Goal: Information Seeking & Learning: Learn about a topic

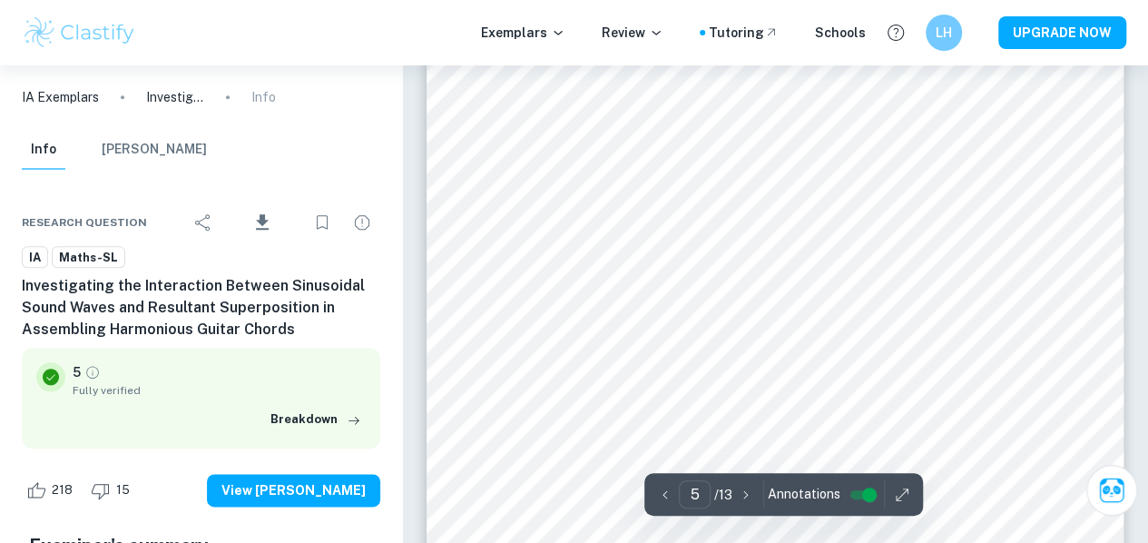
scroll to position [4265, 0]
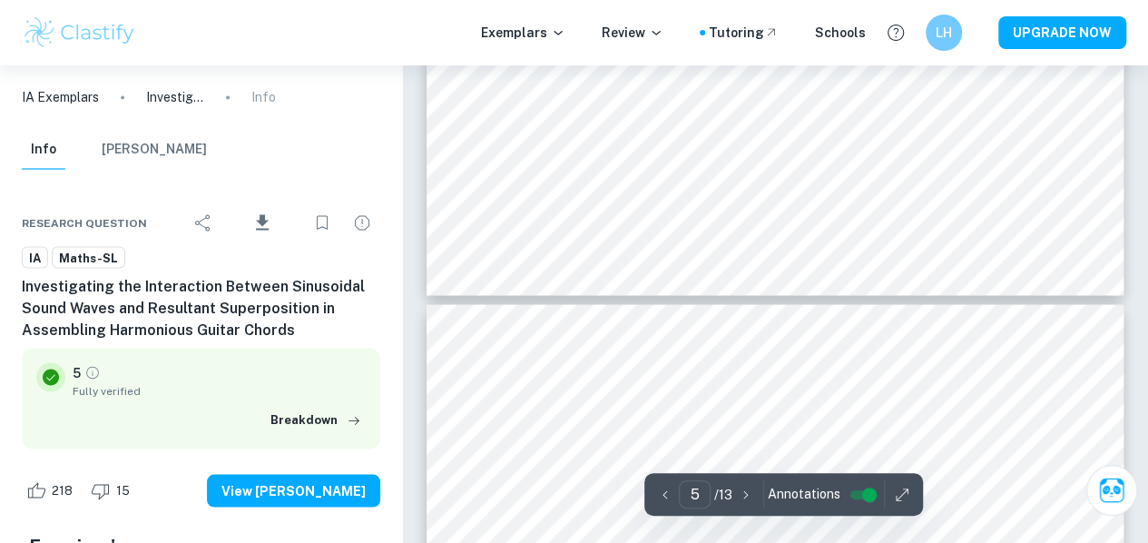
type input "6"
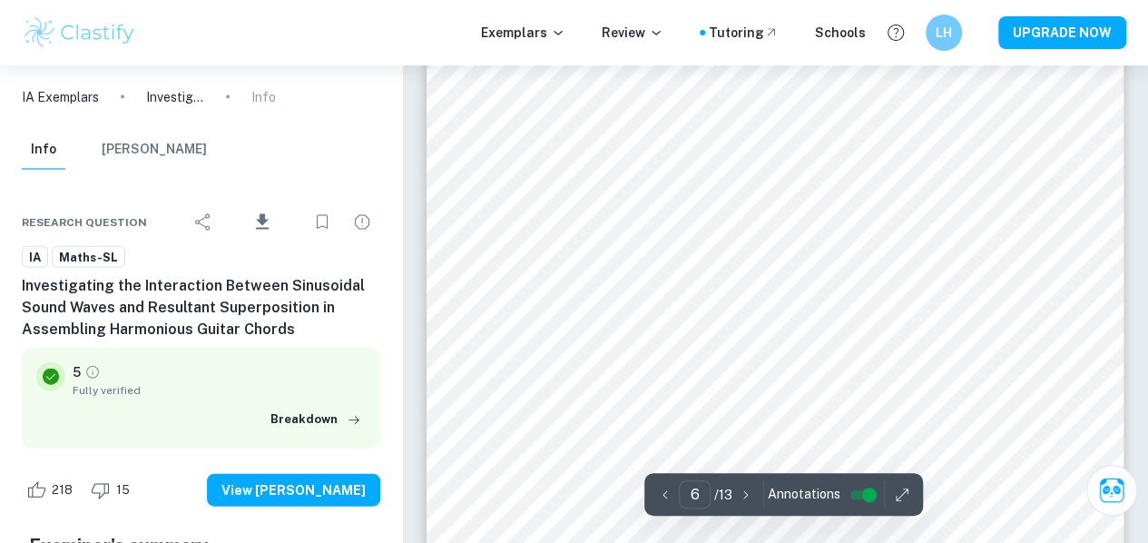
scroll to position [5641, 0]
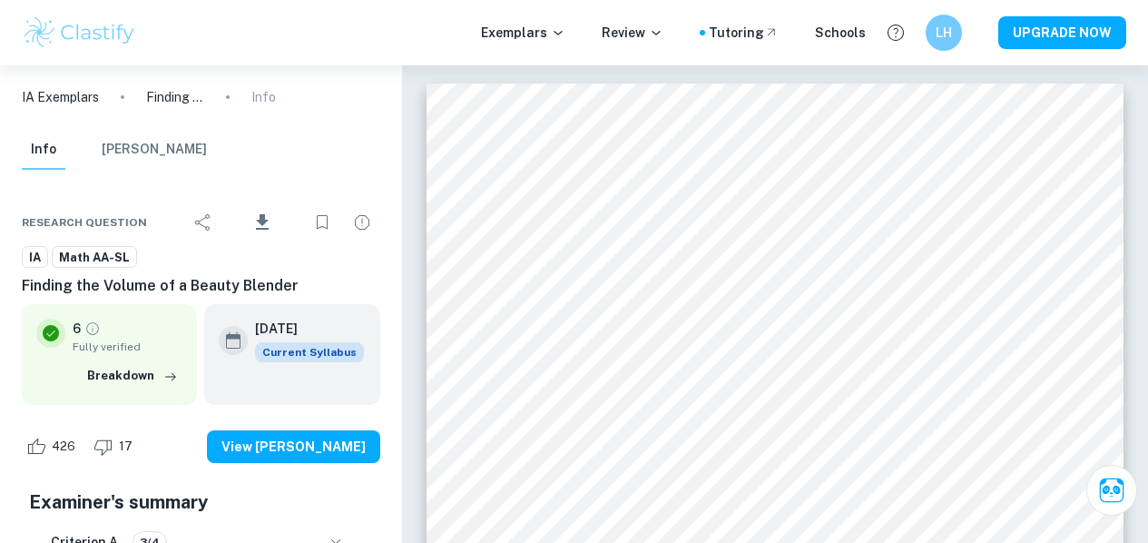
scroll to position [3073, 0]
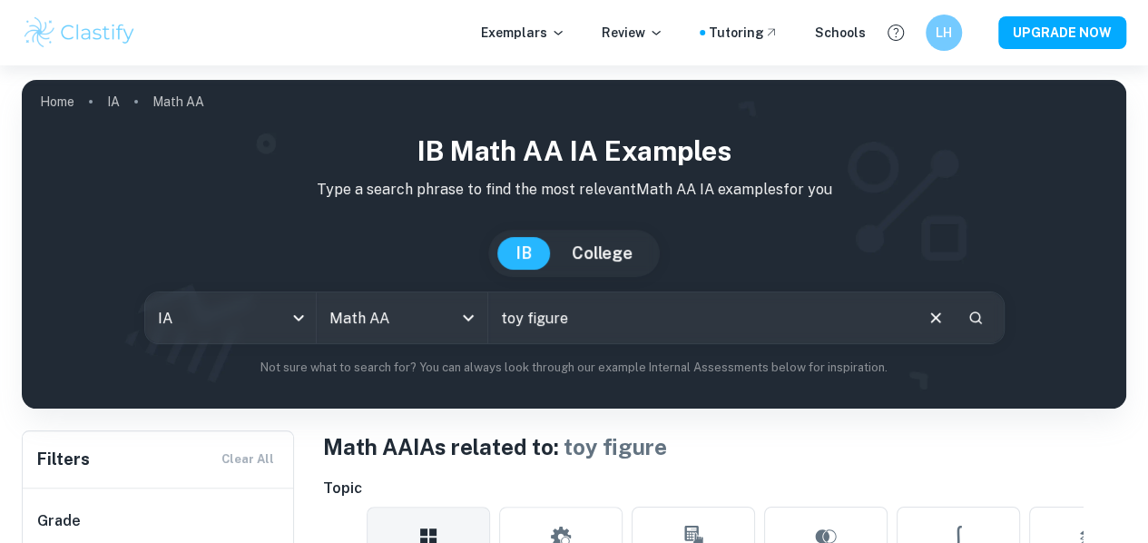
click at [595, 297] on input "toy figure" at bounding box center [699, 317] width 423 height 51
type input "wine"
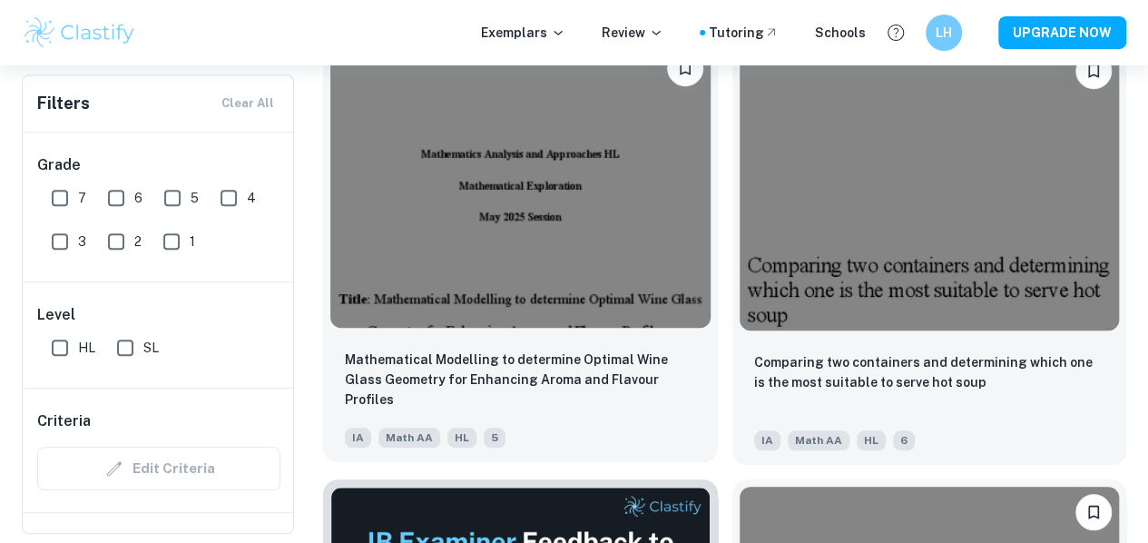
click at [474, 149] on img at bounding box center [520, 185] width 380 height 285
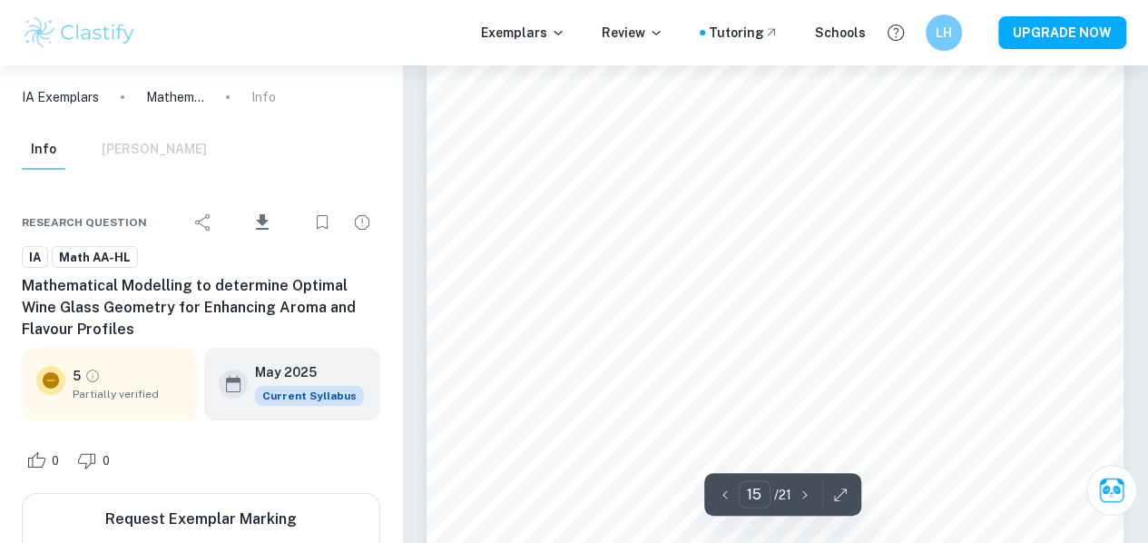
scroll to position [13274, 0]
type input "19"
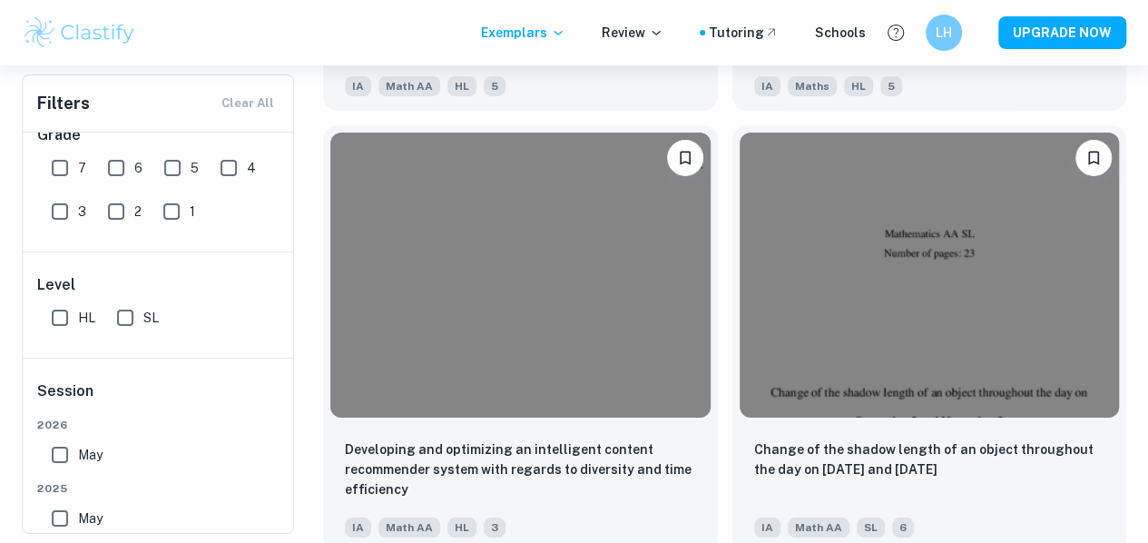
scroll to position [10145, 0]
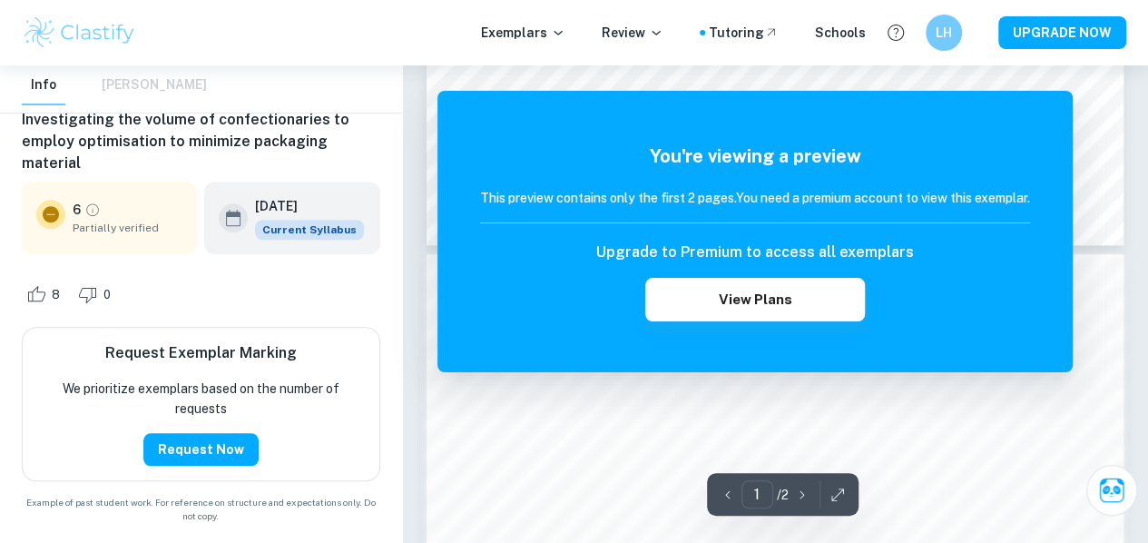
scroll to position [809, 0]
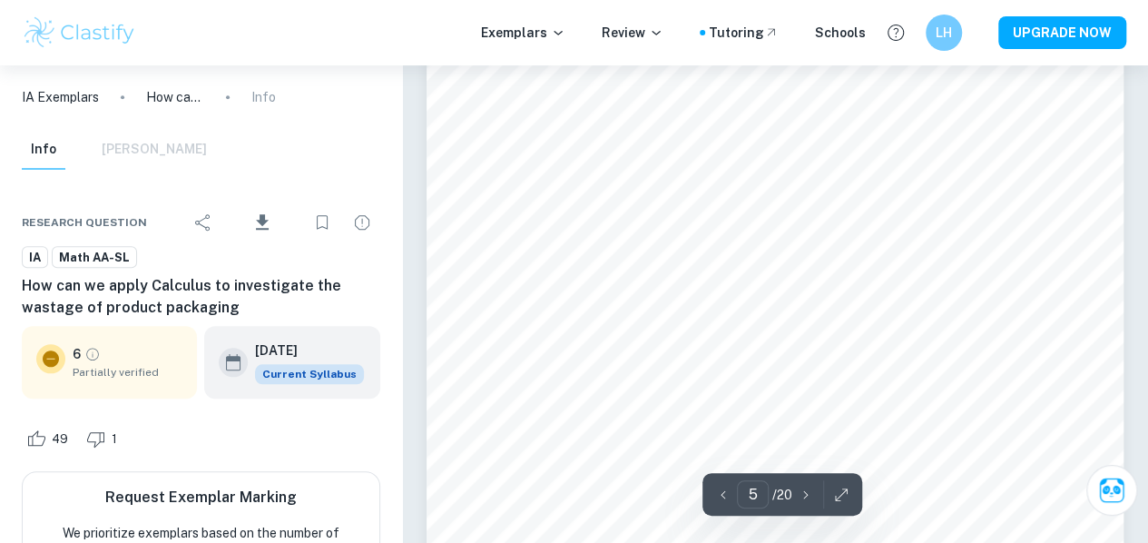
scroll to position [4232, 0]
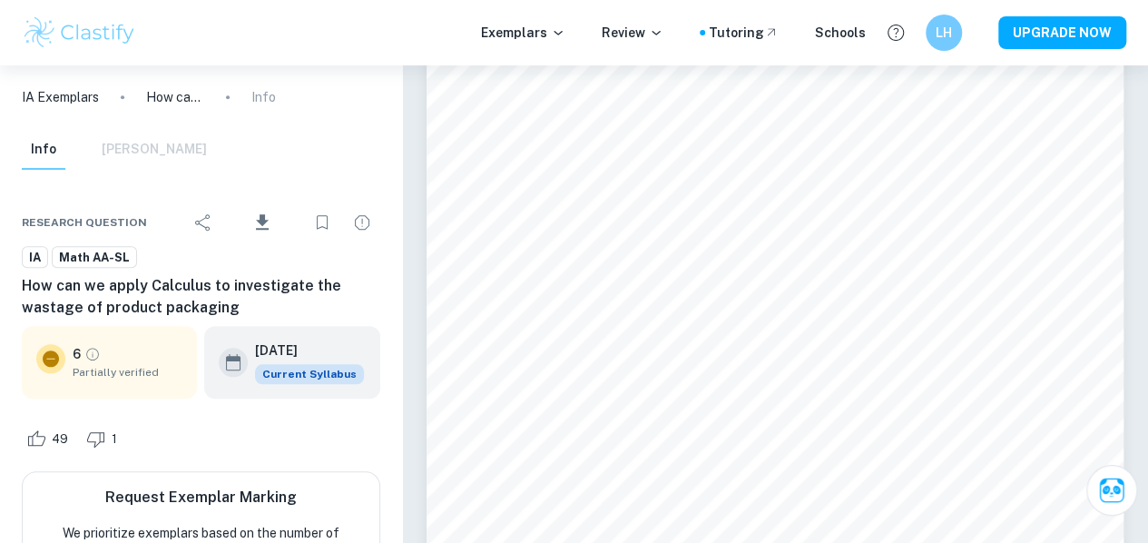
type input "6"
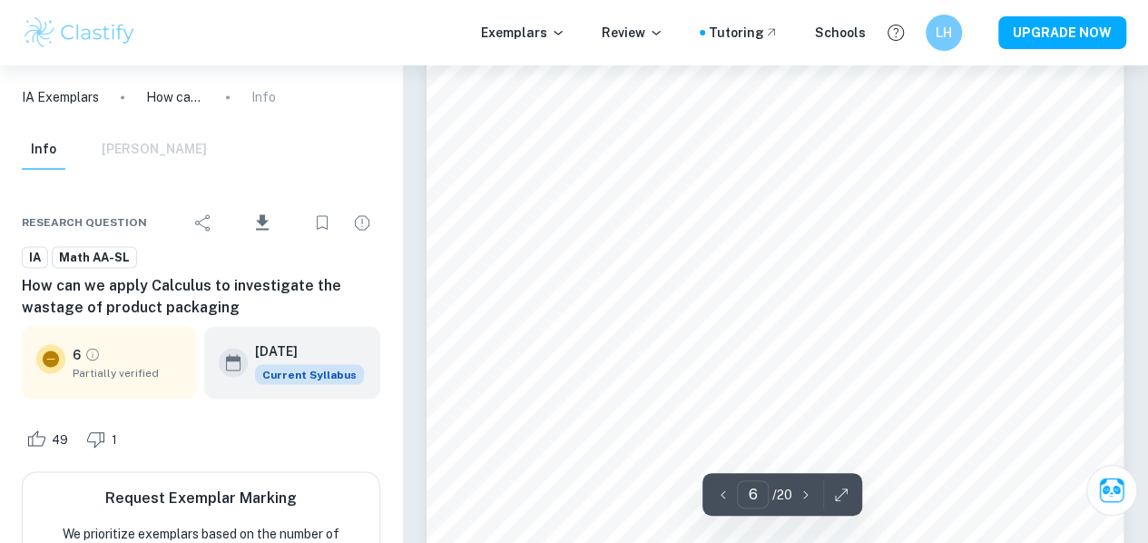
scroll to position [4963, 0]
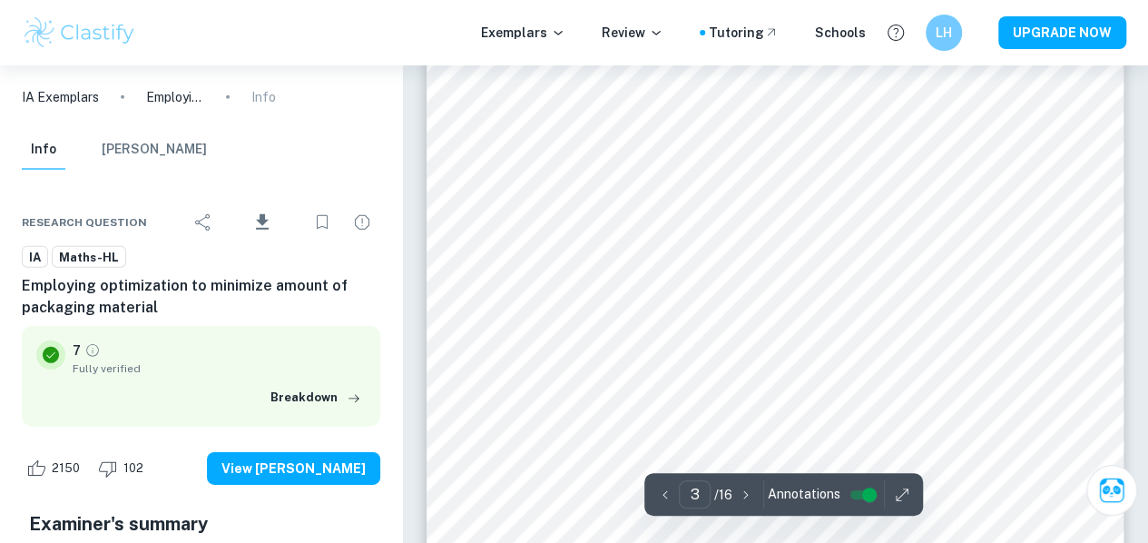
scroll to position [2617, 0]
type input "10"
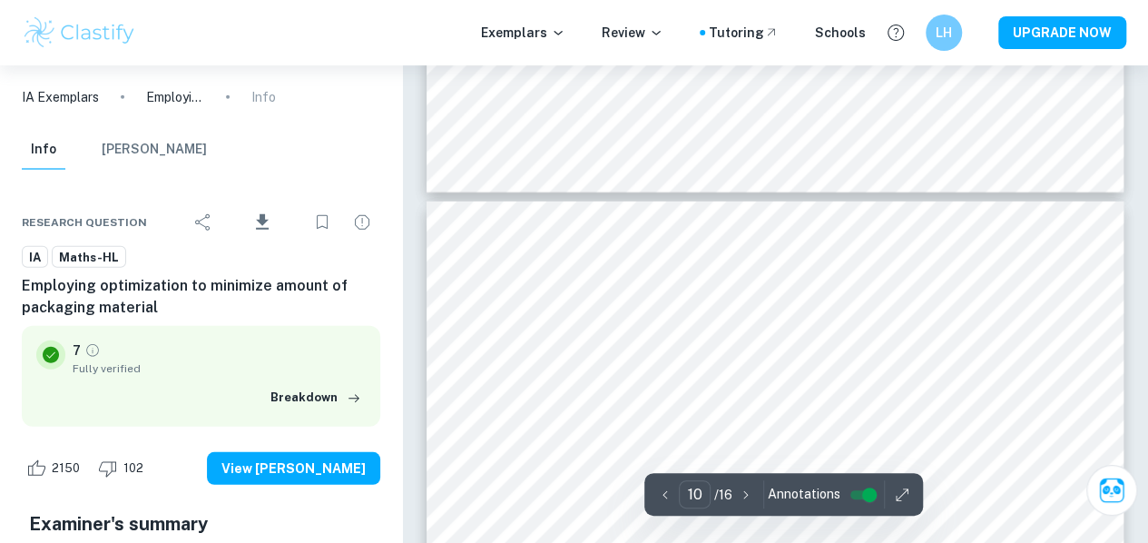
scroll to position [9192, 0]
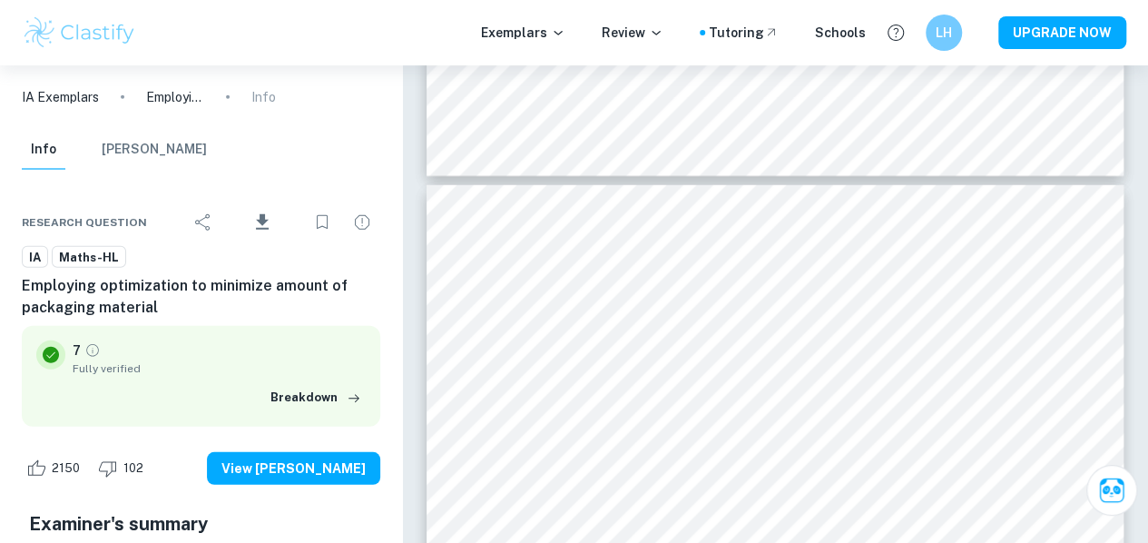
click at [68, 99] on p "IA Exemplars" at bounding box center [60, 97] width 77 height 20
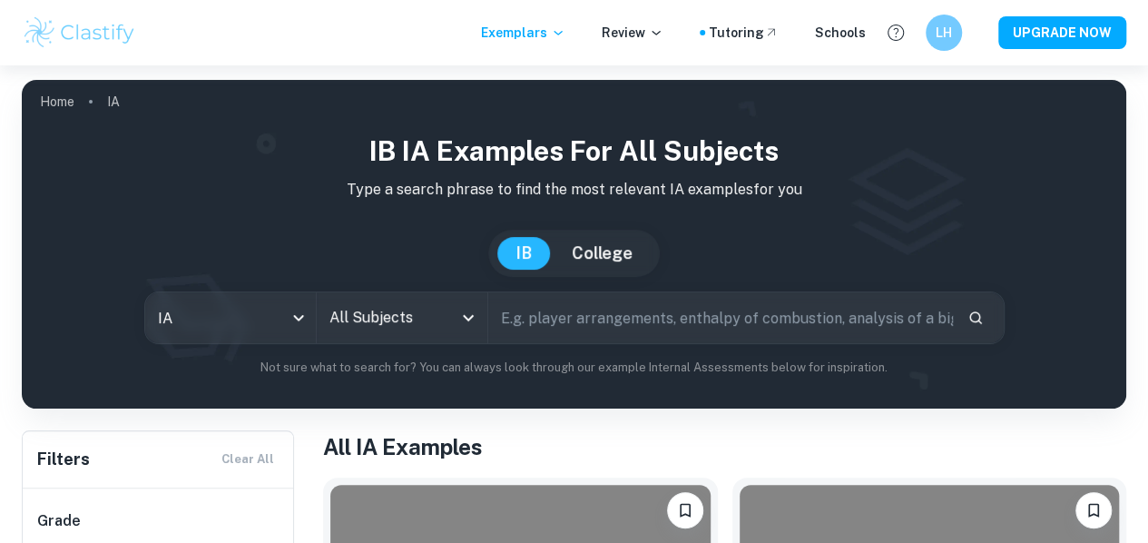
click at [569, 319] on input "text" at bounding box center [720, 317] width 465 height 51
click at [563, 315] on input "chess" at bounding box center [699, 317] width 423 height 51
click at [578, 299] on input "wine" at bounding box center [699, 317] width 423 height 51
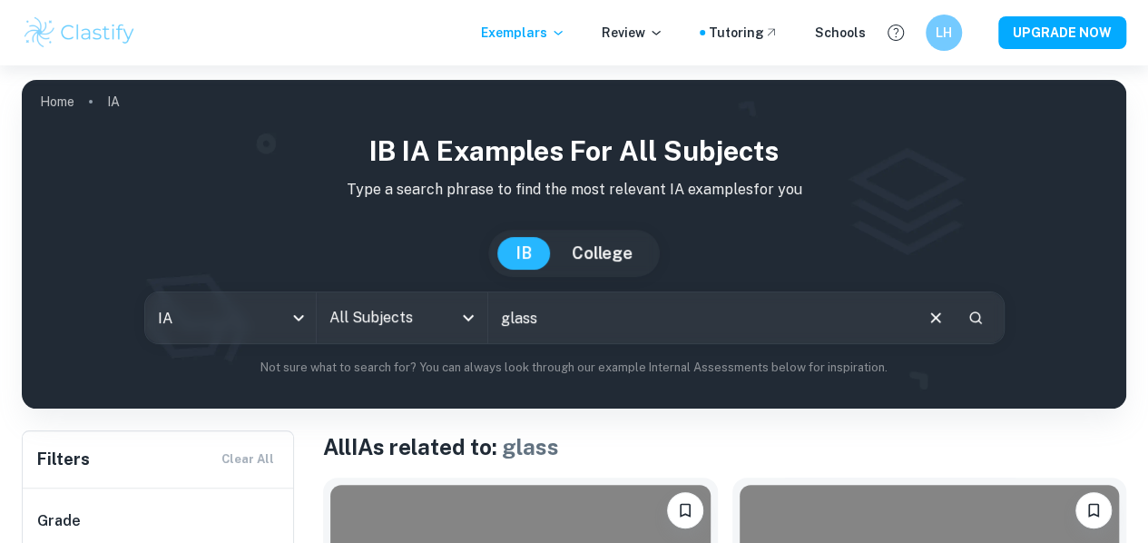
drag, startPoint x: 574, startPoint y: 358, endPoint x: 573, endPoint y: 334, distance: 24.5
click at [573, 334] on div "IB IA examples for all subjects Type a search phrase to find the most relevant …" at bounding box center [573, 254] width 1075 height 246
click at [554, 315] on input "glass" at bounding box center [699, 317] width 423 height 51
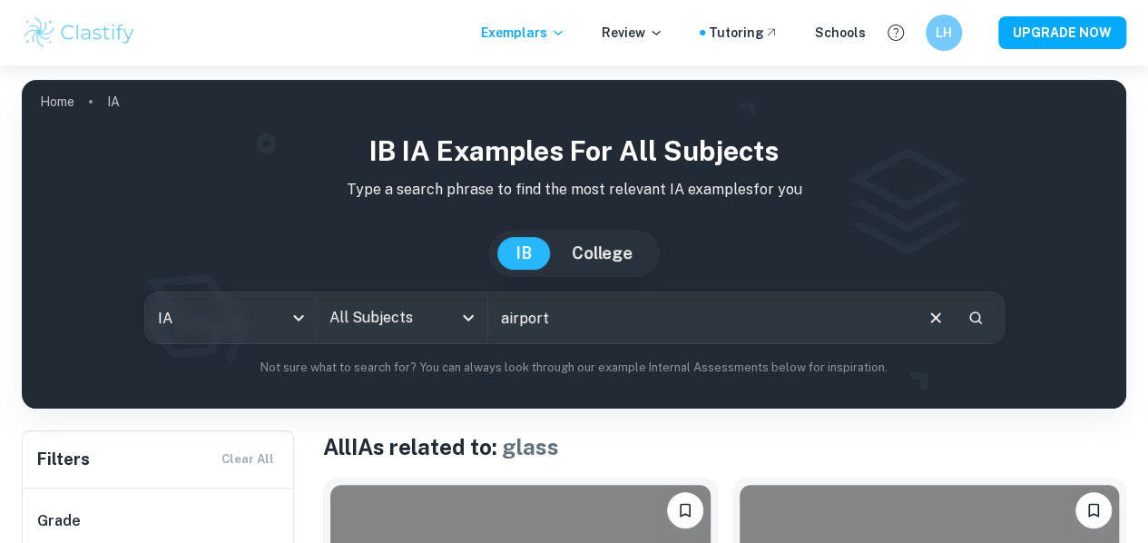
type input "airport"
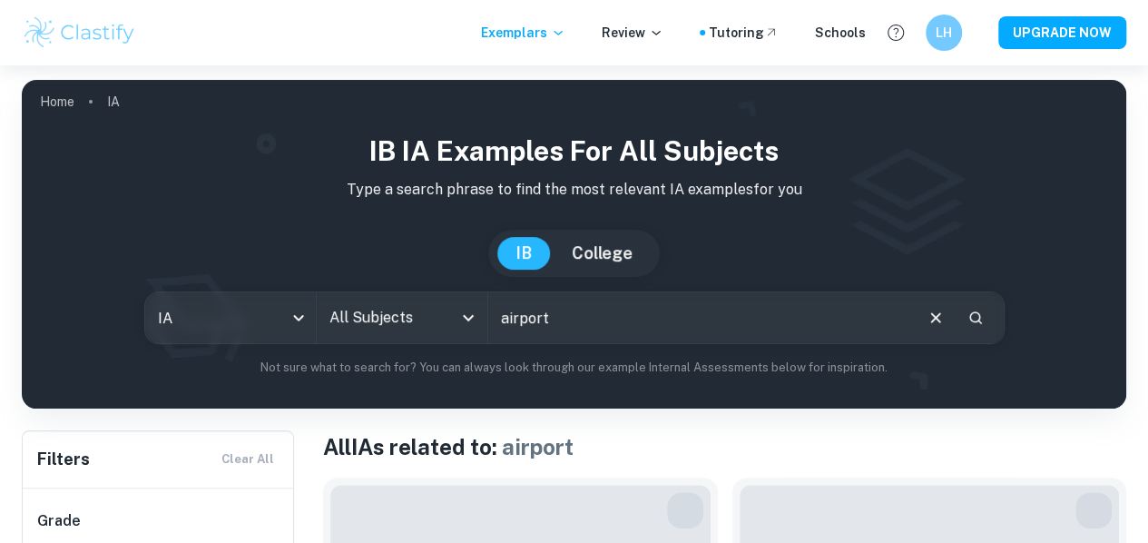
click at [398, 322] on input "All Subjects" at bounding box center [388, 317] width 127 height 34
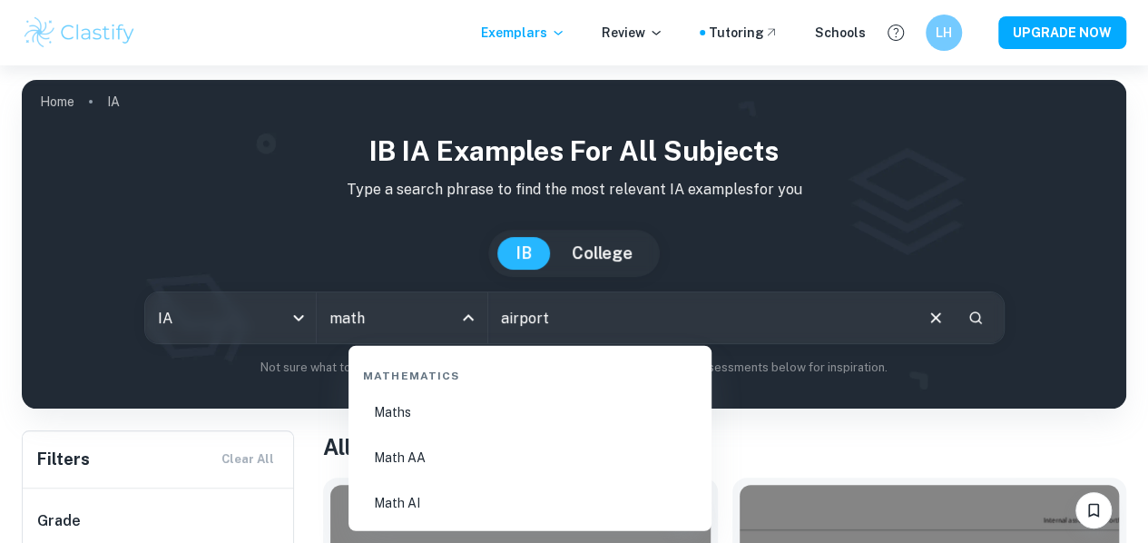
click at [456, 459] on li "Math AA" at bounding box center [530, 458] width 349 height 42
type input "Math AA"
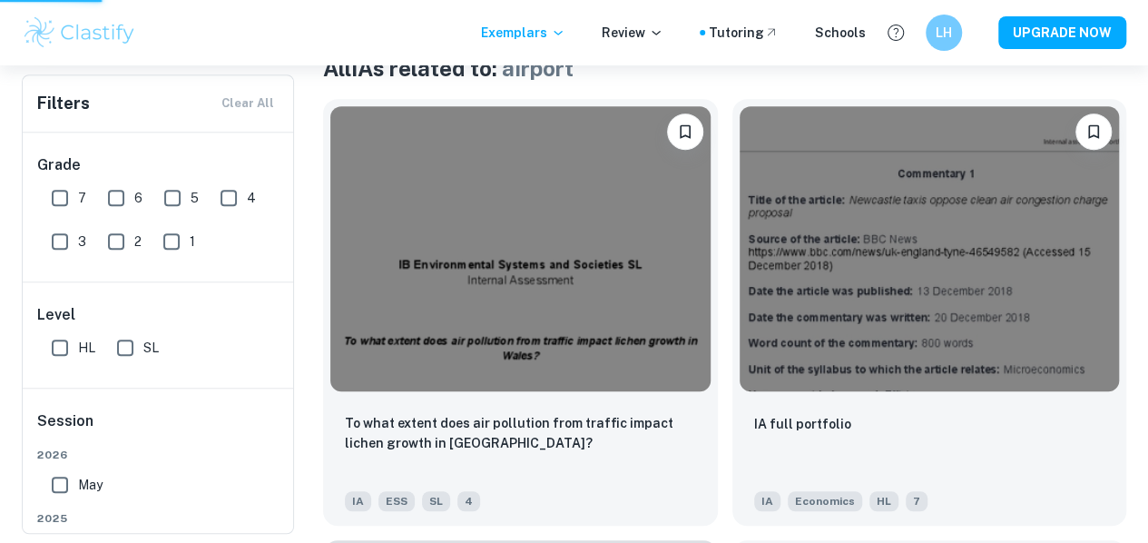
scroll to position [379, 0]
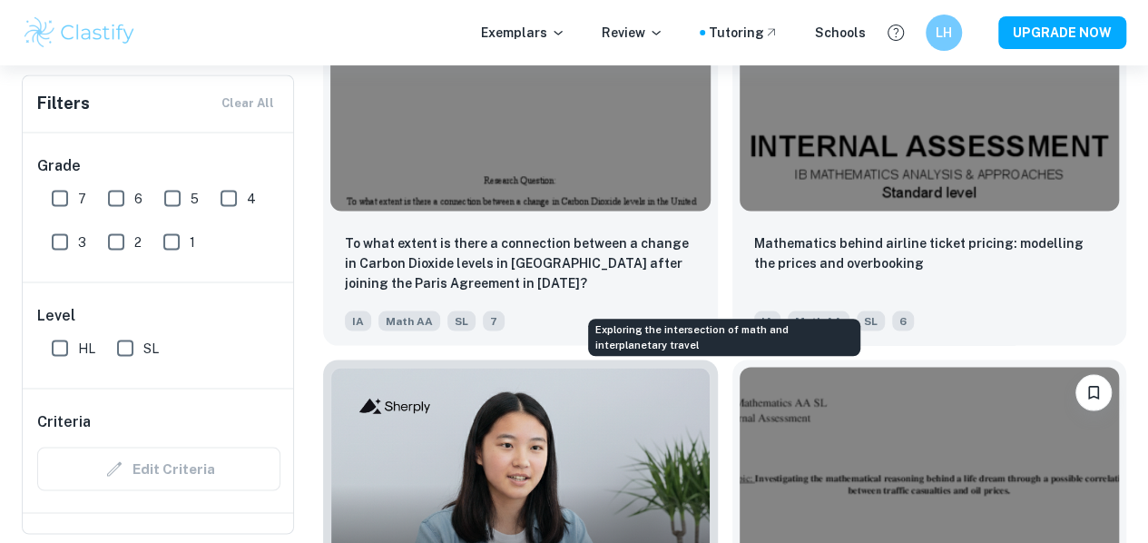
scroll to position [1791, 0]
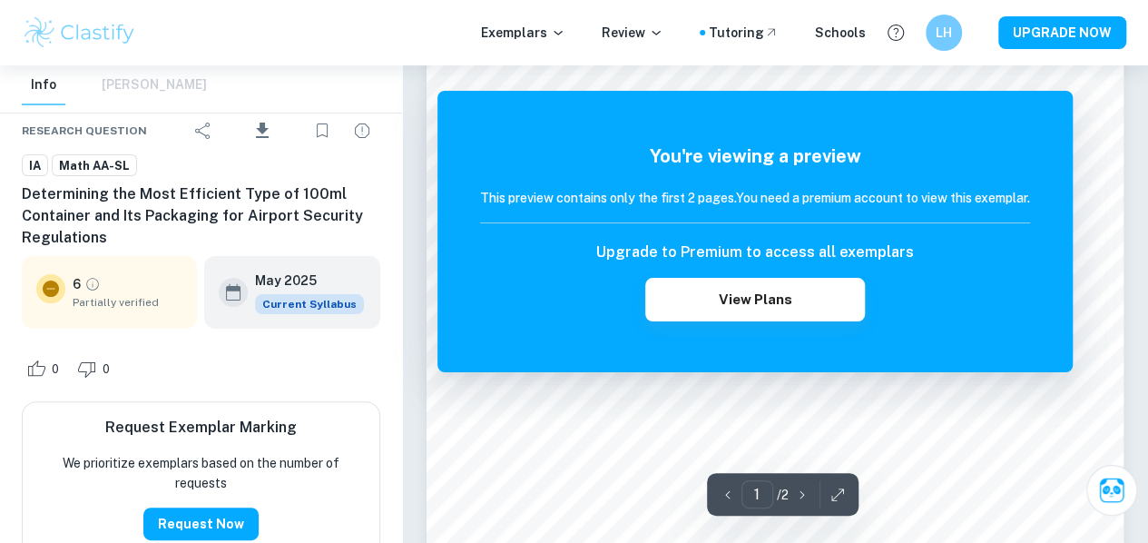
scroll to position [60, 0]
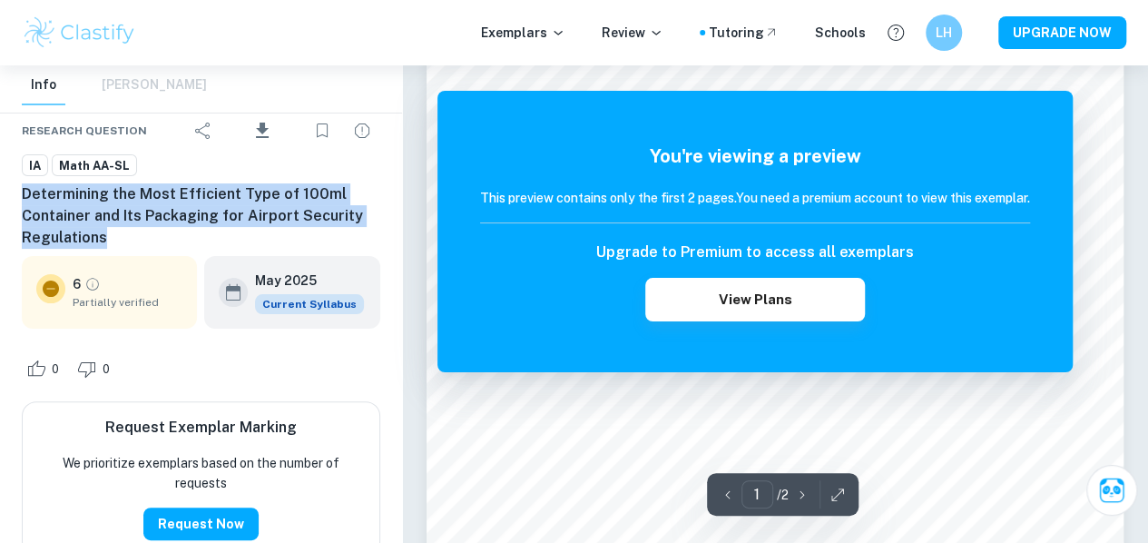
drag, startPoint x: 186, startPoint y: 241, endPoint x: 13, endPoint y: 191, distance: 180.1
click at [13, 191] on div "Research question Download IA Math AA-SL Determining the Most Efficient Type of…" at bounding box center [201, 352] width 402 height 535
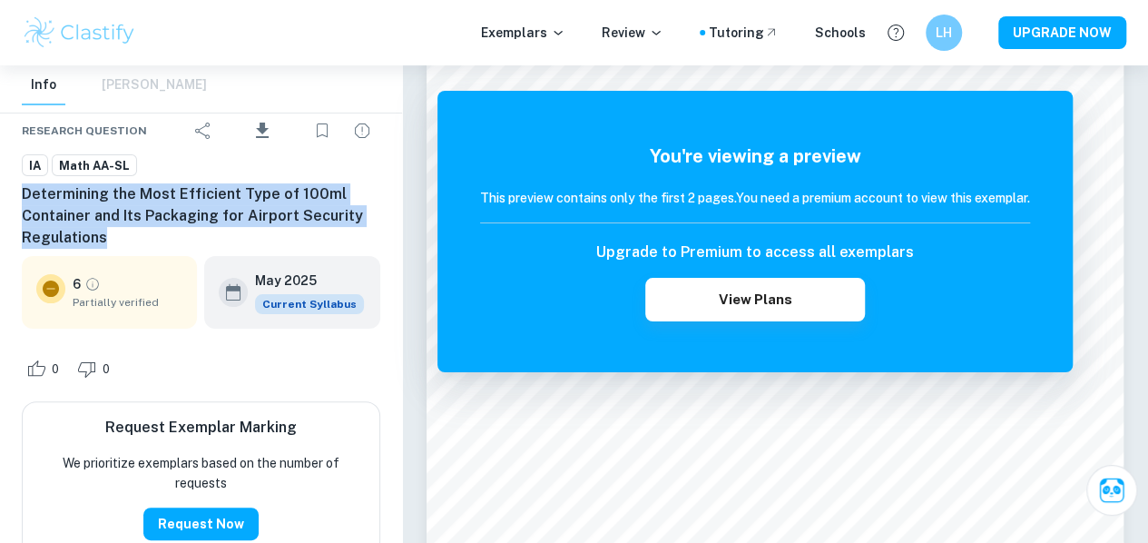
copy h6 "Determining the Most Efficient Type of 100ml Container and Its Packaging for Ai…"
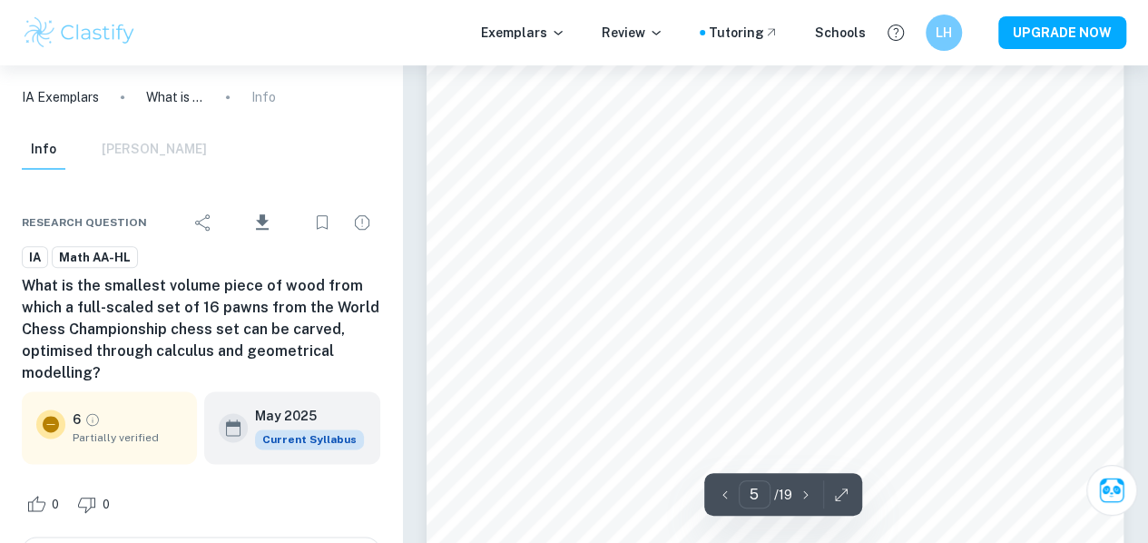
scroll to position [4716, 0]
type input "6"
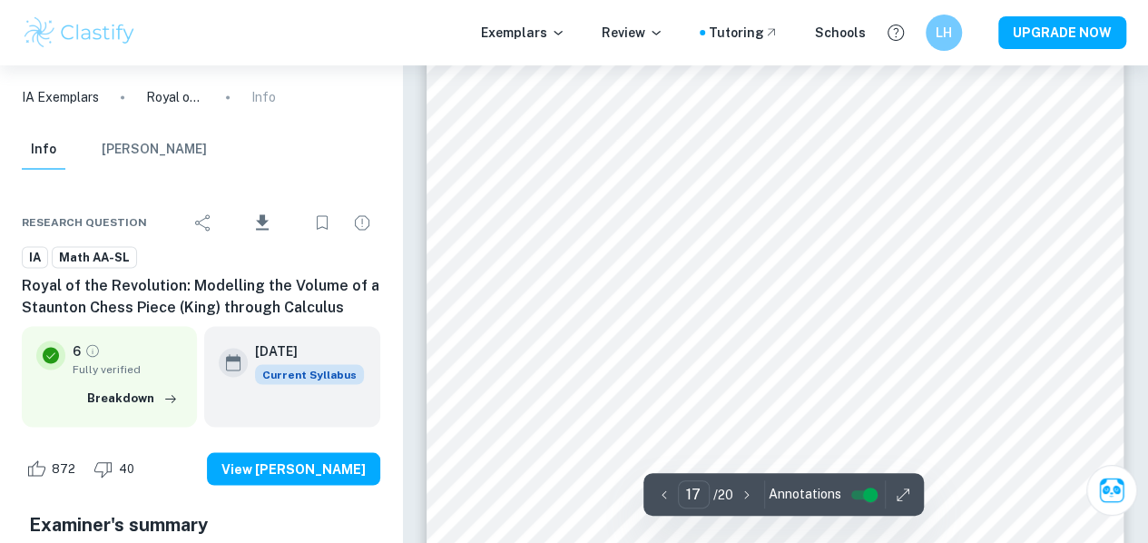
scroll to position [15189, 0]
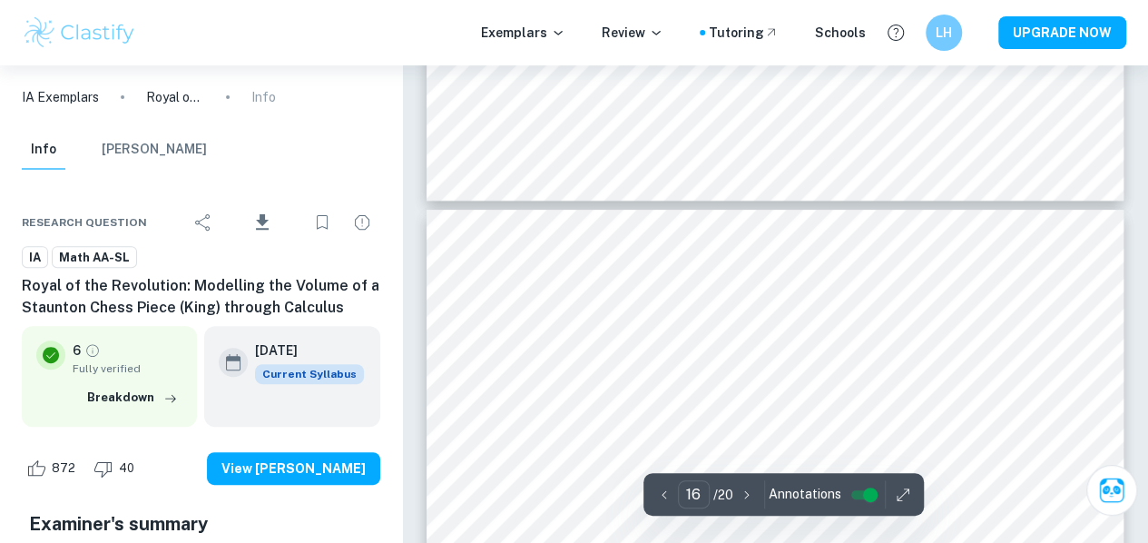
type input "15"
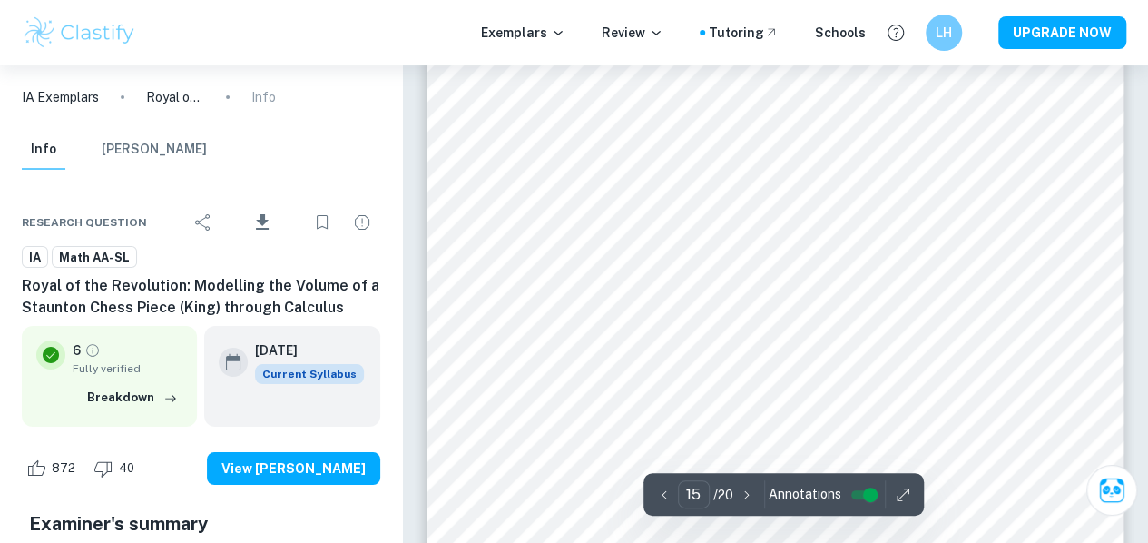
scroll to position [13498, 0]
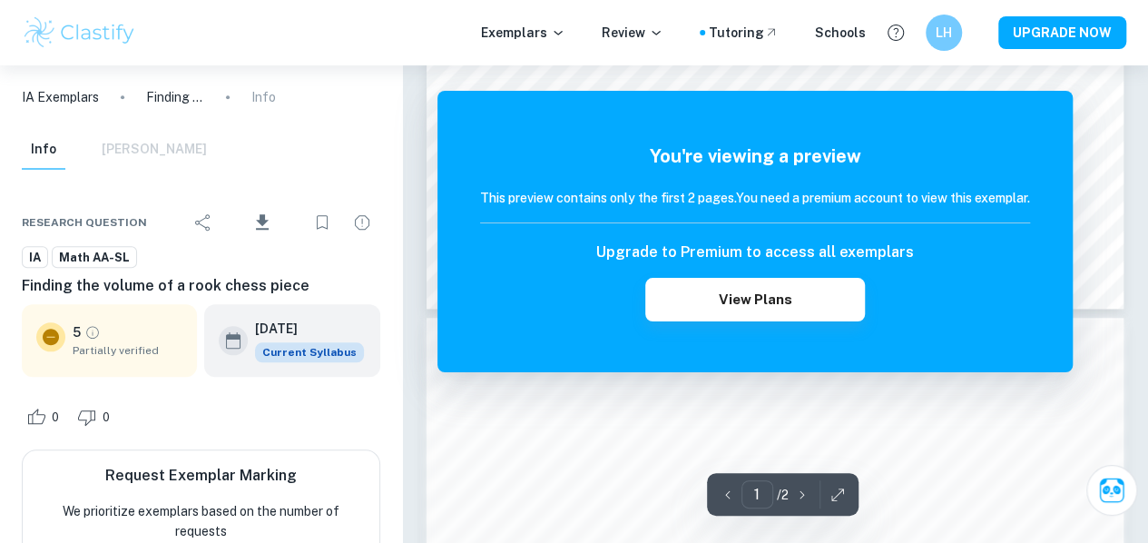
scroll to position [762, 0]
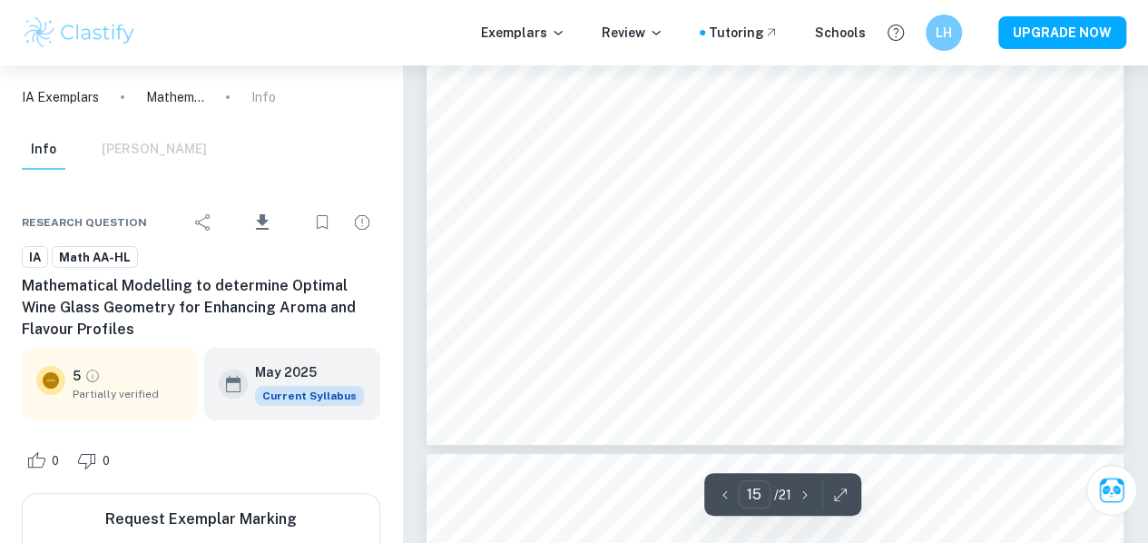
scroll to position [13737, 0]
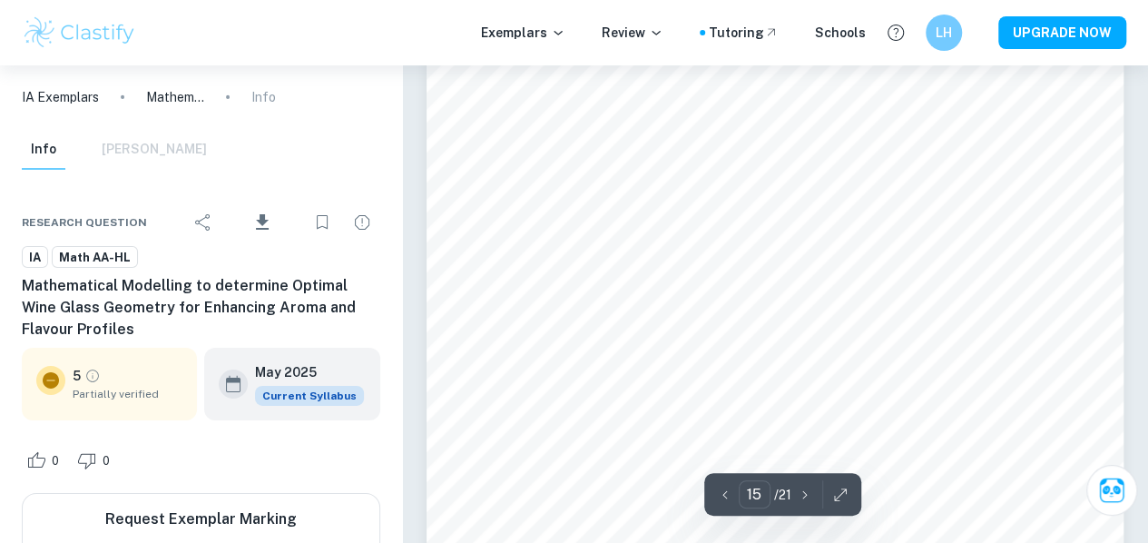
type input "14"
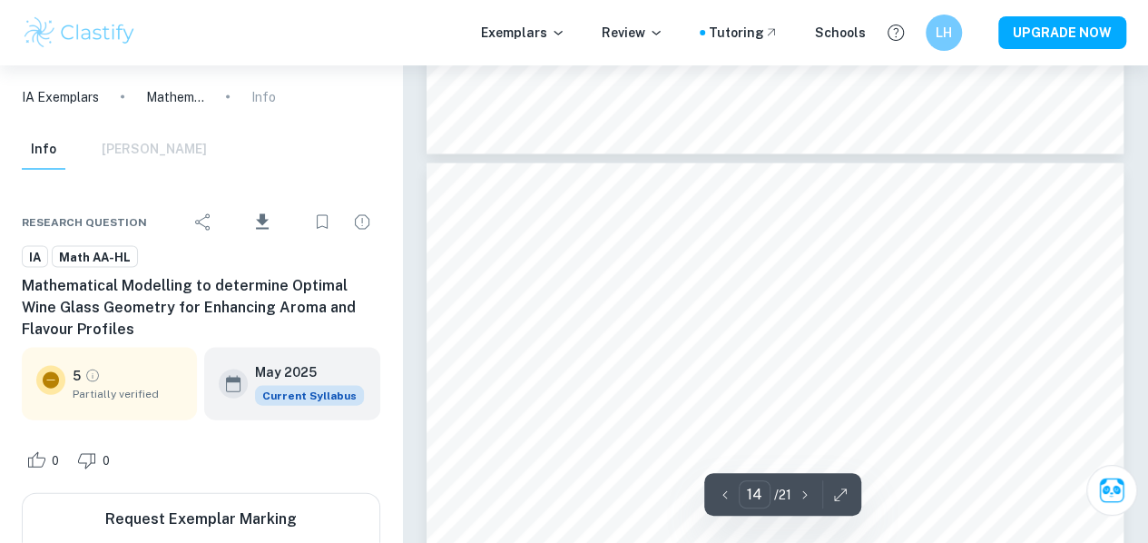
scroll to position [12026, 0]
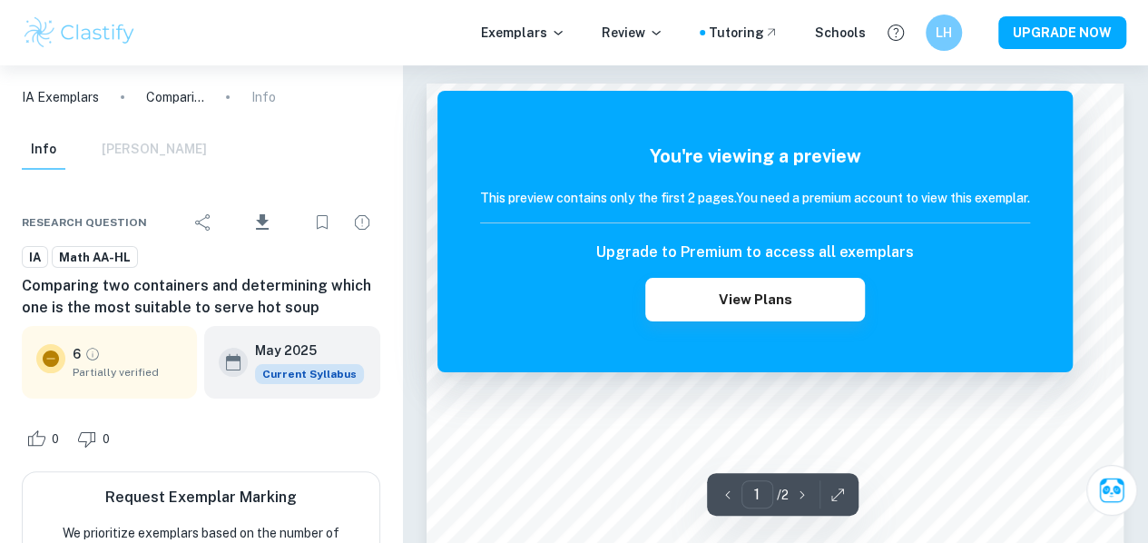
scroll to position [15, 0]
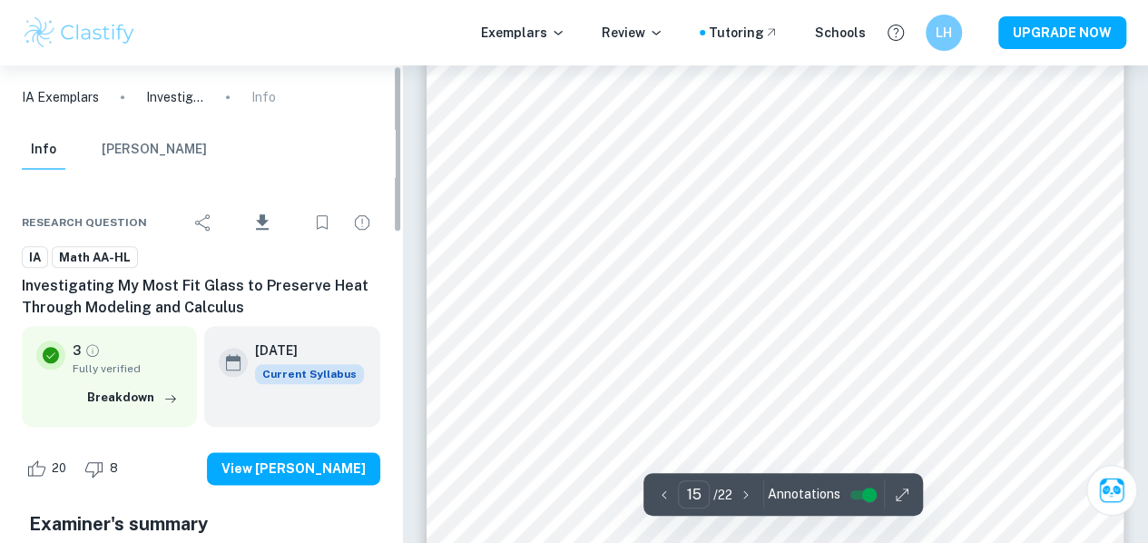
scroll to position [14594, 0]
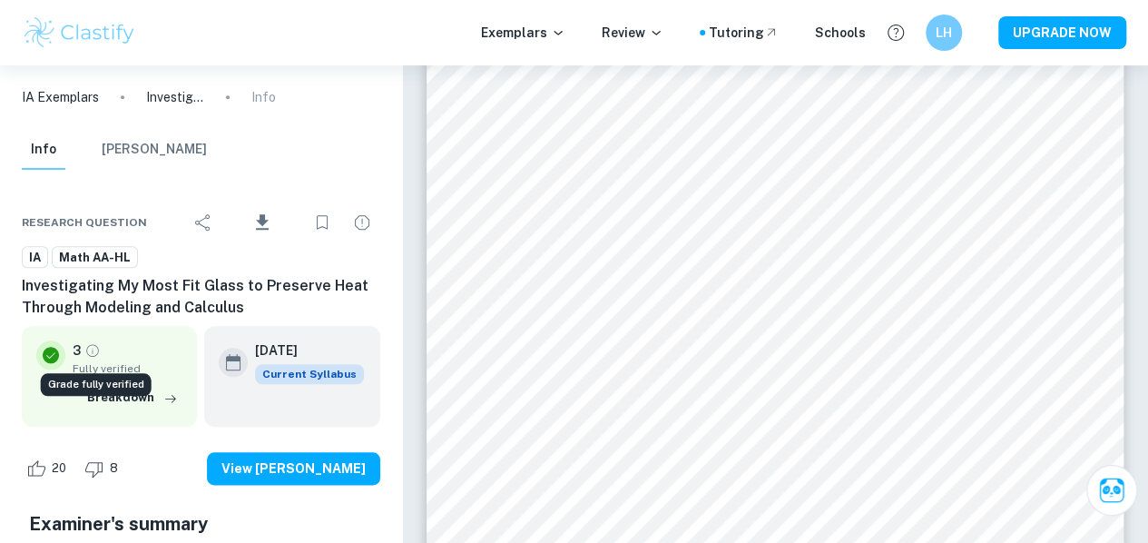
click at [89, 353] on icon "Grade fully verified" at bounding box center [92, 350] width 16 height 16
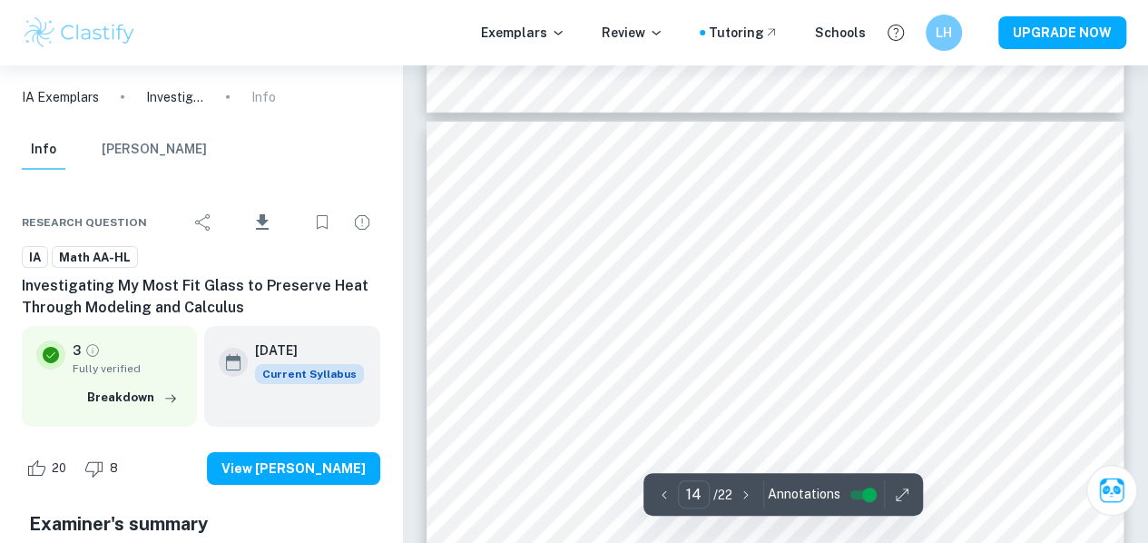
type input "13"
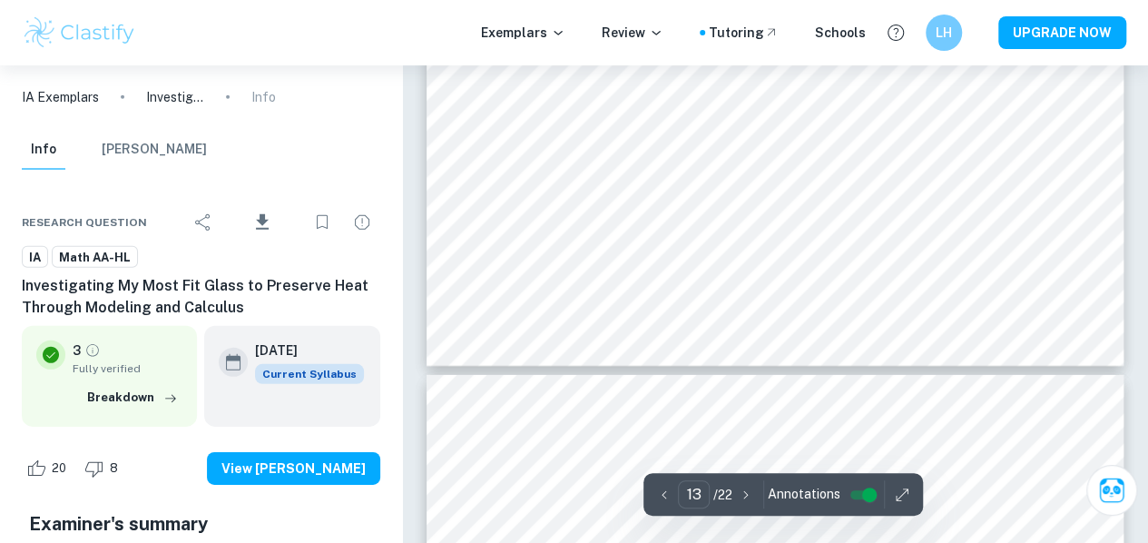
scroll to position [12944, 0]
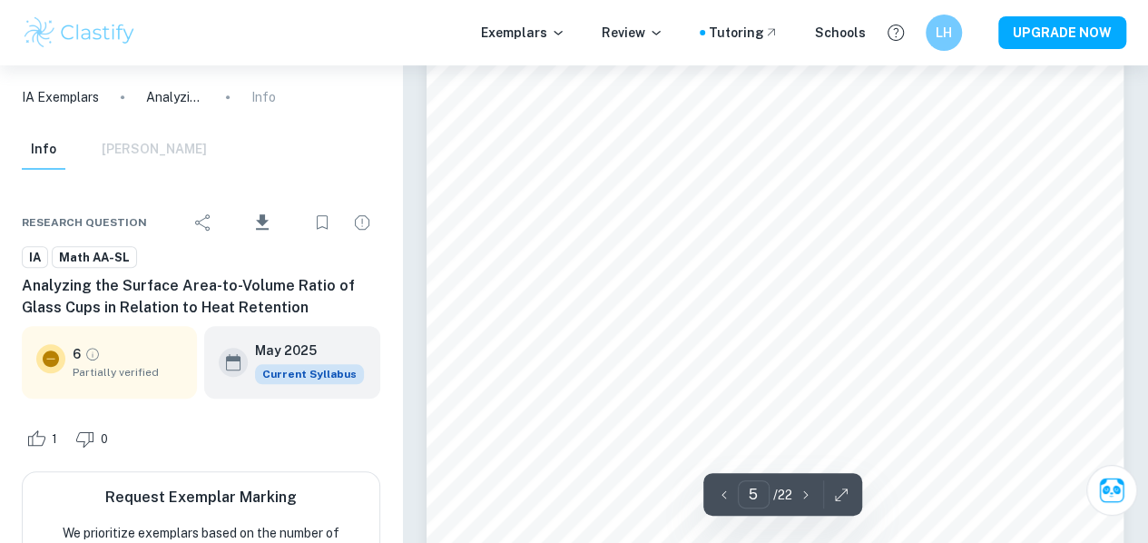
scroll to position [4076, 0]
type input "7"
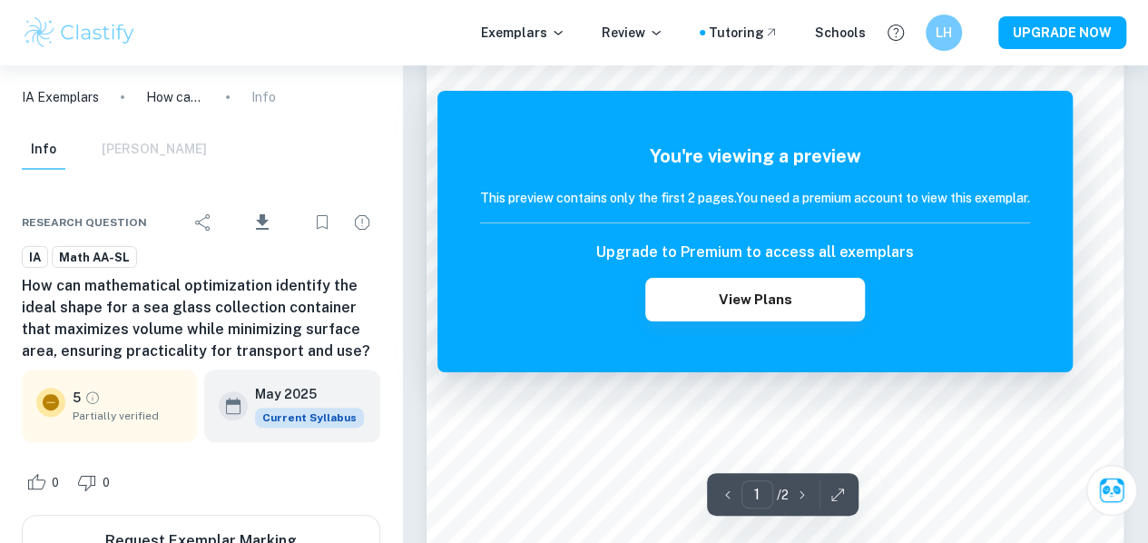
scroll to position [102, 0]
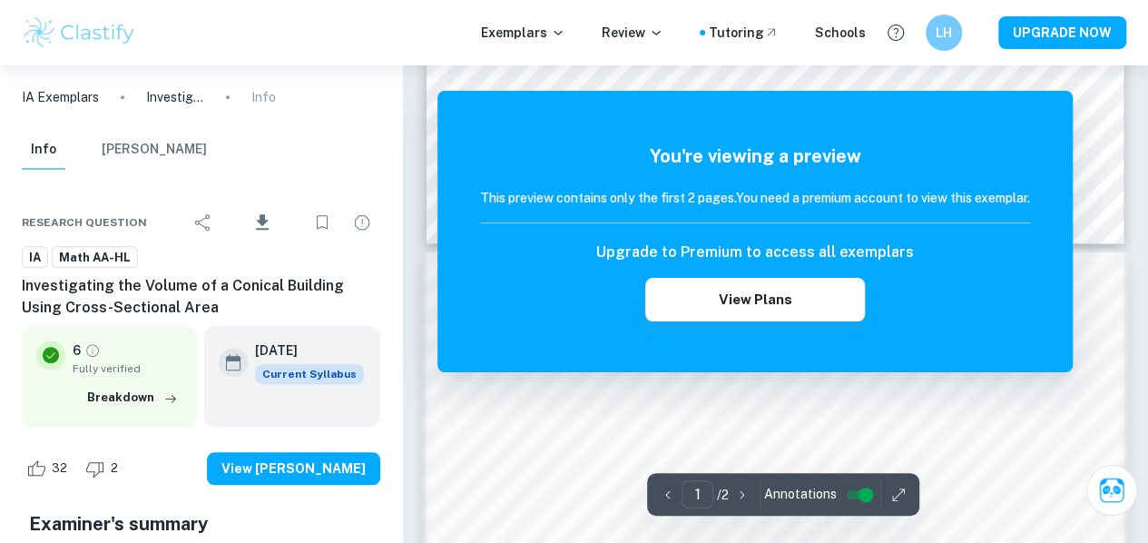
scroll to position [1040, 0]
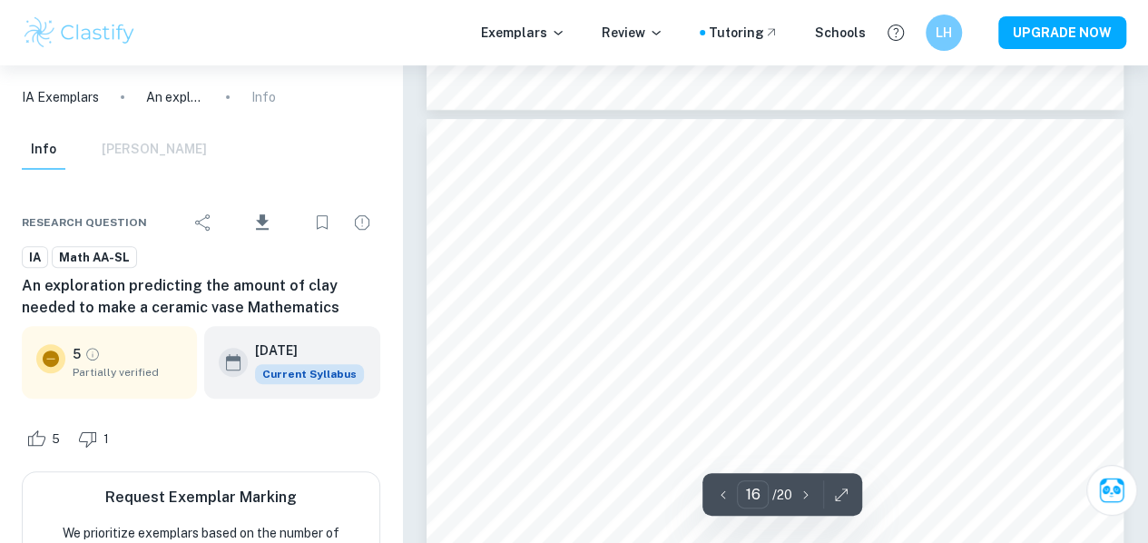
scroll to position [14280, 0]
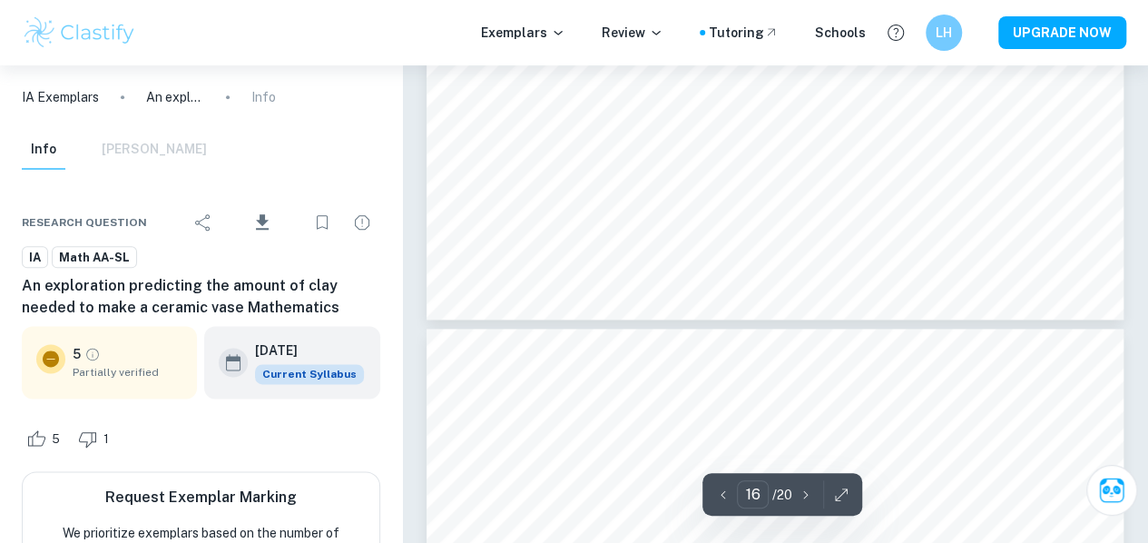
type input "17"
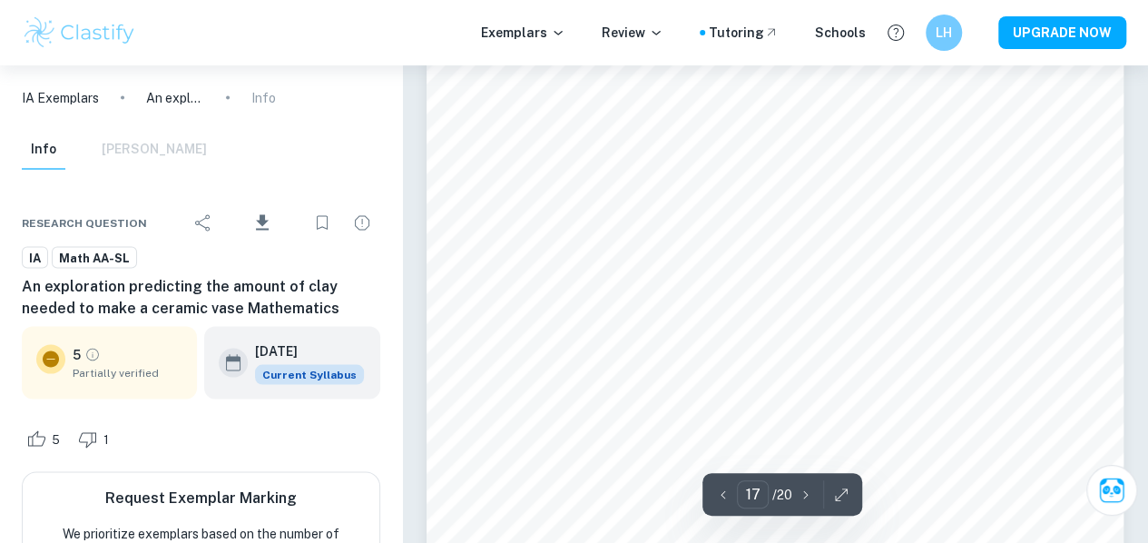
scroll to position [15634, 0]
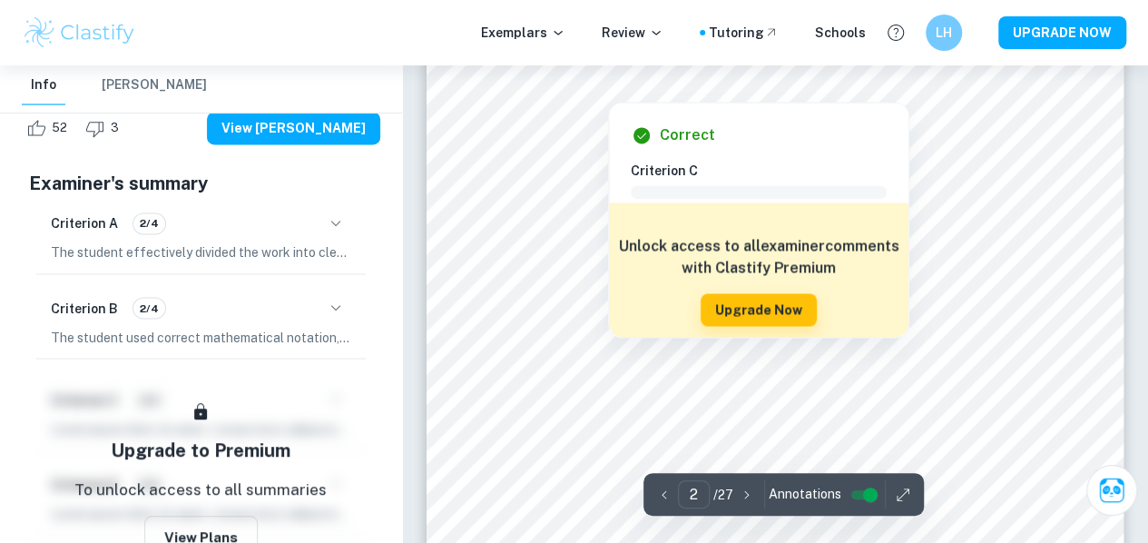
scroll to position [1697, 0]
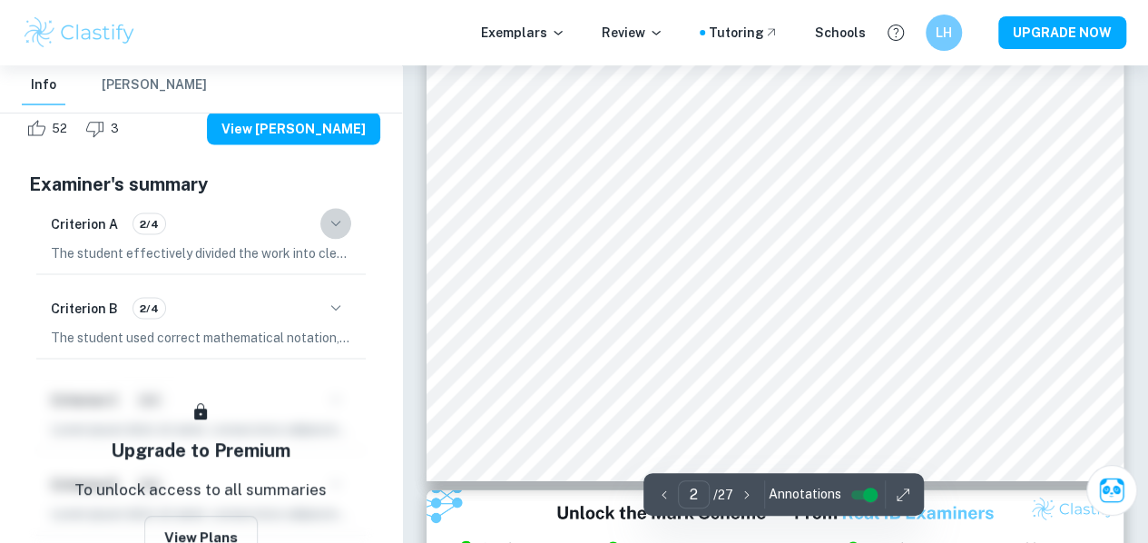
click at [336, 225] on icon "button" at bounding box center [336, 223] width 22 height 22
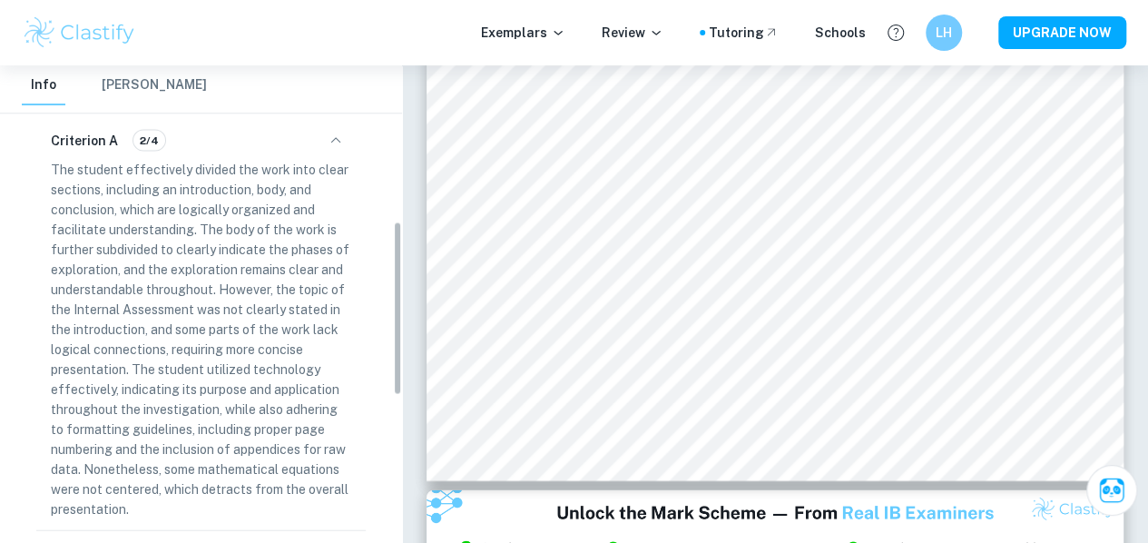
scroll to position [423, 0]
click at [329, 144] on icon "button" at bounding box center [336, 142] width 22 height 22
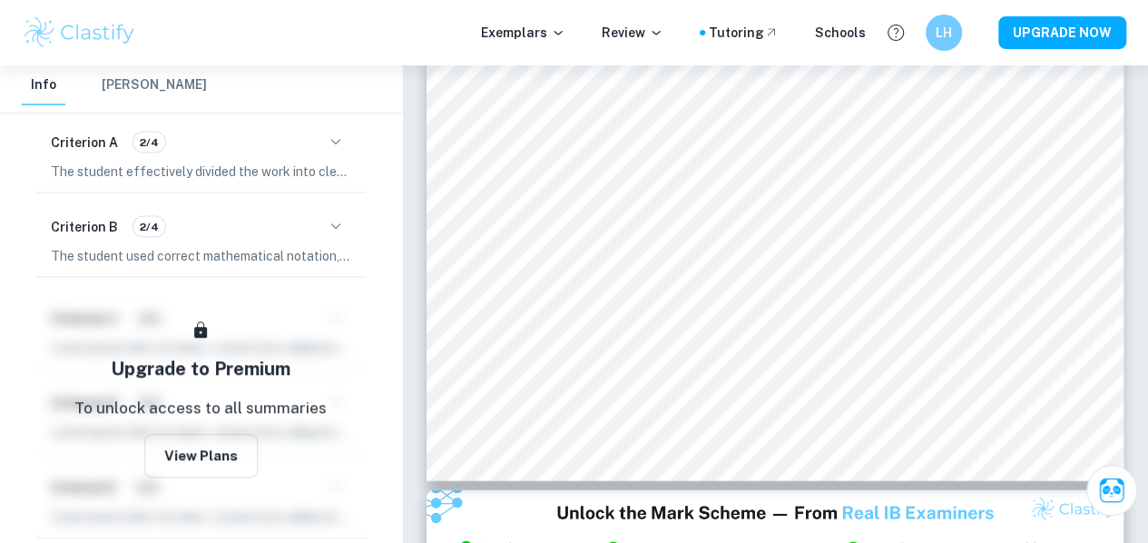
click at [338, 230] on icon "button" at bounding box center [336, 226] width 22 height 22
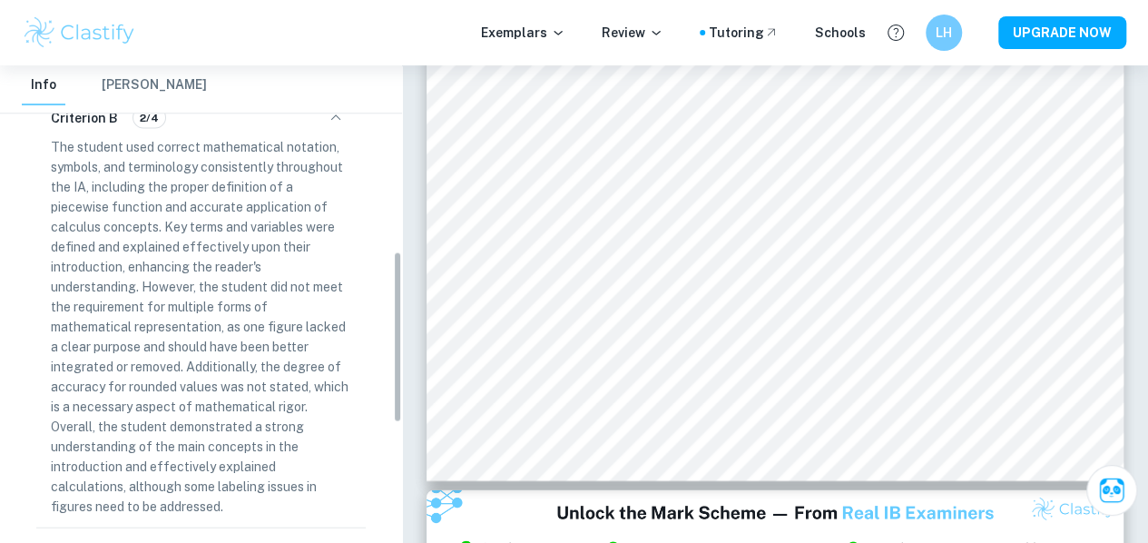
scroll to position [510, 0]
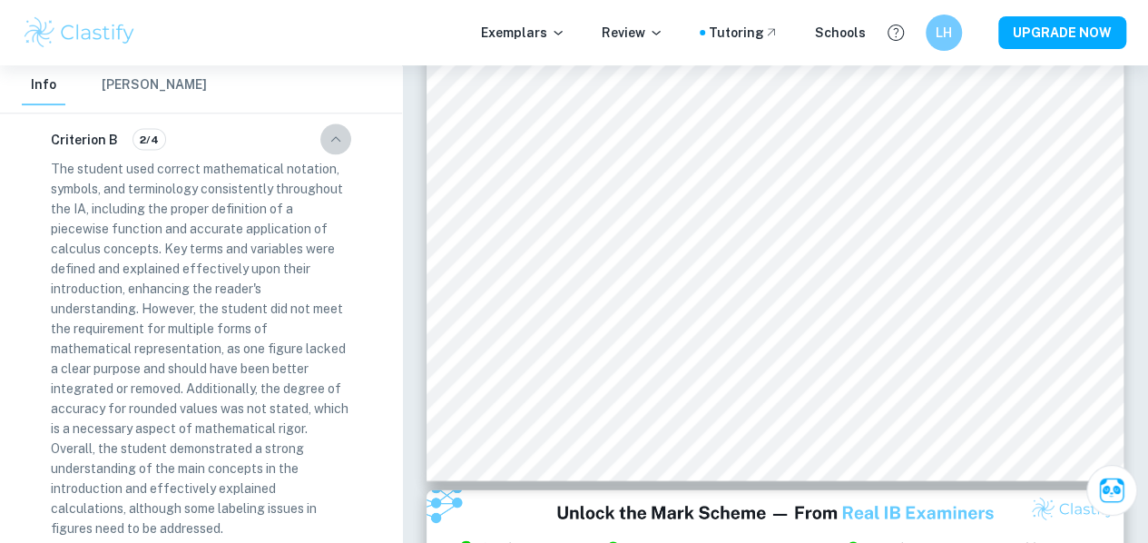
click at [340, 135] on icon "button" at bounding box center [336, 139] width 22 height 22
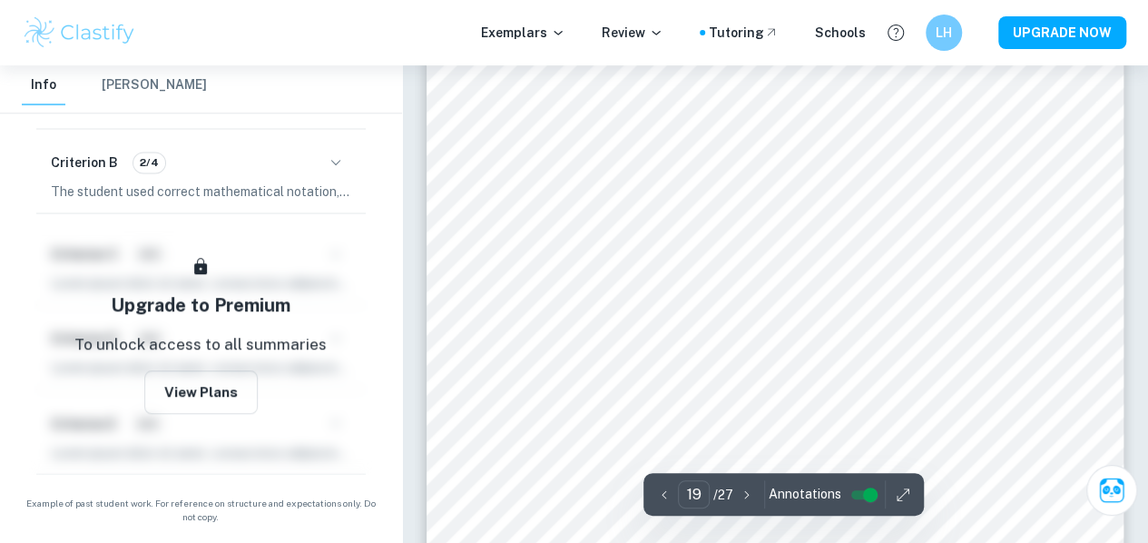
scroll to position [18559, 0]
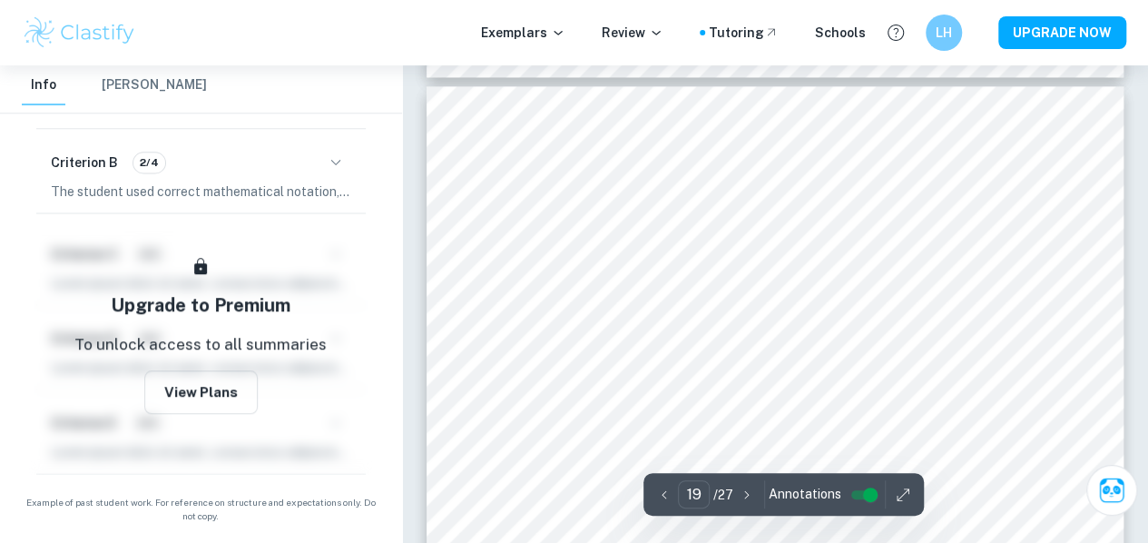
type input "18"
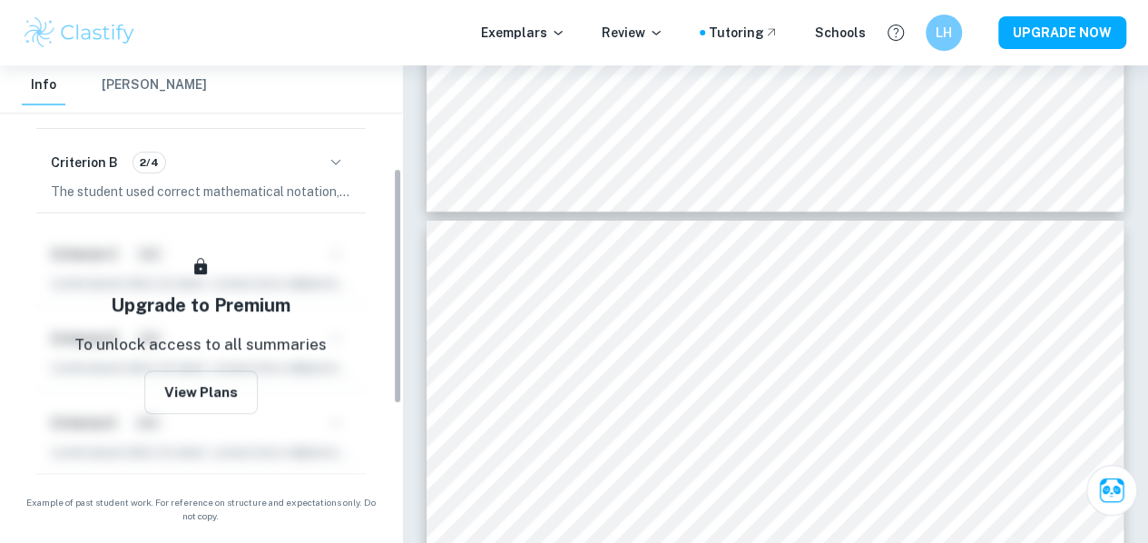
scroll to position [65, 0]
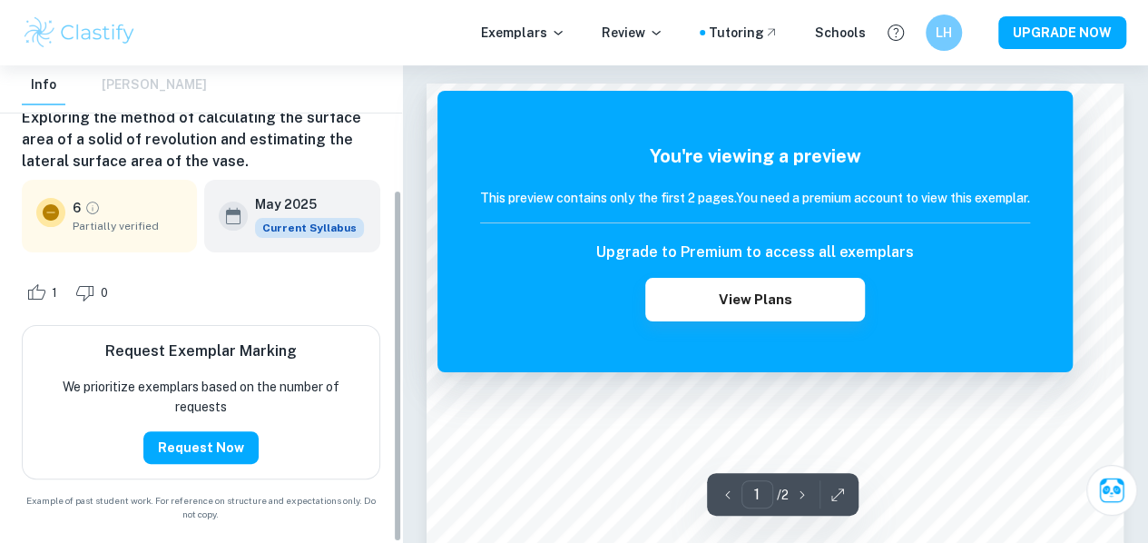
scroll to position [167, 0]
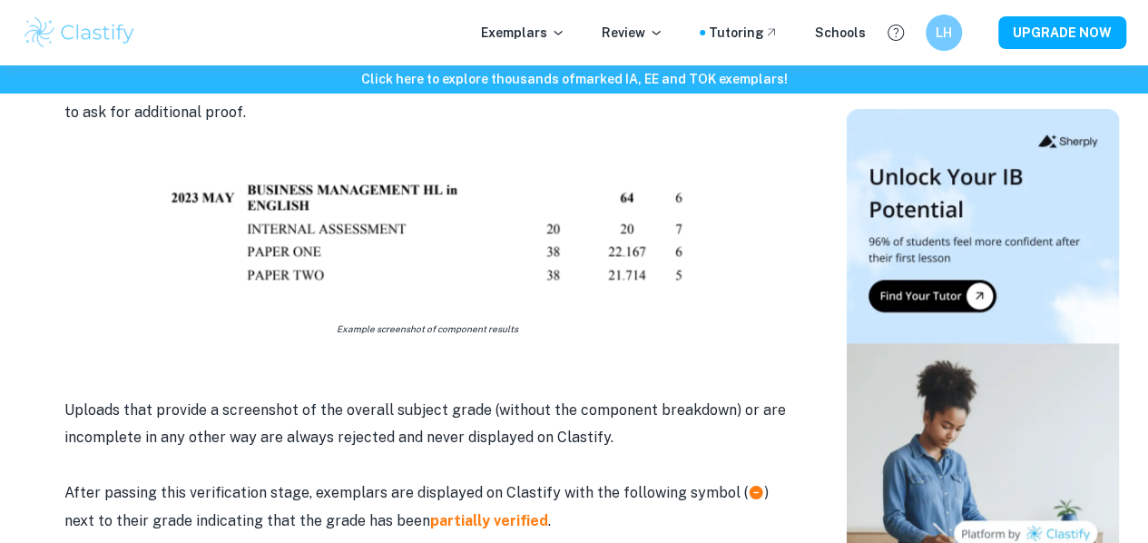
scroll to position [1163, 0]
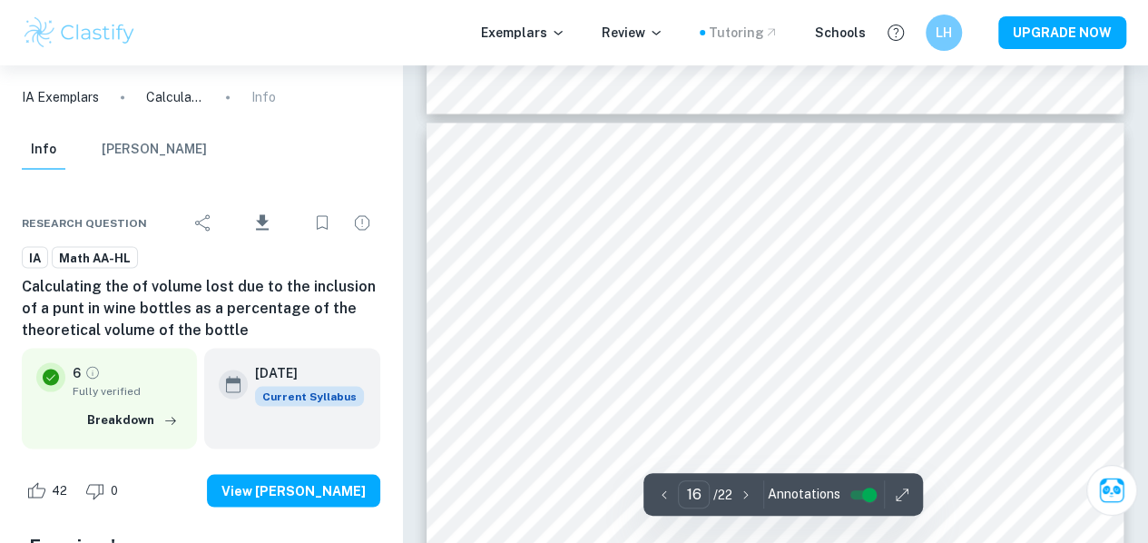
scroll to position [15337, 0]
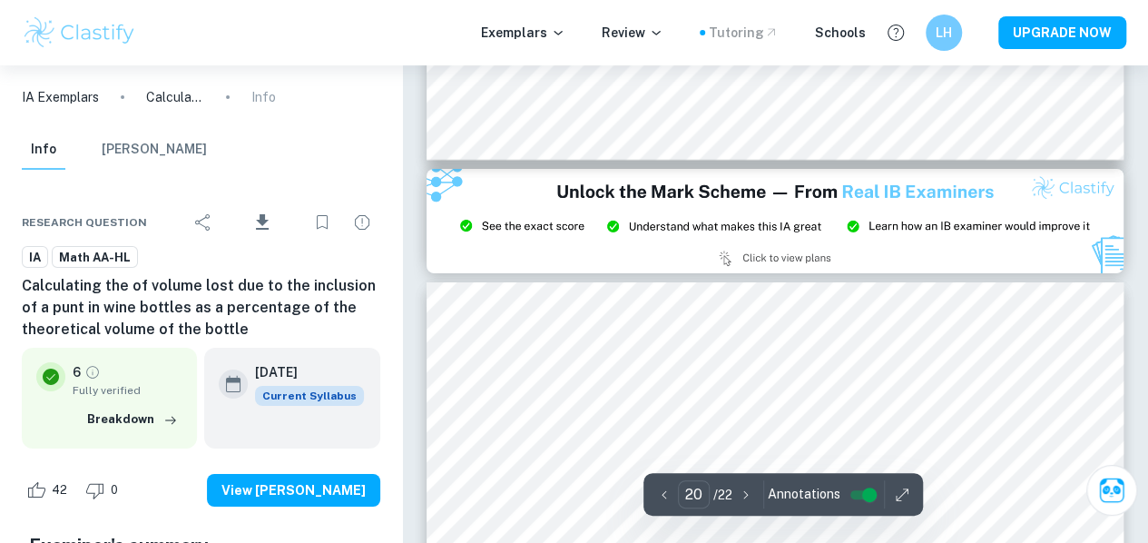
type input "21"
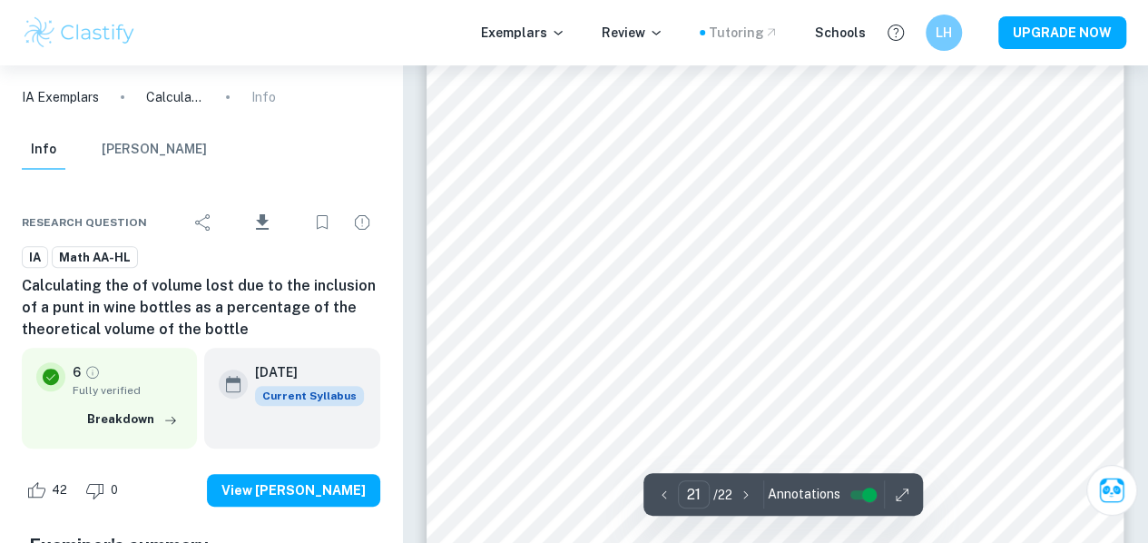
scroll to position [20845, 0]
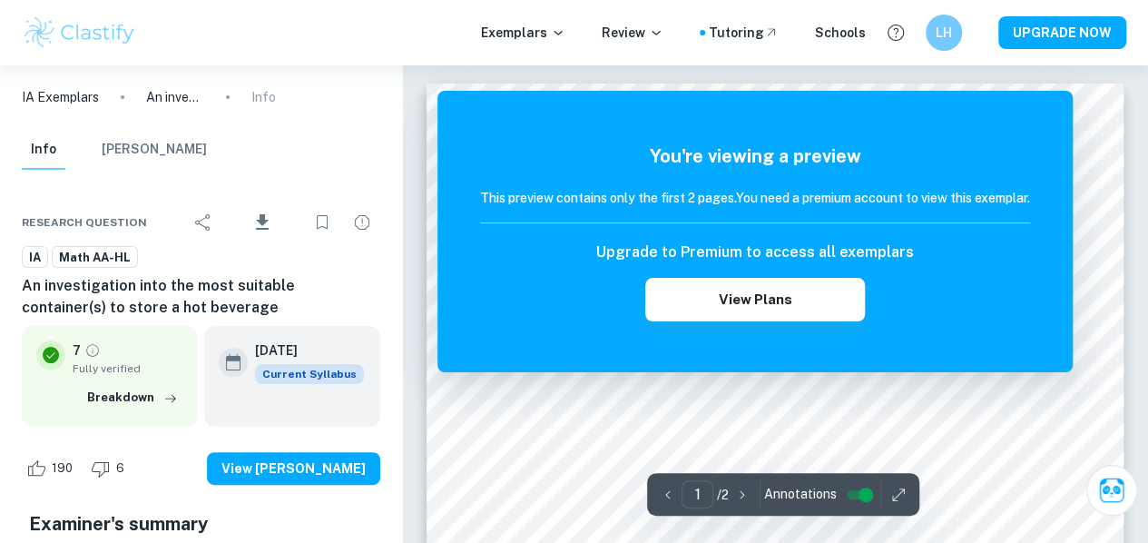
scroll to position [45, 0]
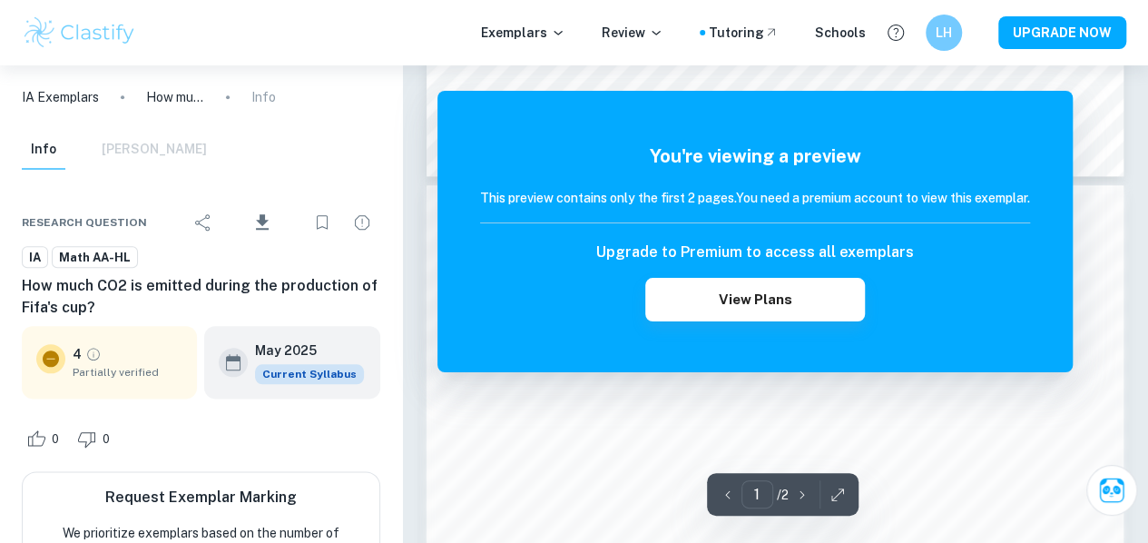
scroll to position [895, 0]
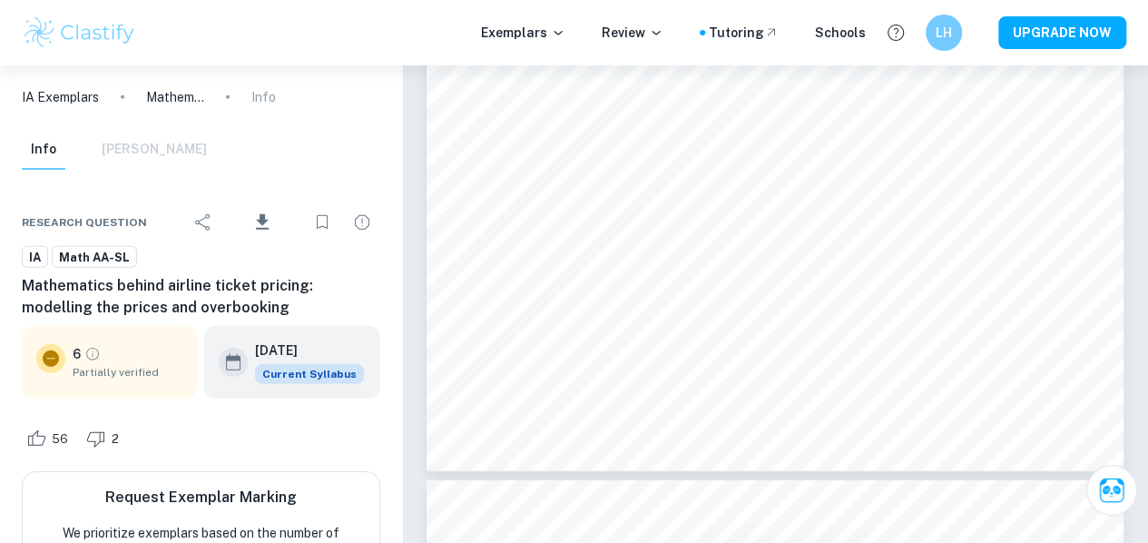
scroll to position [2815, 0]
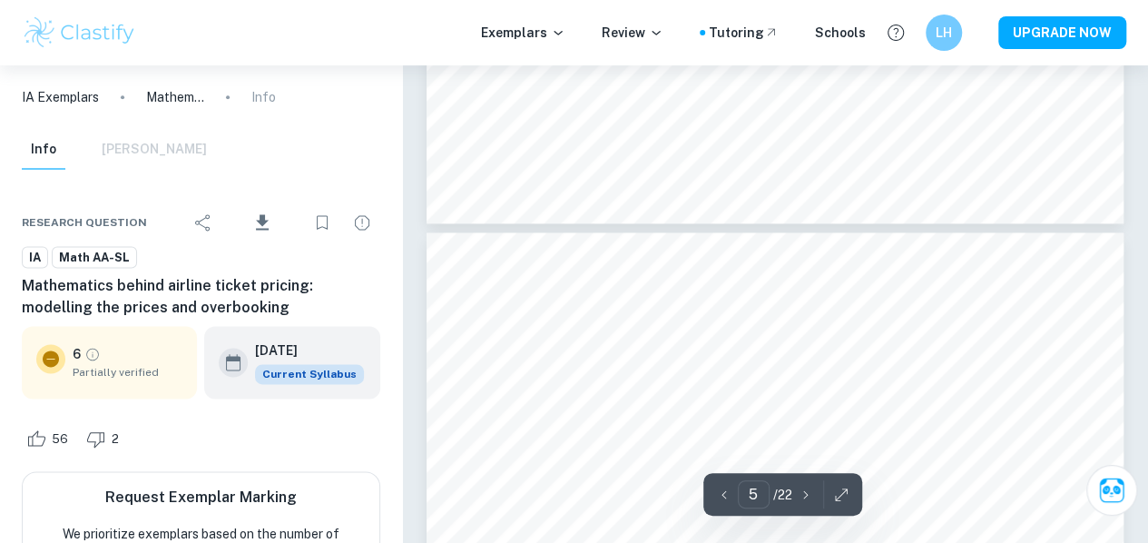
type input "6"
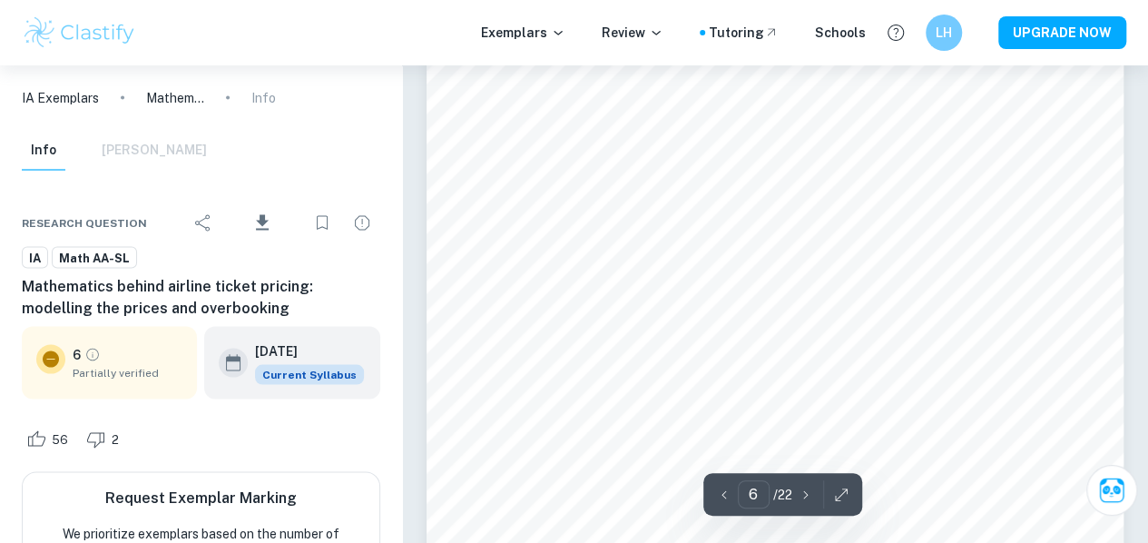
scroll to position [5109, 0]
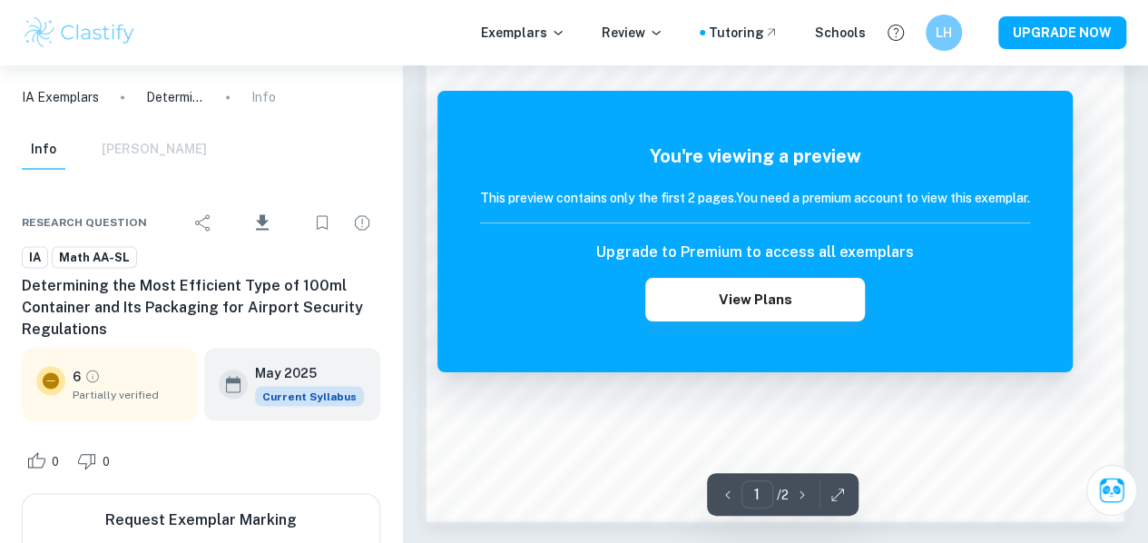
scroll to position [1477, 0]
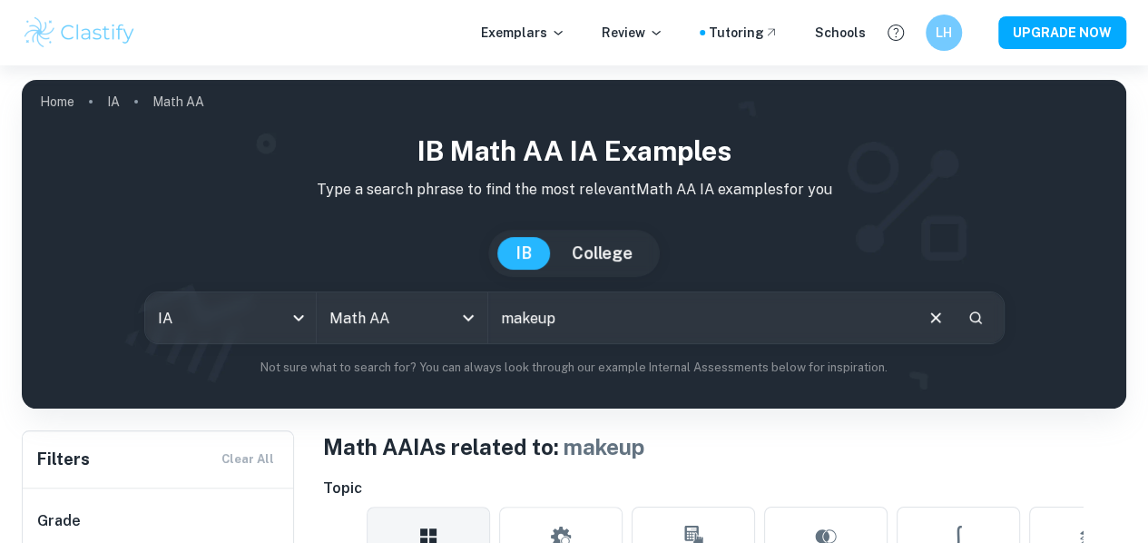
click at [574, 323] on input "makeup" at bounding box center [699, 317] width 423 height 51
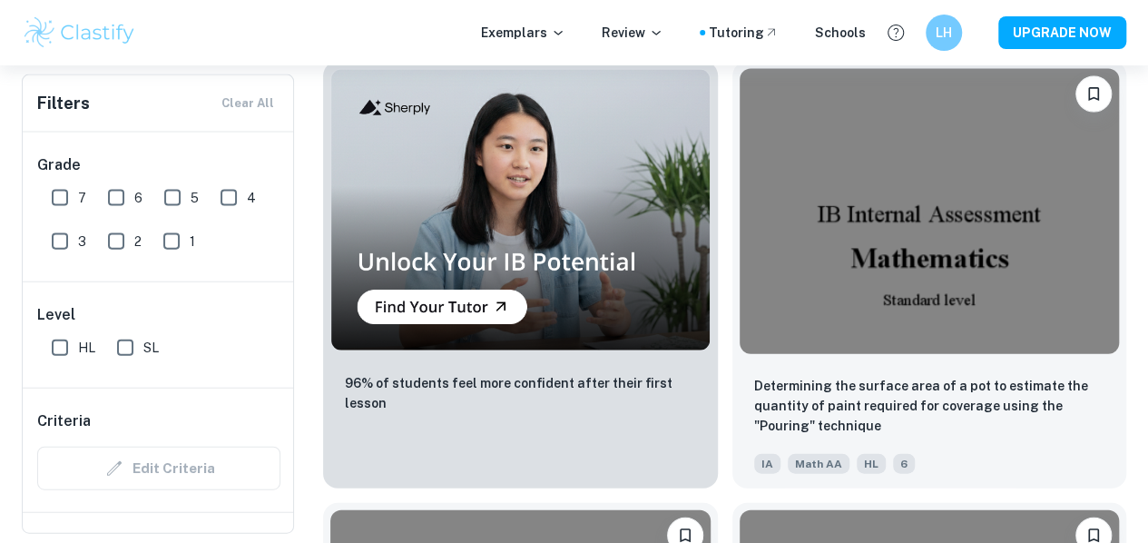
scroll to position [1905, 0]
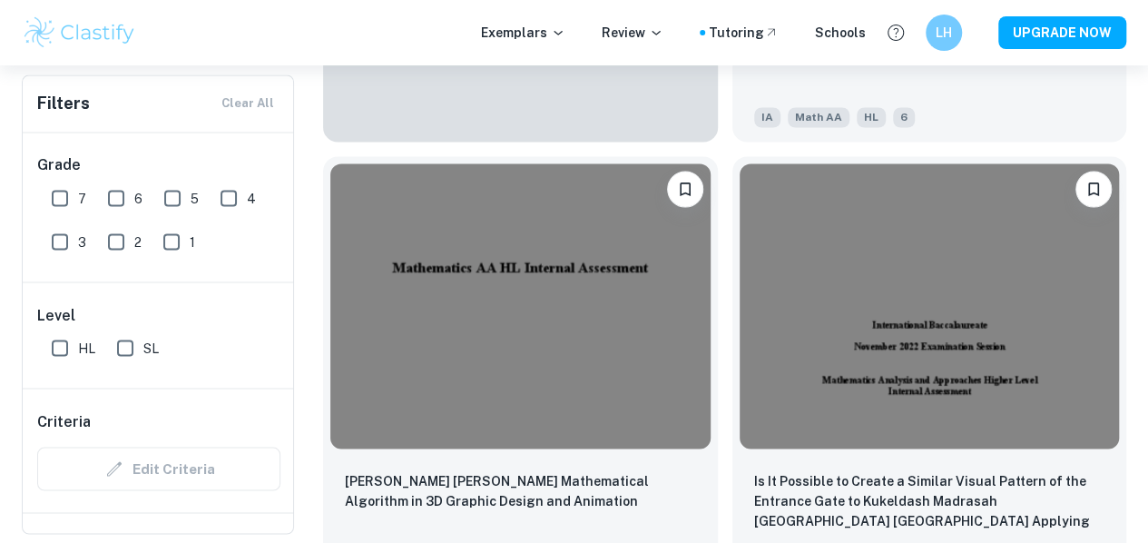
scroll to position [8452, 0]
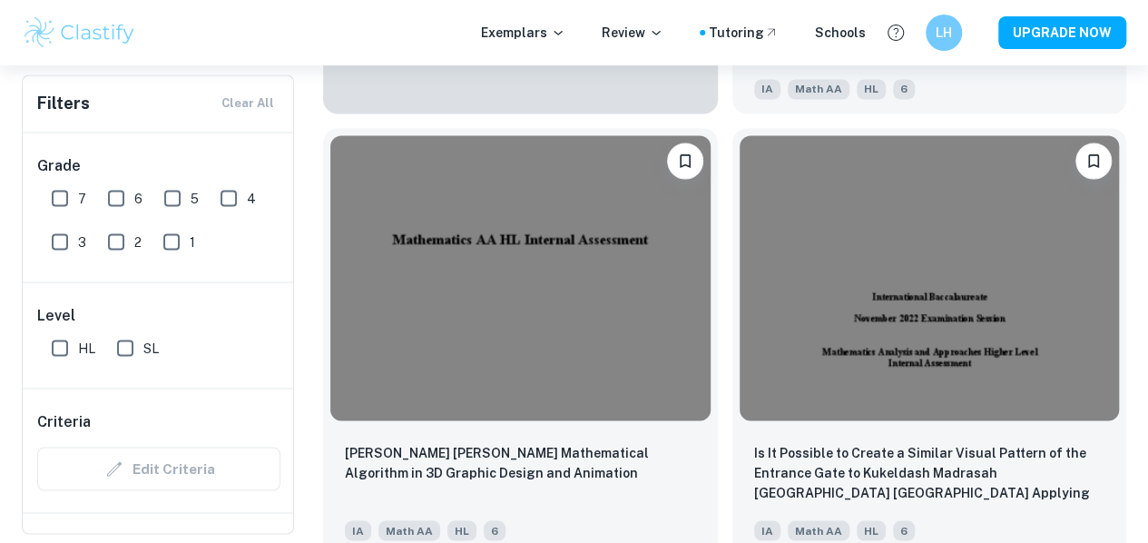
drag, startPoint x: 1042, startPoint y: 212, endPoint x: 310, endPoint y: 331, distance: 741.1
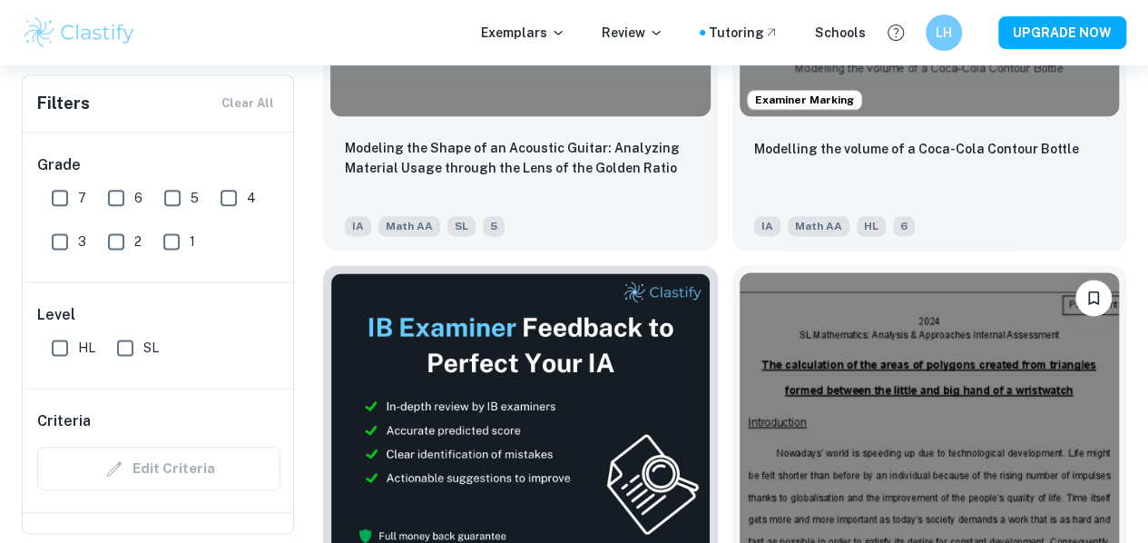
scroll to position [11403, 0]
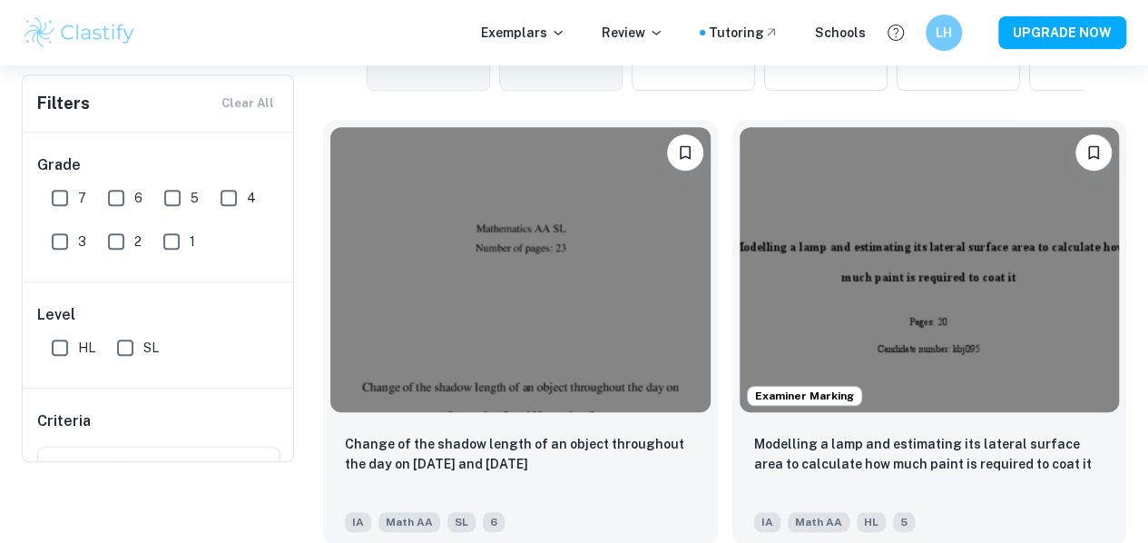
scroll to position [44, 0]
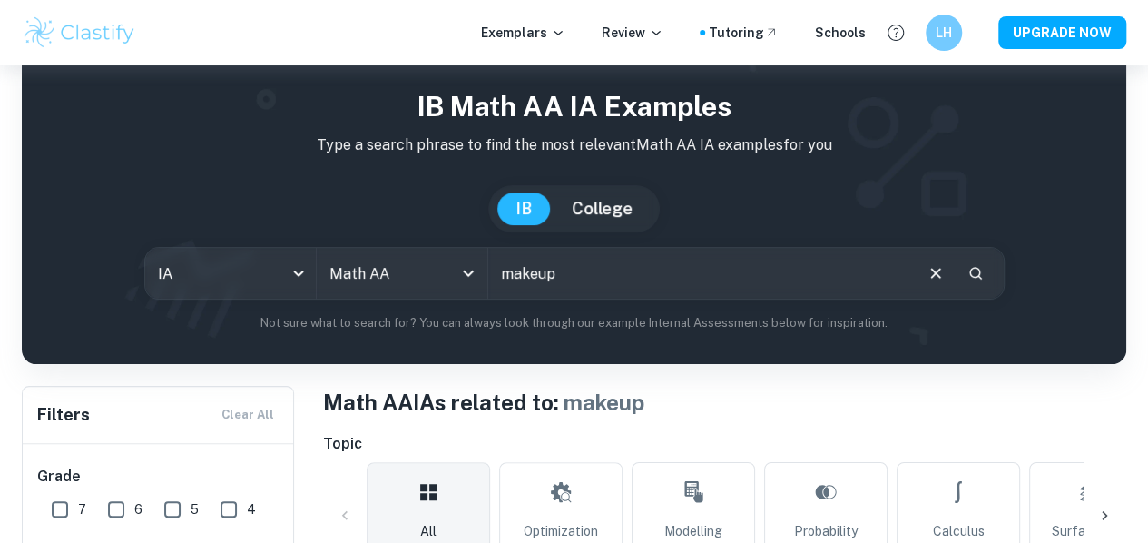
click at [626, 265] on input "makeup" at bounding box center [699, 273] width 423 height 51
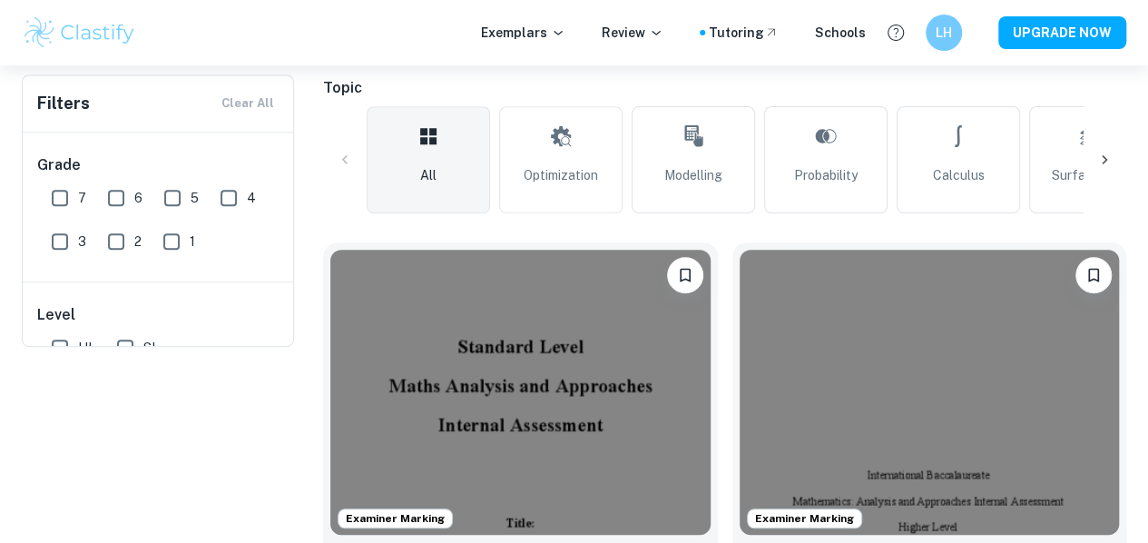
scroll to position [100, 0]
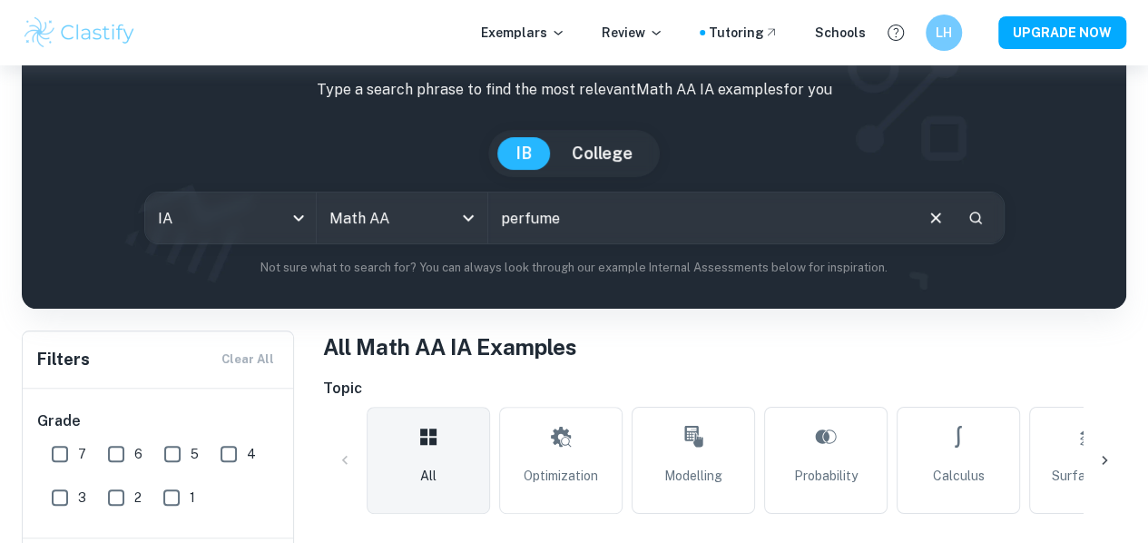
type input "perfume"
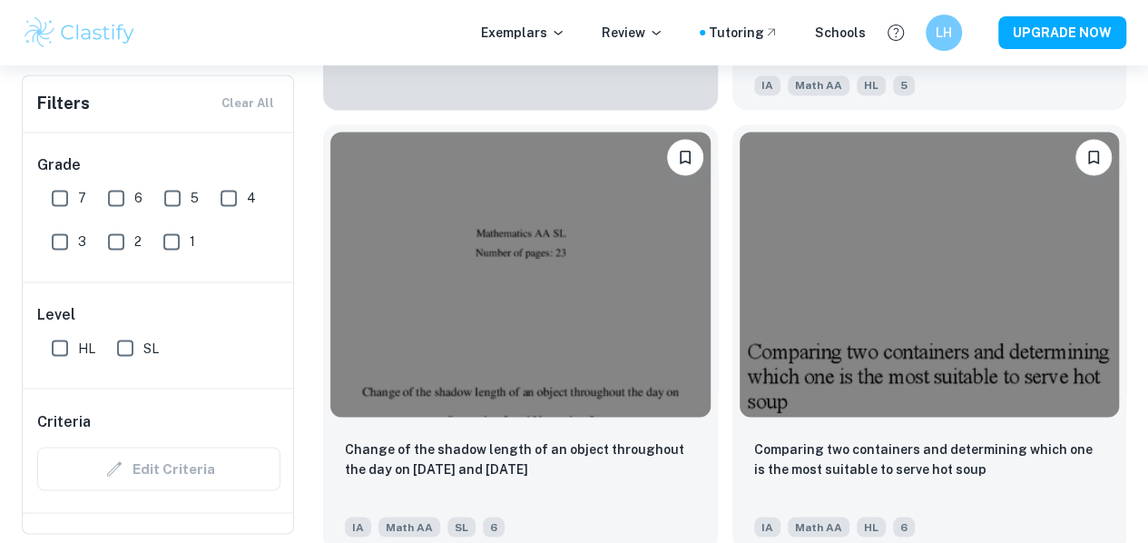
scroll to position [1484, 0]
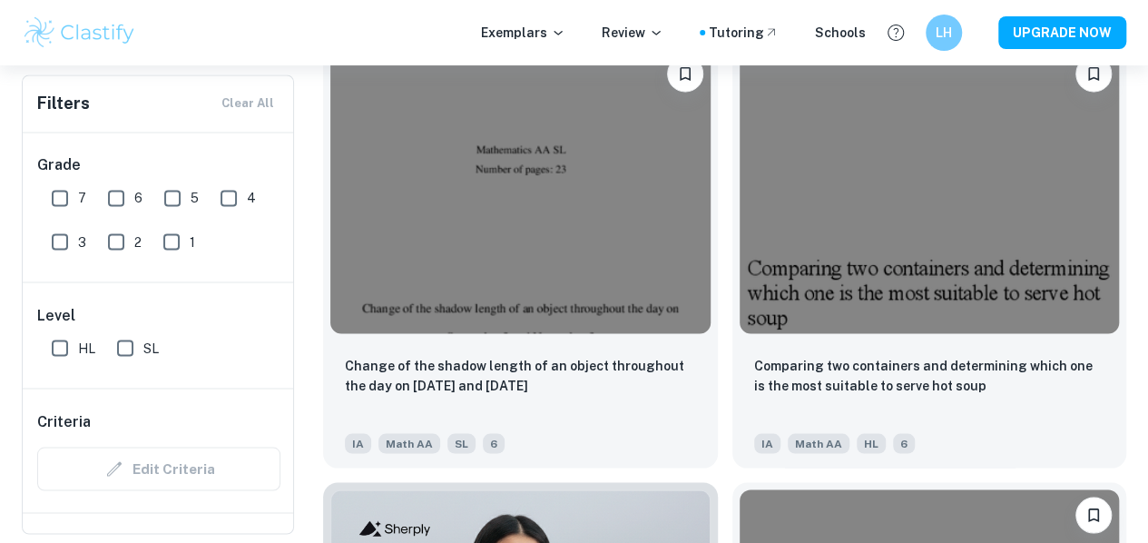
drag, startPoint x: 946, startPoint y: 357, endPoint x: 307, endPoint y: 418, distance: 641.9
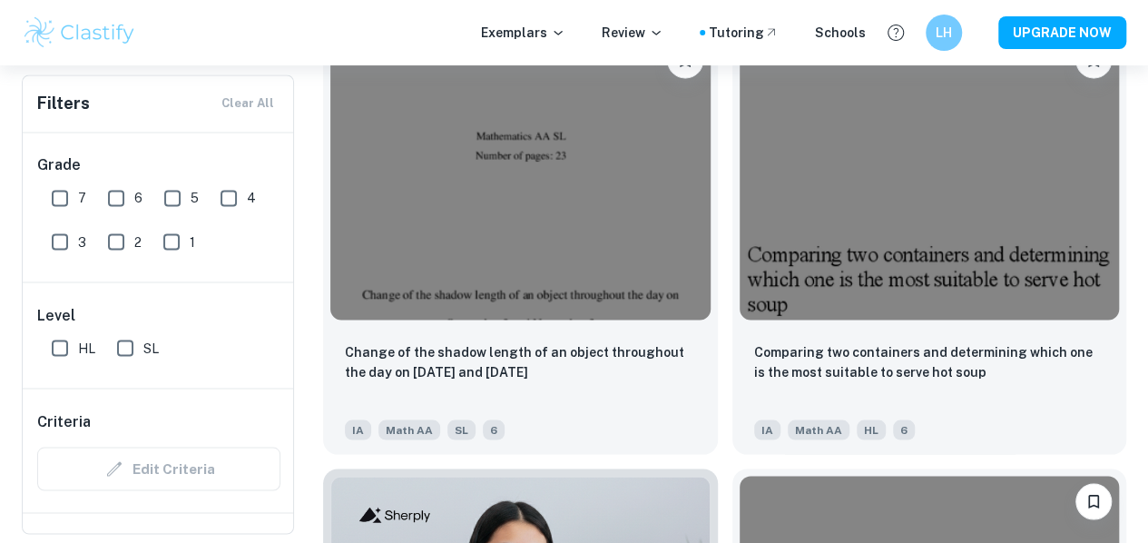
scroll to position [1498, 0]
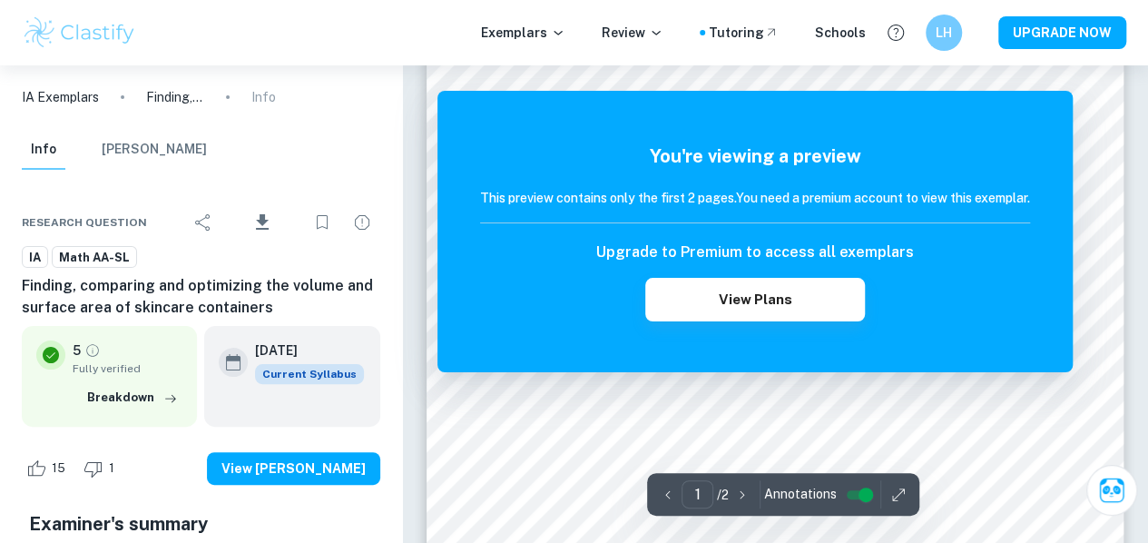
scroll to position [54, 0]
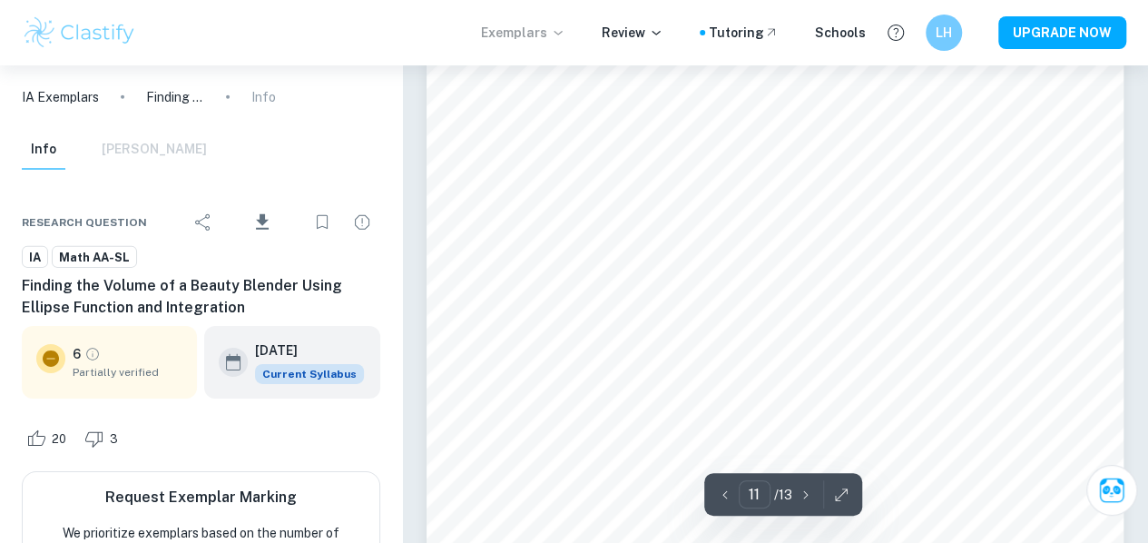
scroll to position [9728, 0]
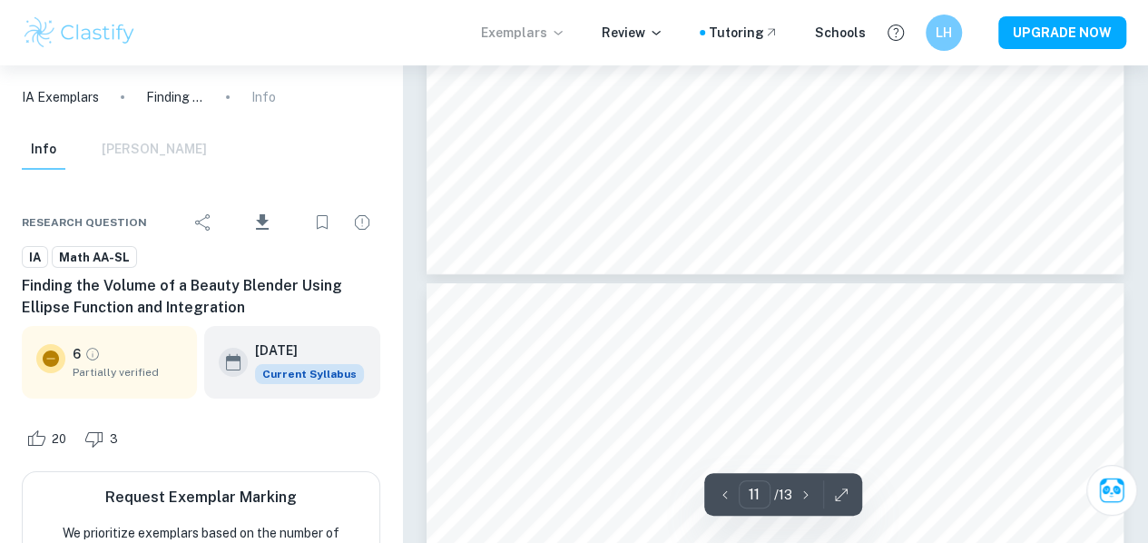
type input "12"
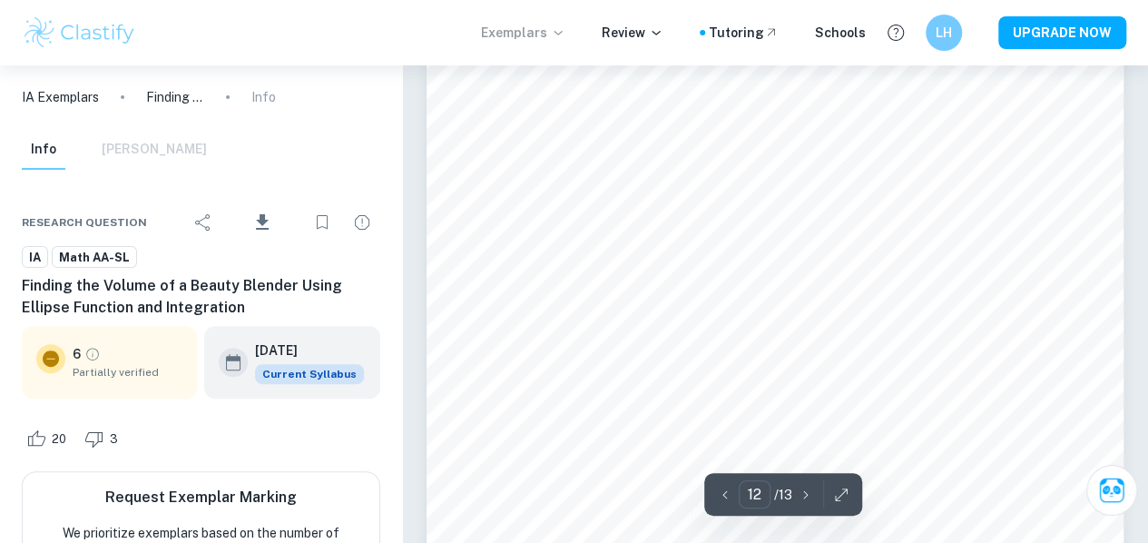
scroll to position [10458, 0]
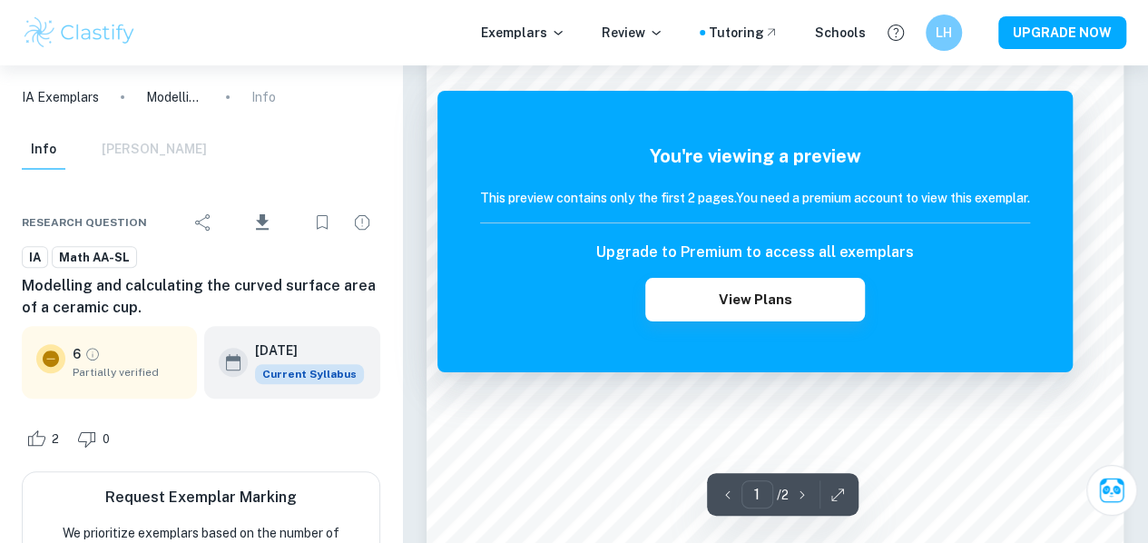
scroll to position [217, 0]
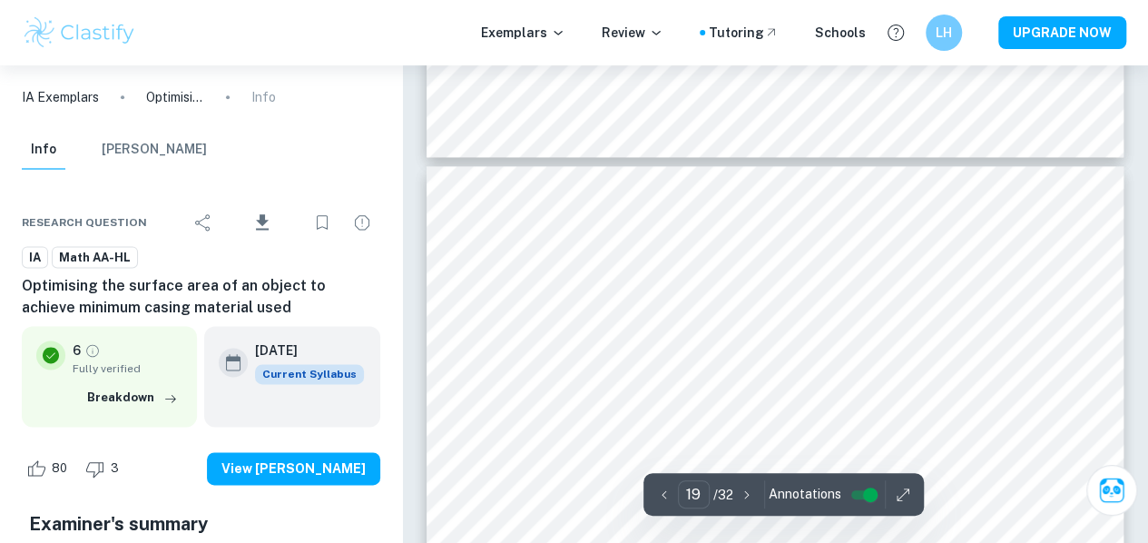
scroll to position [18427, 0]
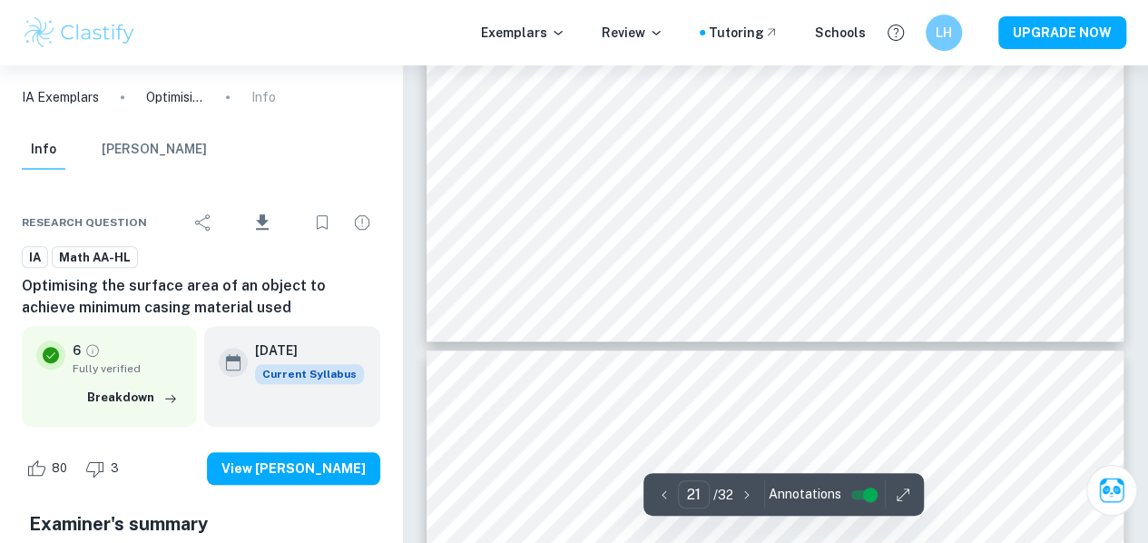
type input "22"
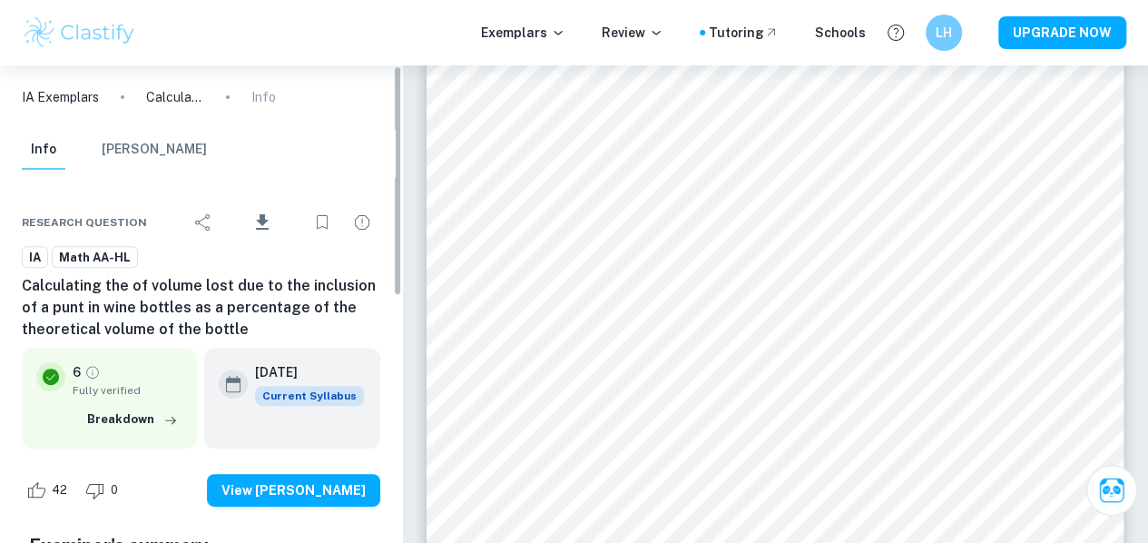
scroll to position [20845, 0]
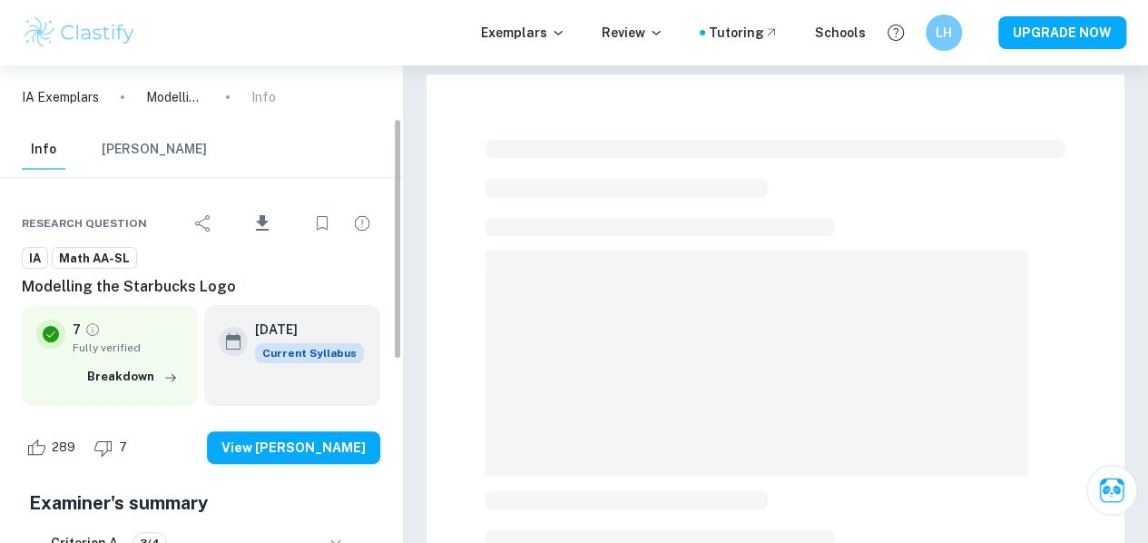
scroll to position [145, 0]
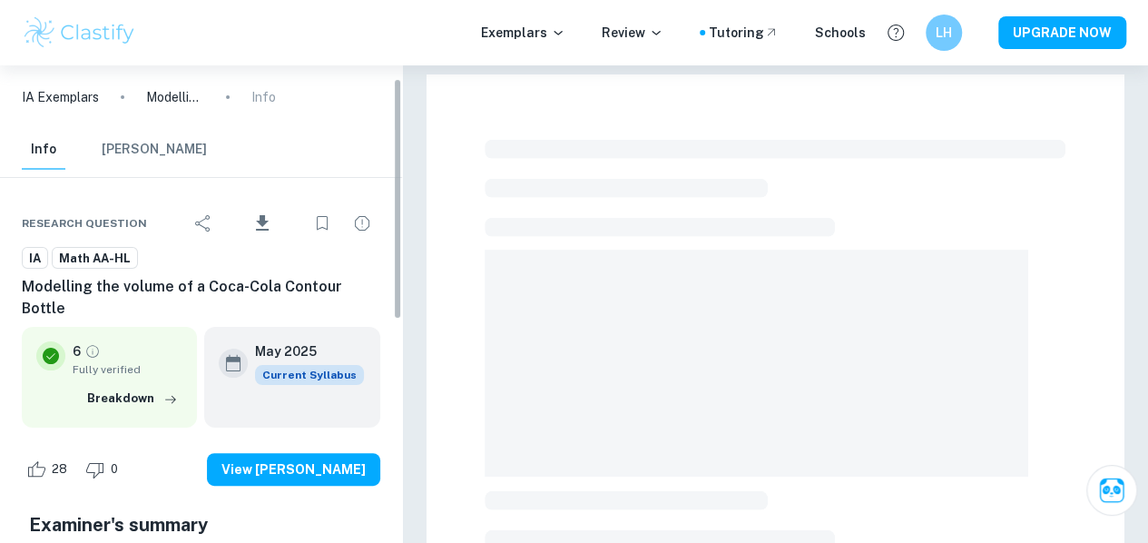
scroll to position [25, 0]
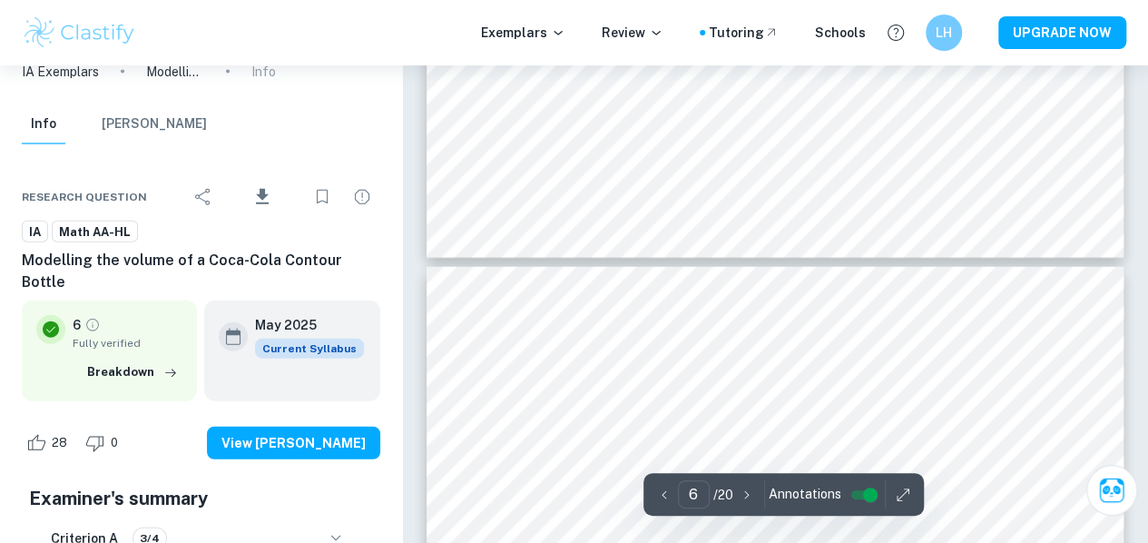
type input "7"
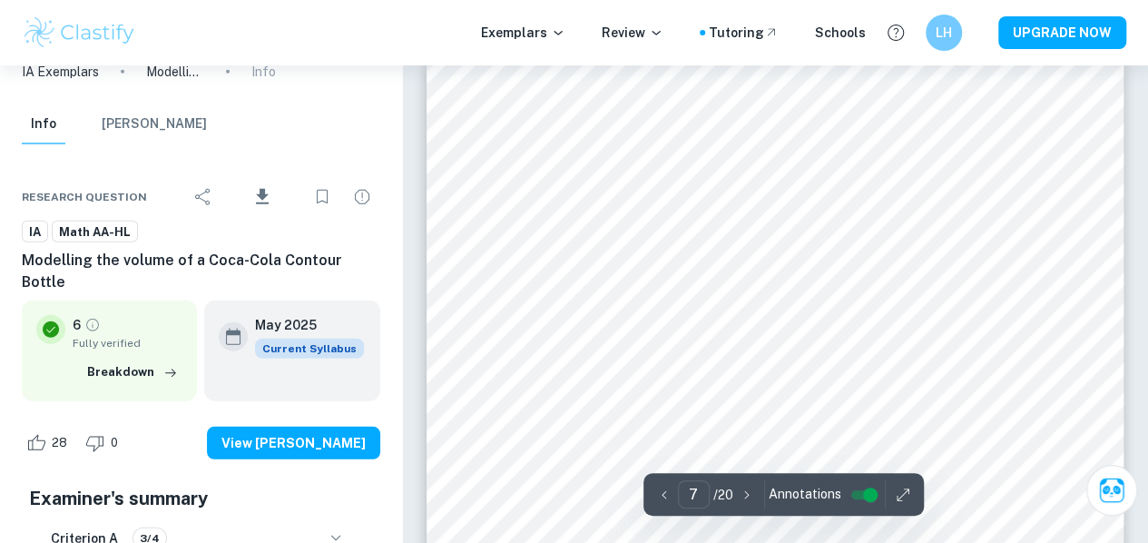
scroll to position [5719, 0]
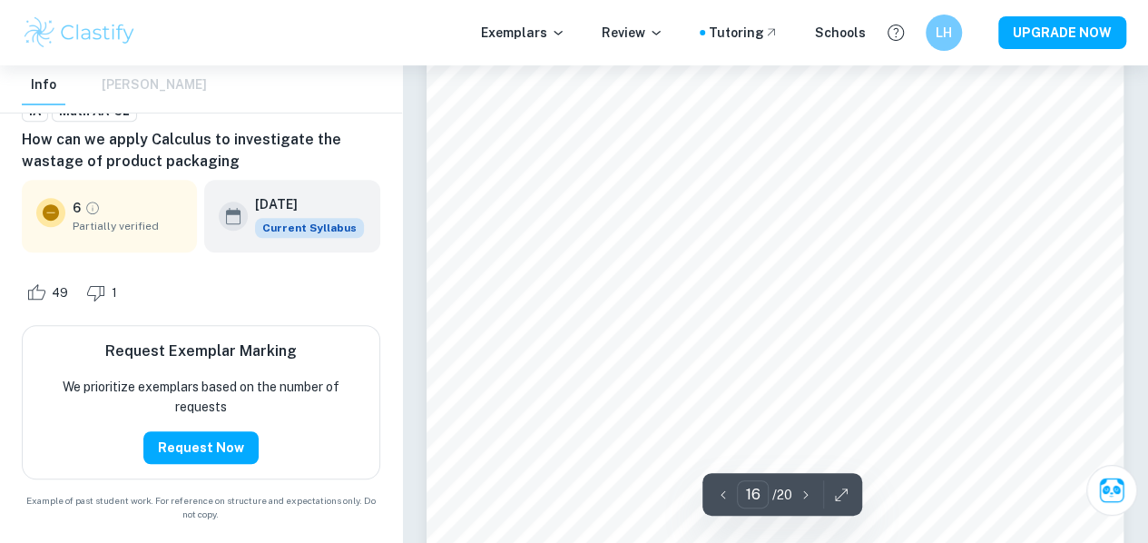
scroll to position [14625, 0]
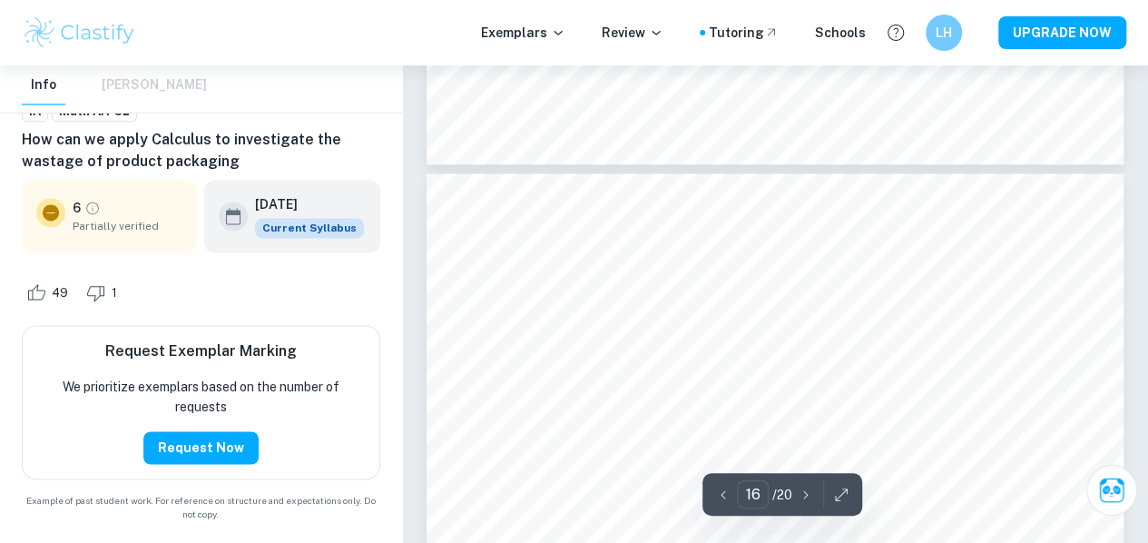
type input "17"
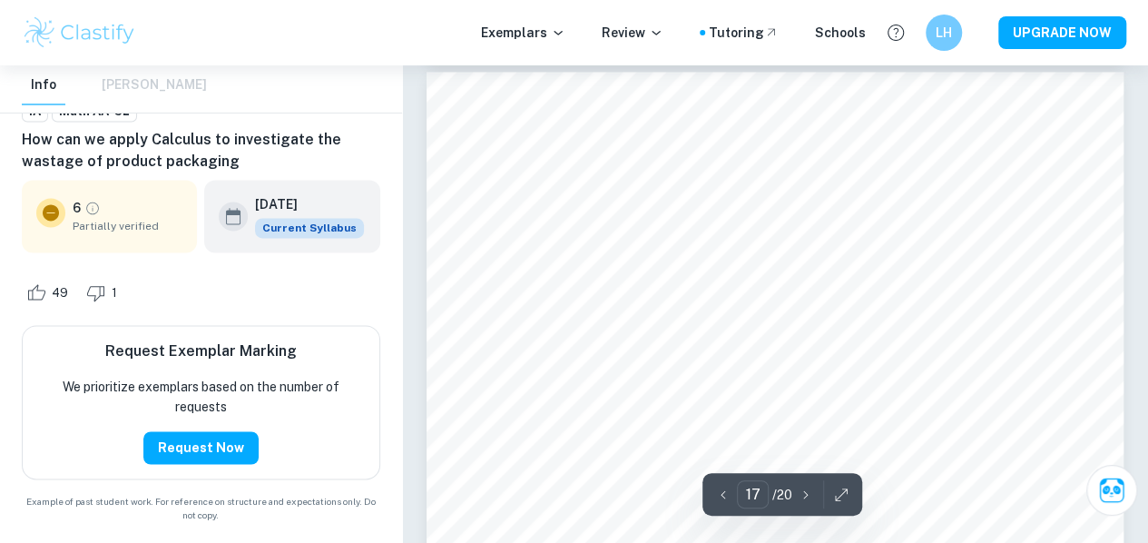
scroll to position [15377, 0]
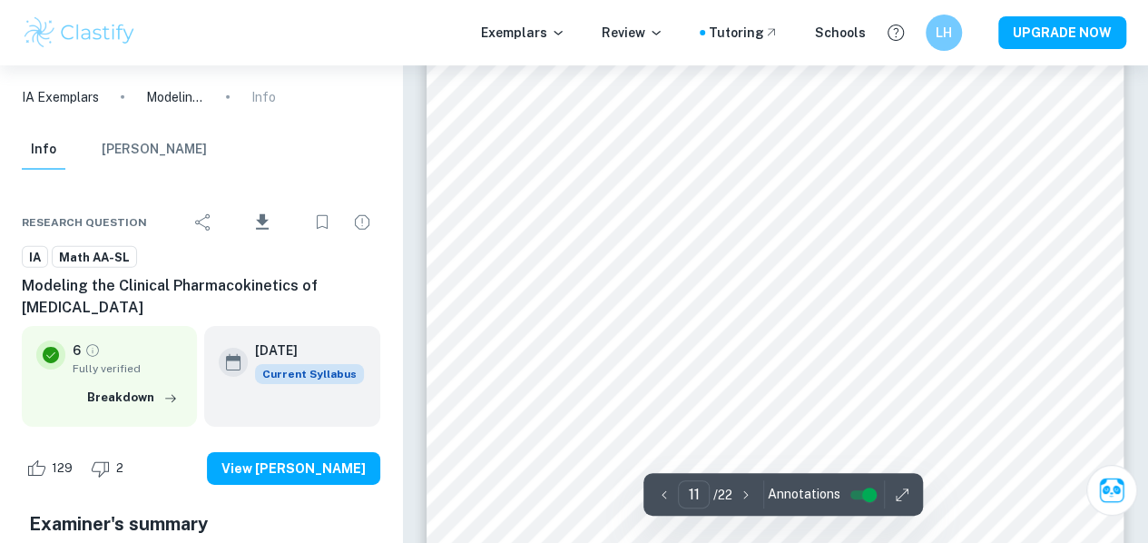
scroll to position [9616, 0]
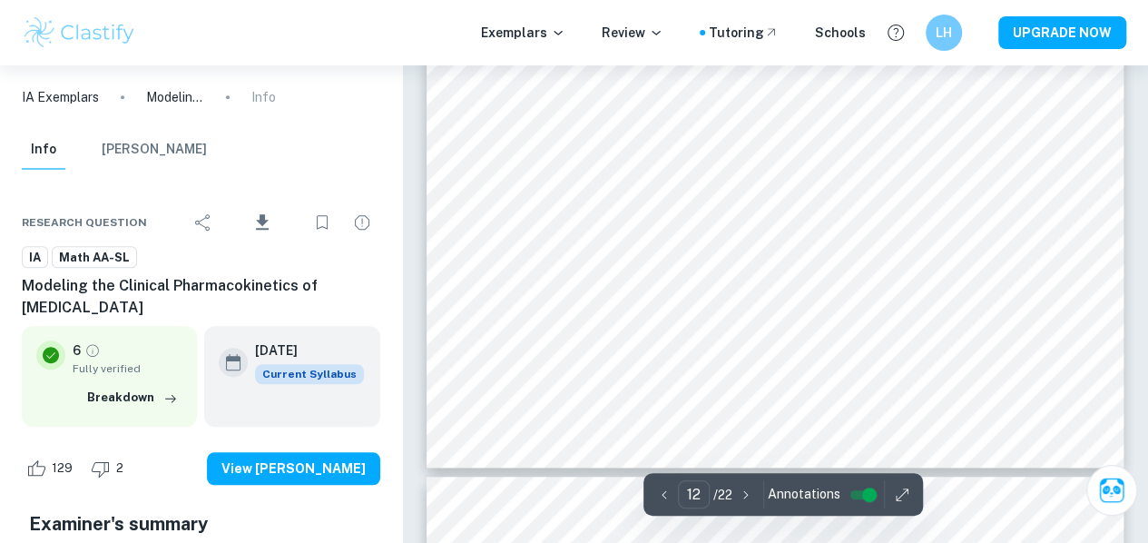
type input "13"
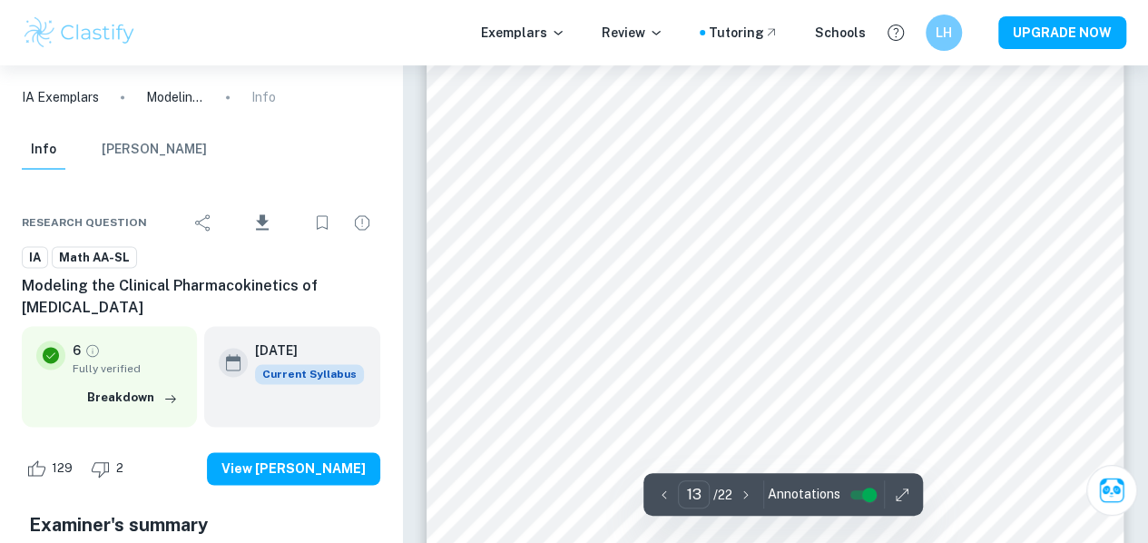
scroll to position [11546, 0]
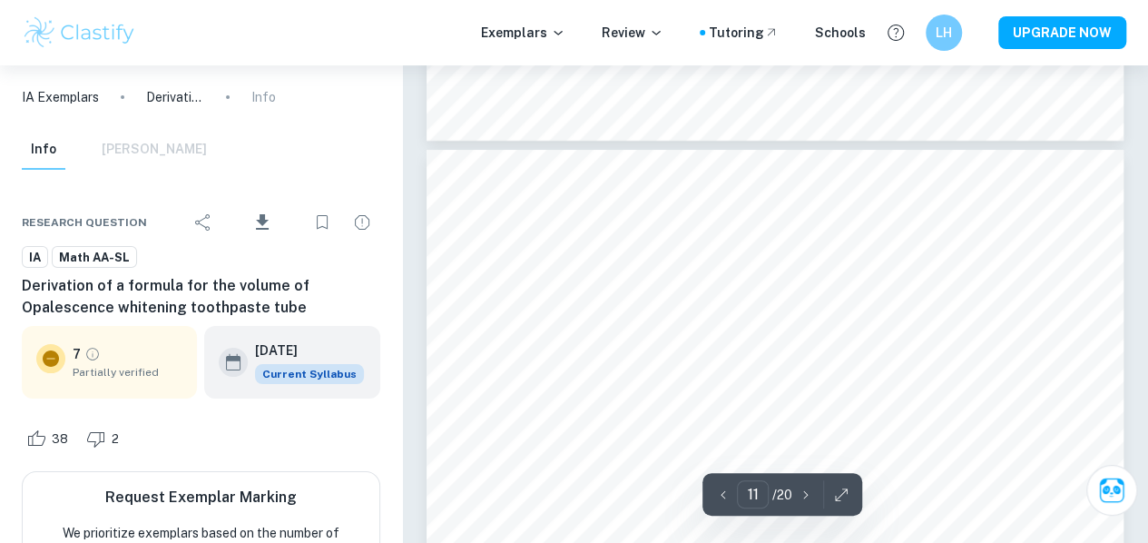
scroll to position [10221, 0]
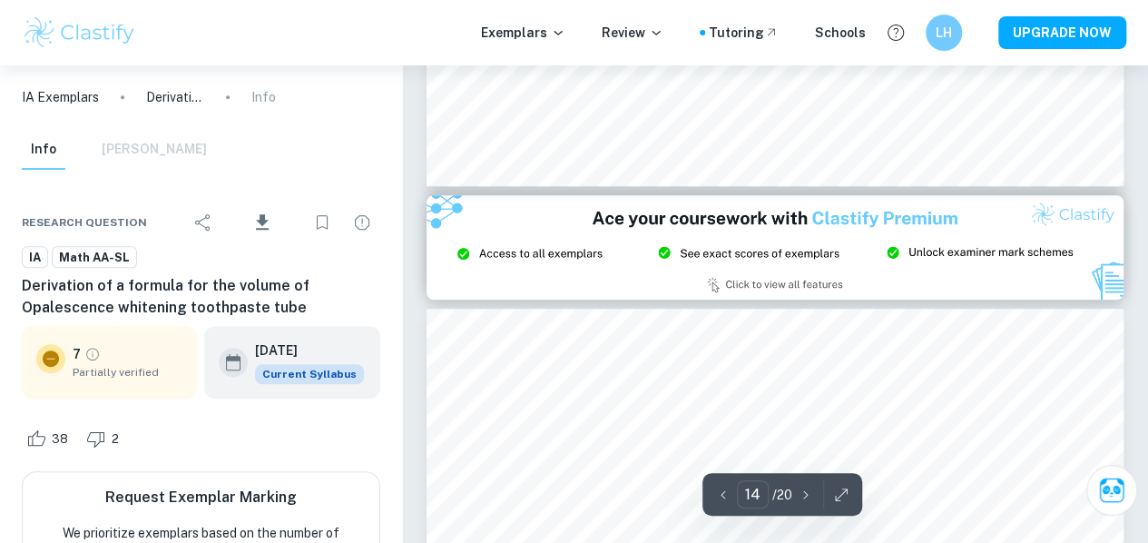
type input "15"
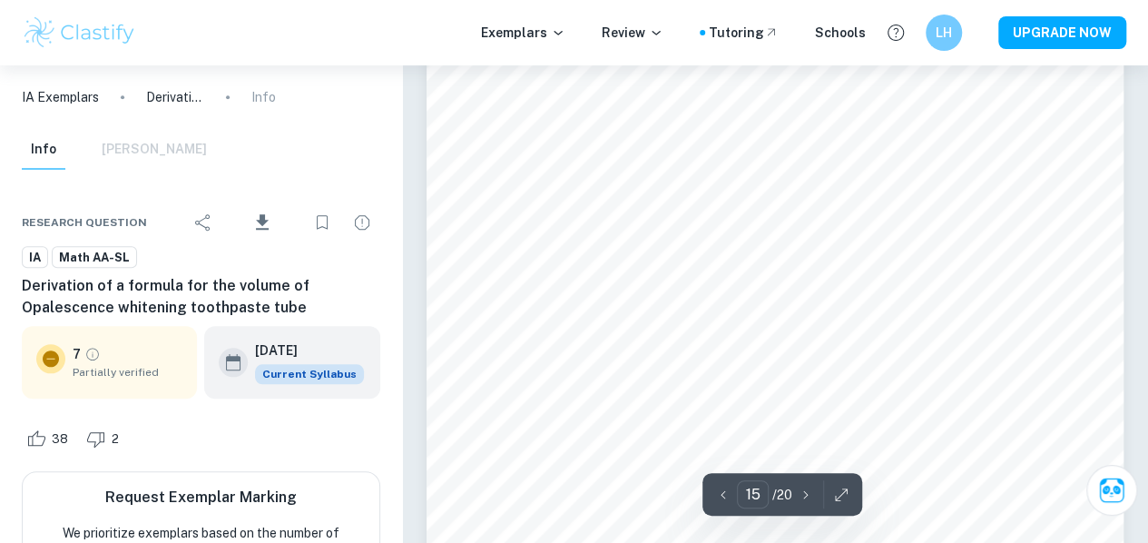
scroll to position [14770, 0]
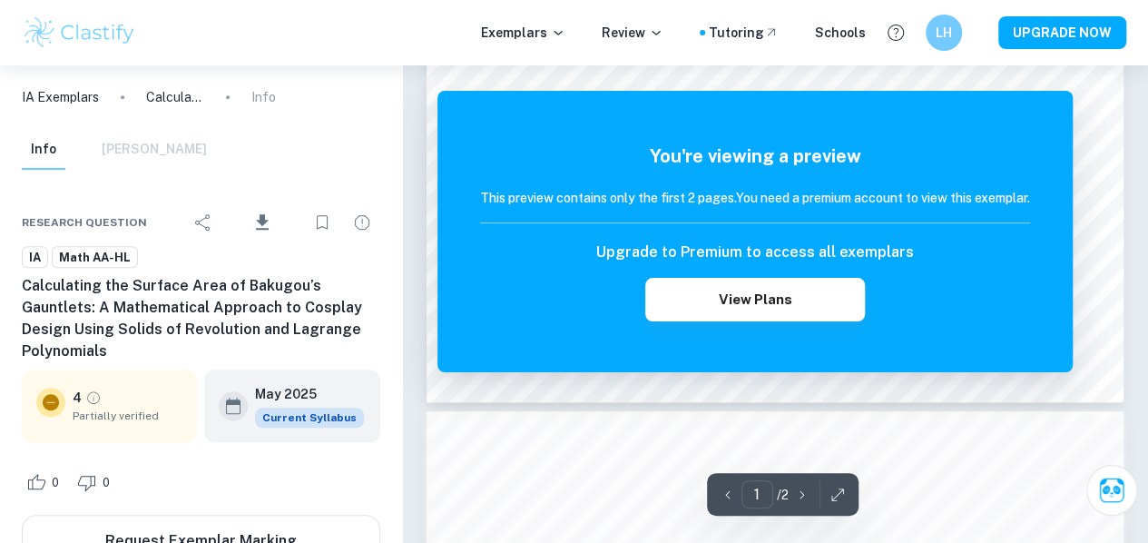
scroll to position [666, 0]
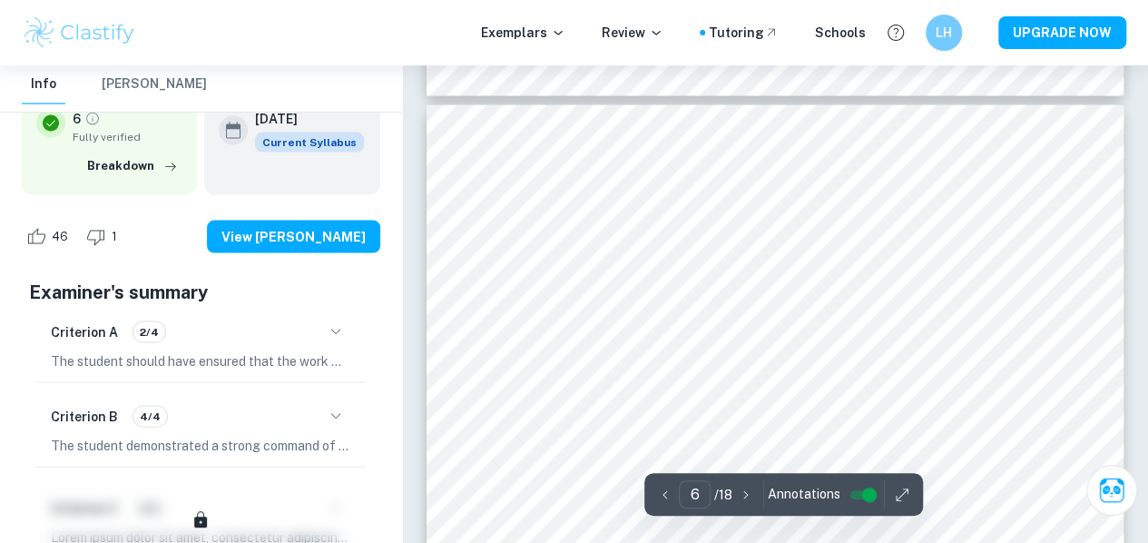
scroll to position [5179, 0]
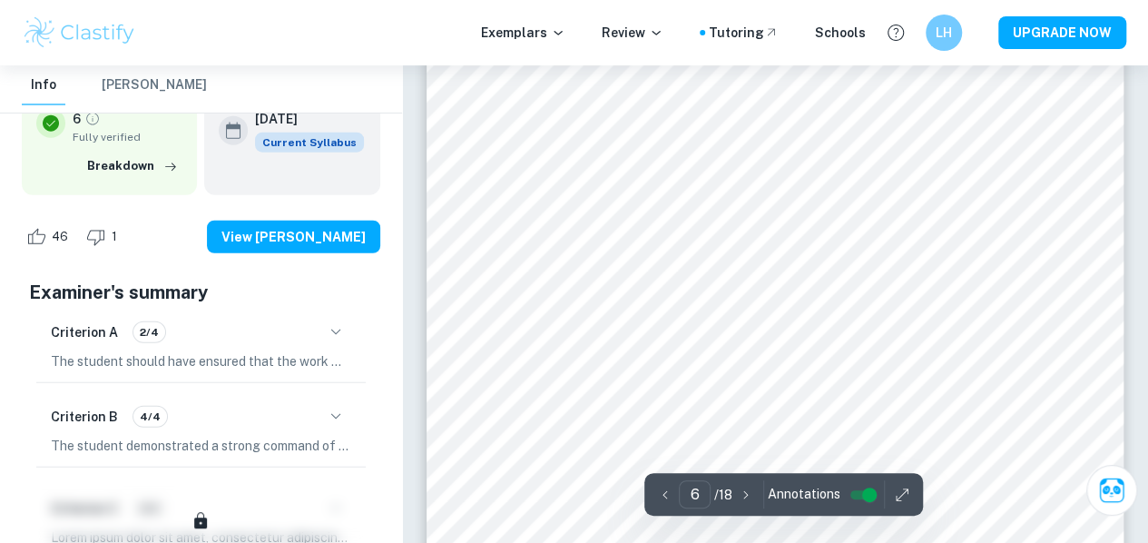
type input "7"
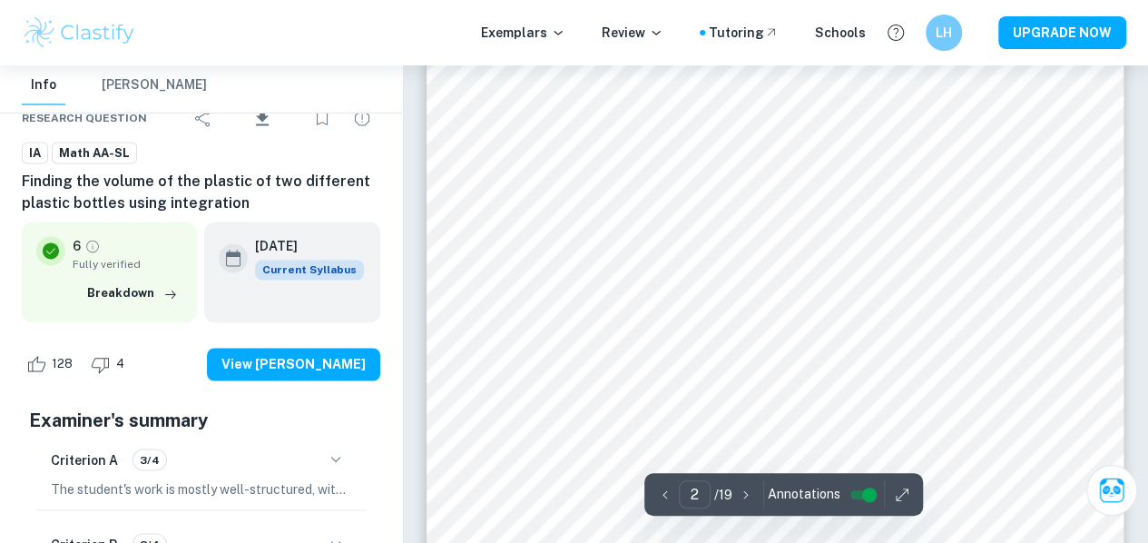
scroll to position [1668, 0]
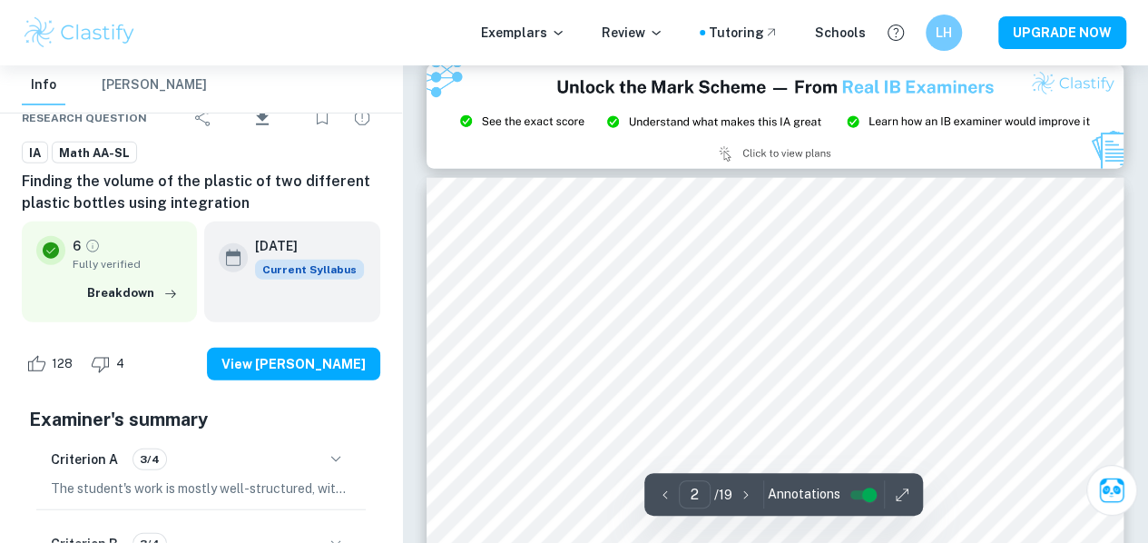
type input "3"
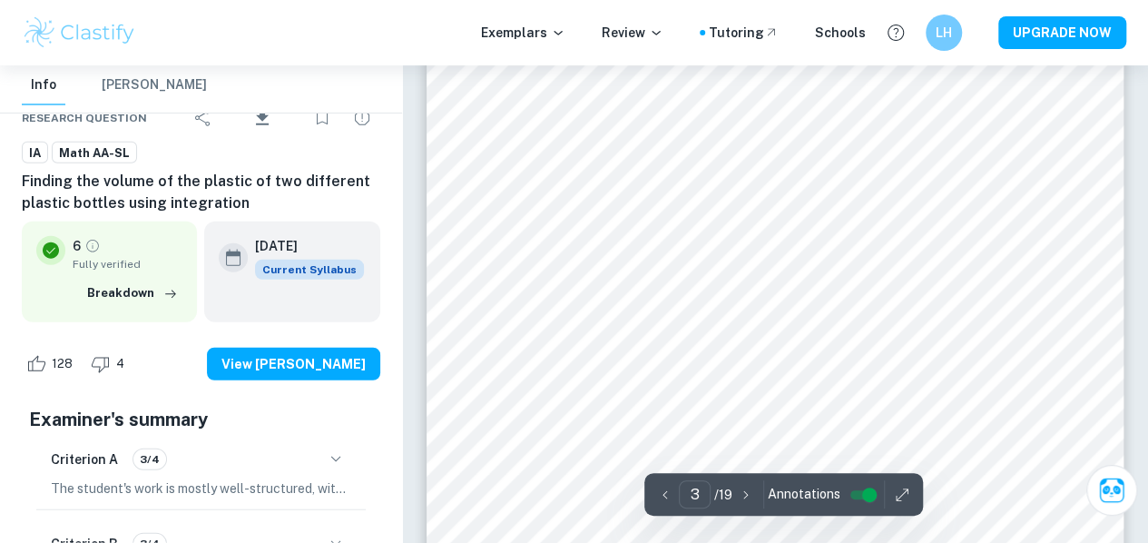
scroll to position [2274, 0]
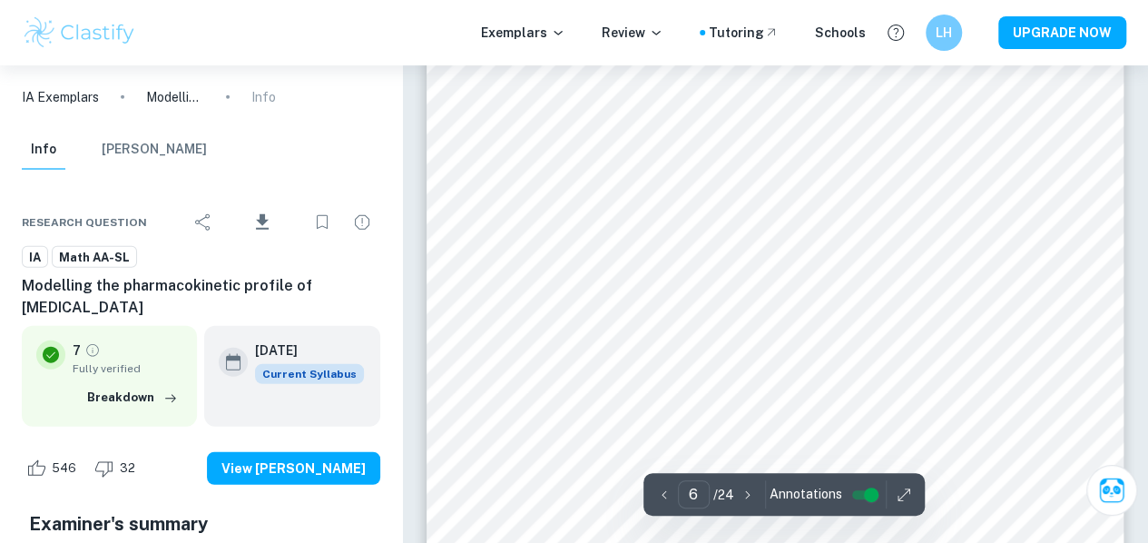
scroll to position [5565, 0]
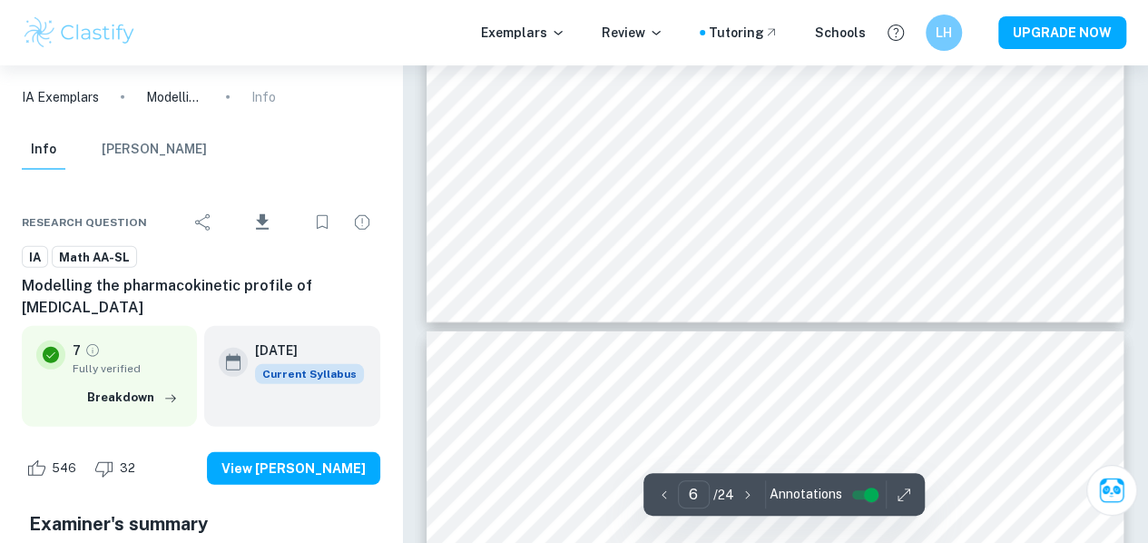
type input "7"
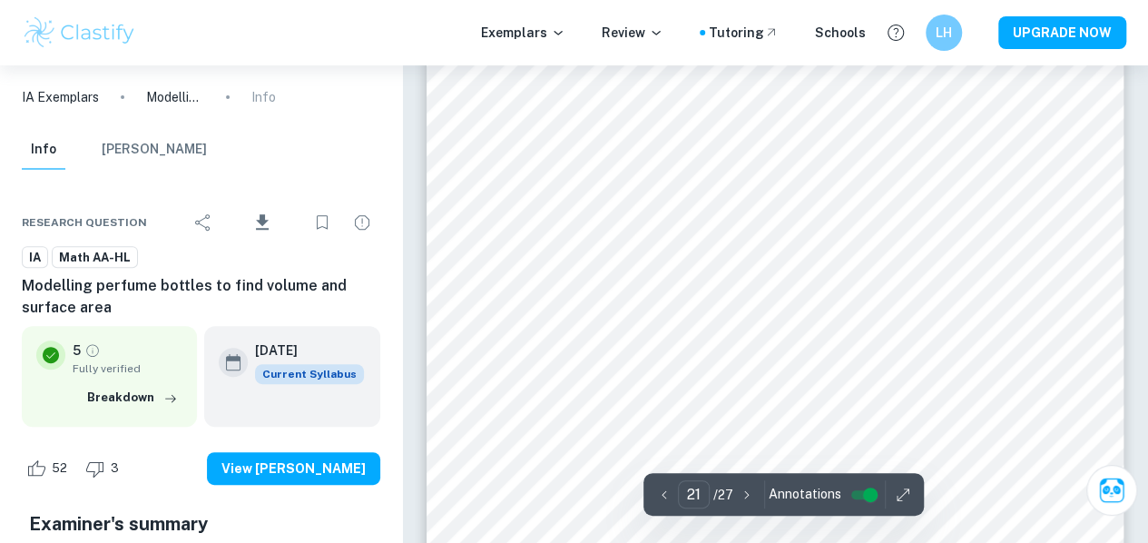
scroll to position [20900, 0]
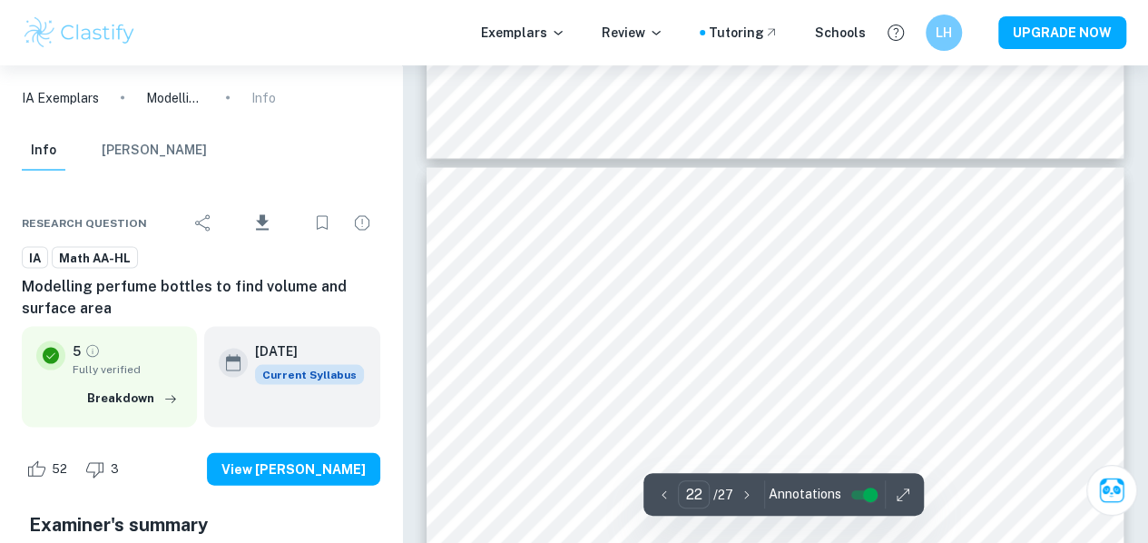
type input "23"
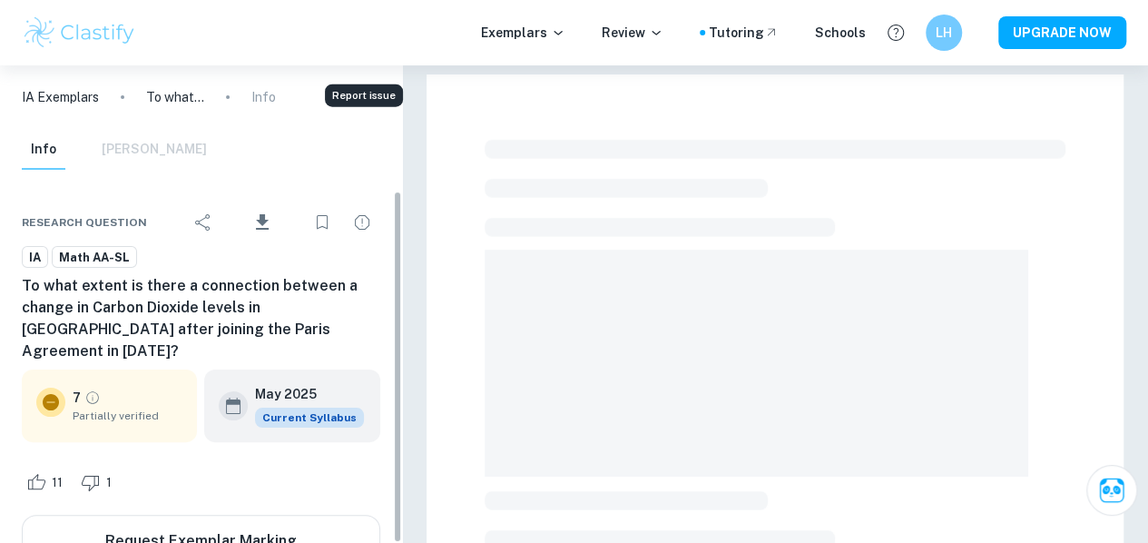
scroll to position [169, 0]
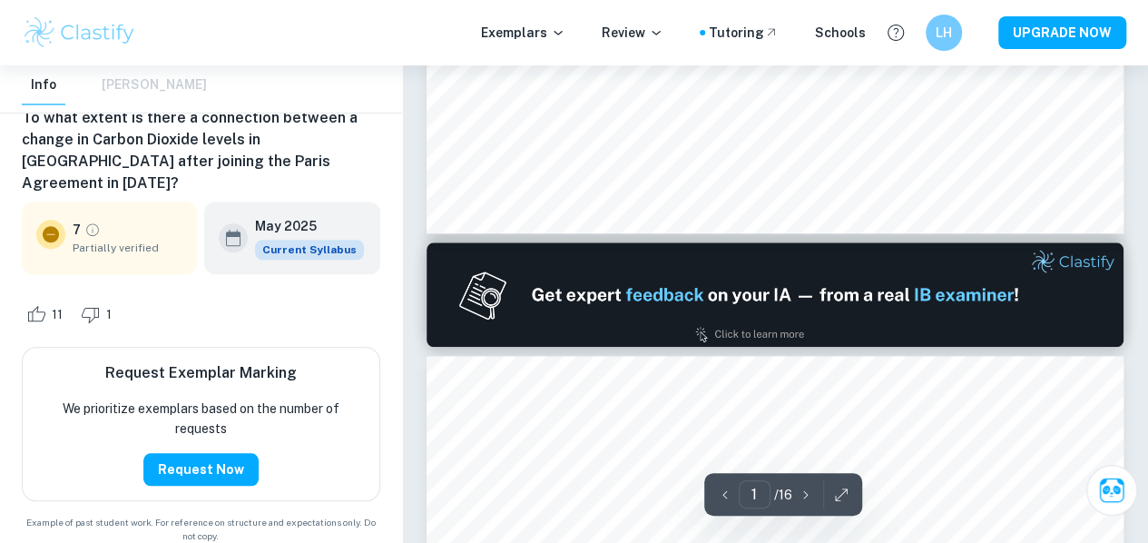
type input "2"
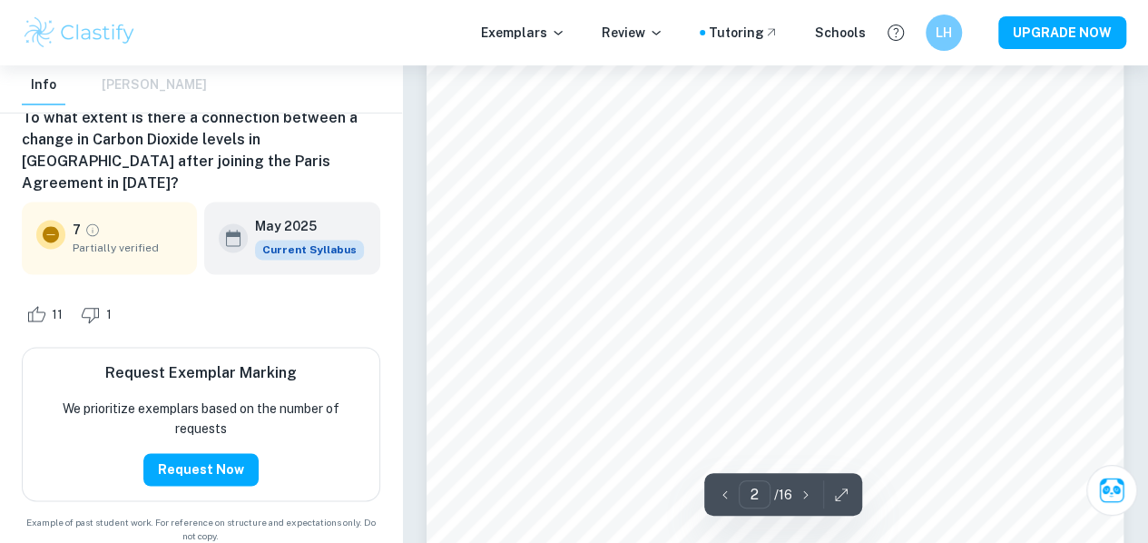
scroll to position [1183, 0]
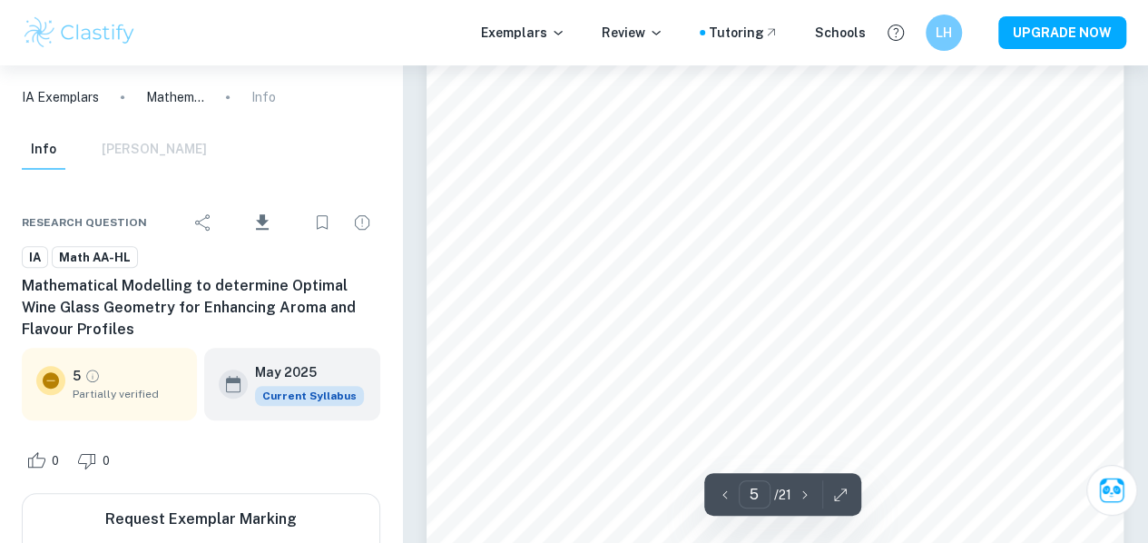
scroll to position [3978, 0]
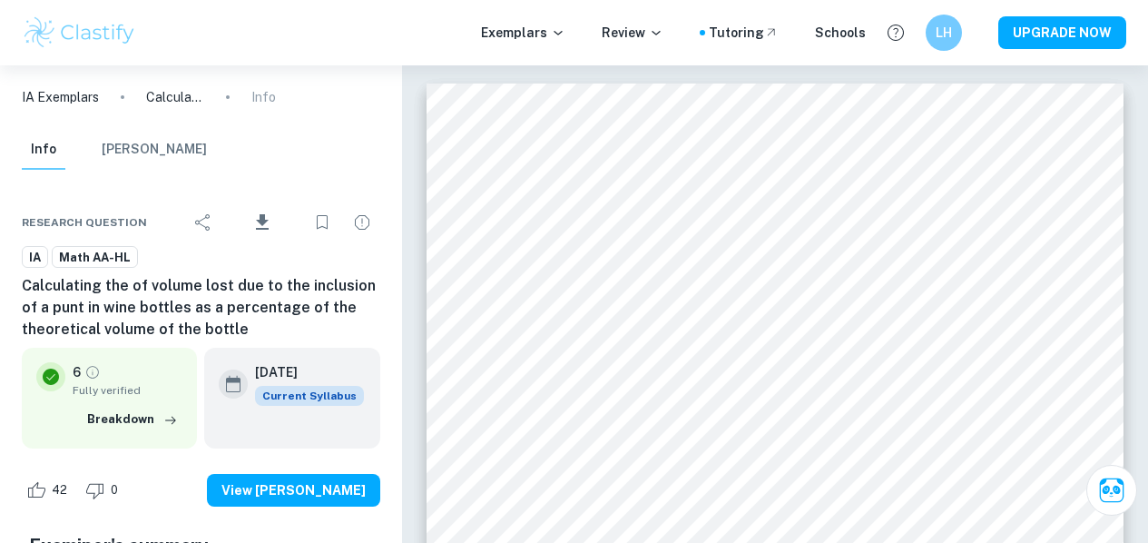
scroll to position [20845, 0]
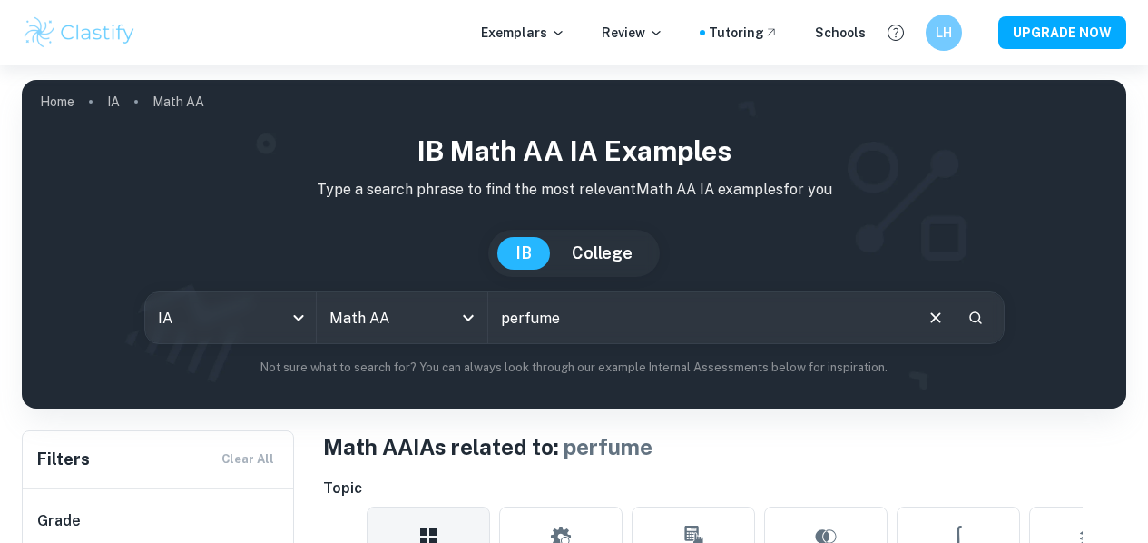
click at [575, 334] on input "perfume" at bounding box center [699, 317] width 423 height 51
type input "london eye"
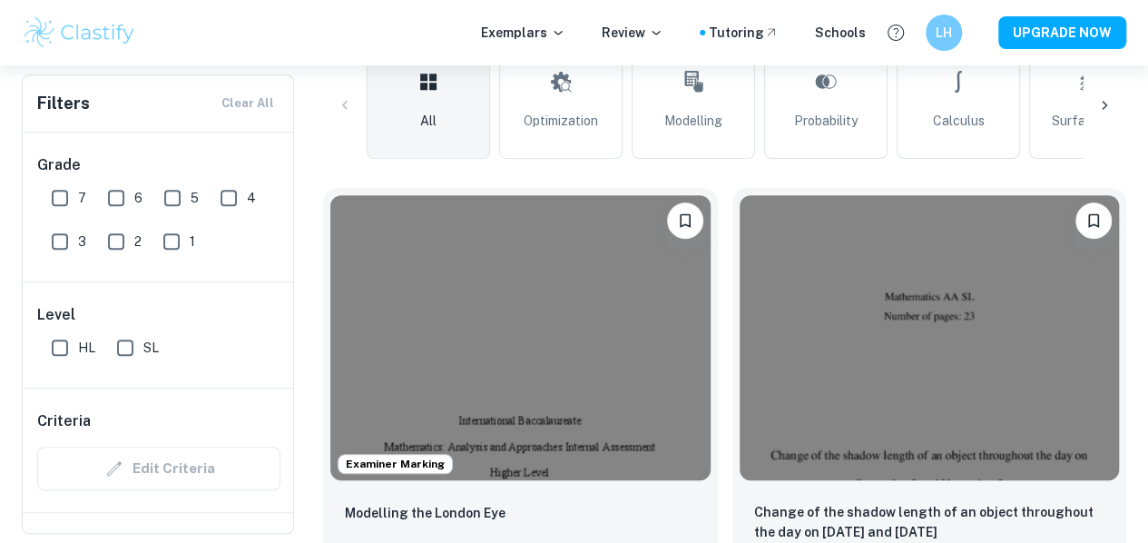
scroll to position [468, 0]
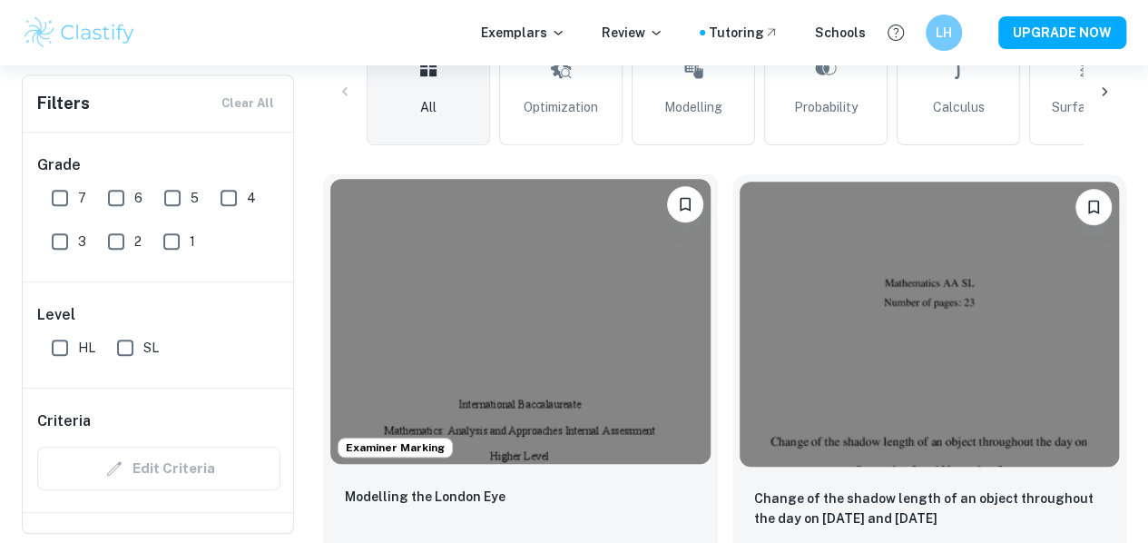
click at [502, 272] on img at bounding box center [520, 321] width 380 height 285
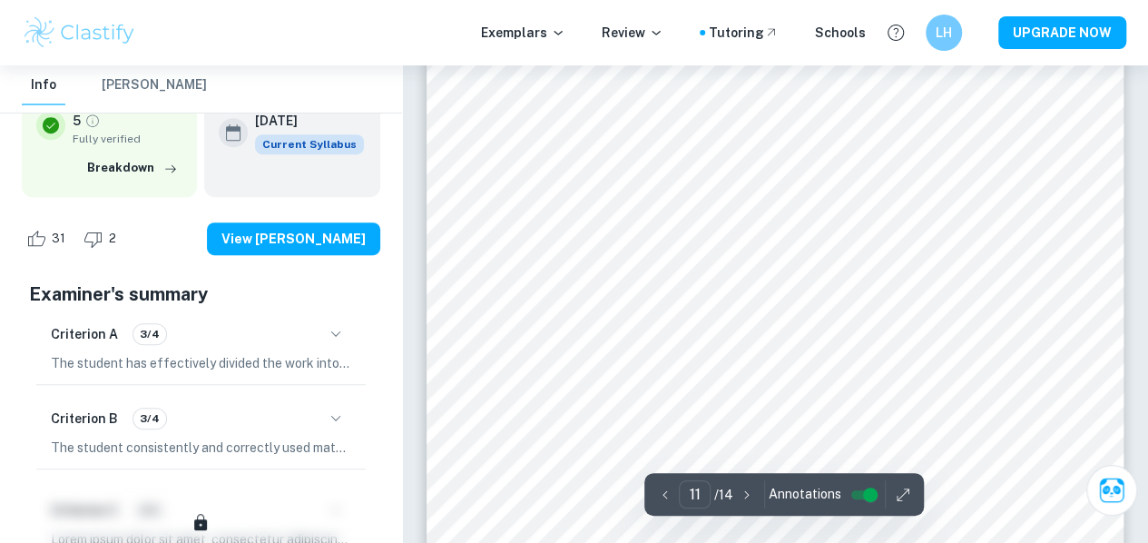
scroll to position [10660, 0]
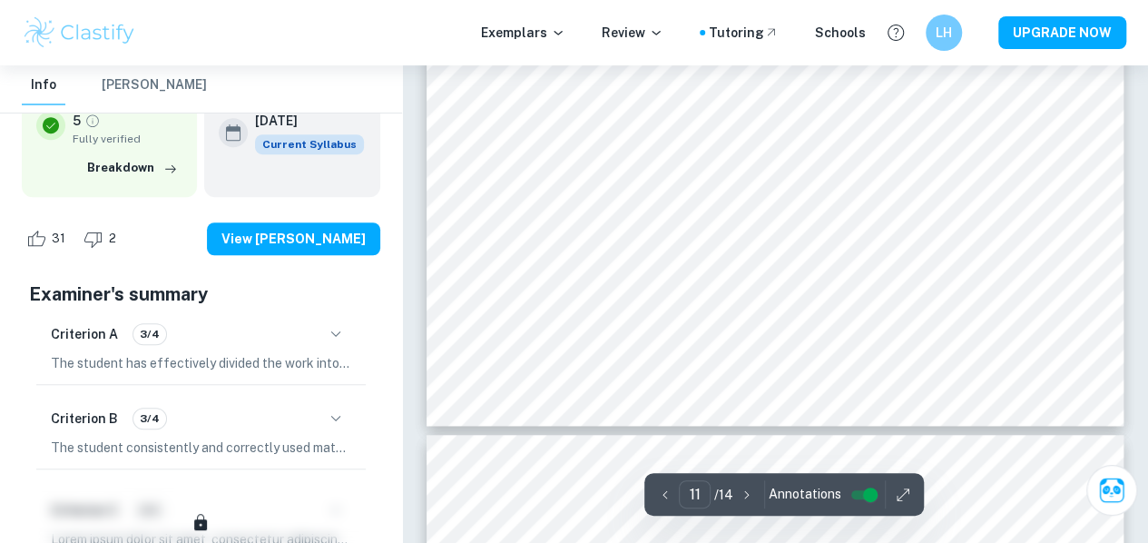
type input "12"
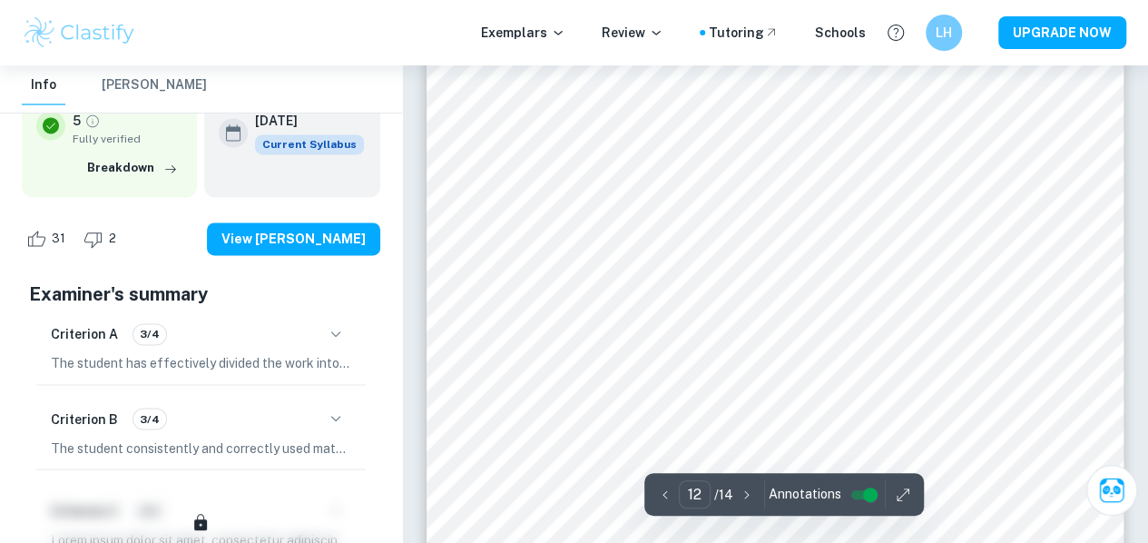
scroll to position [11675, 0]
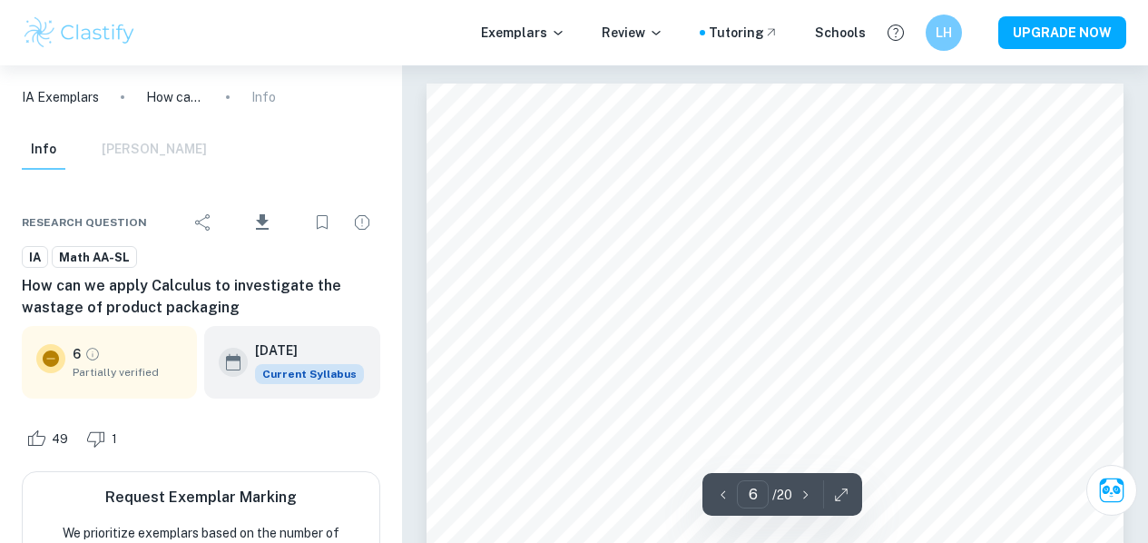
scroll to position [4963, 0]
